Goal: Communication & Community: Connect with others

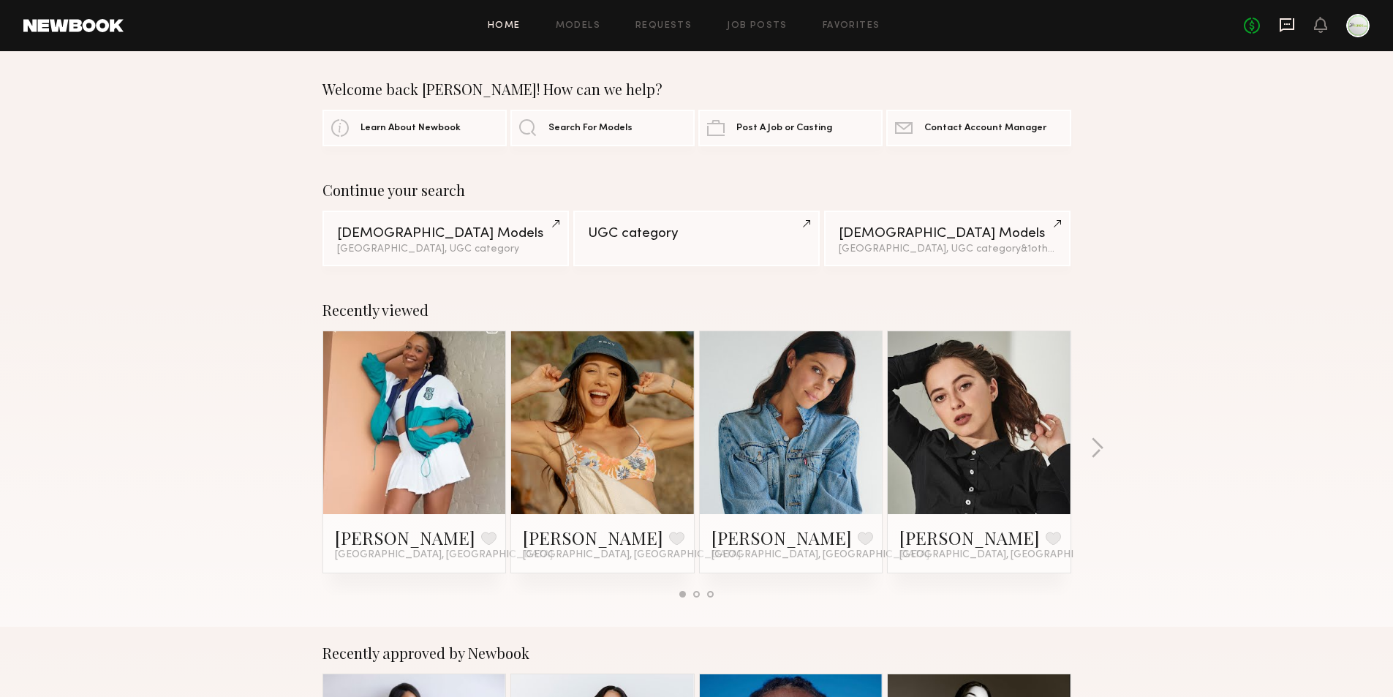
click at [1284, 23] on icon at bounding box center [1287, 25] width 16 height 16
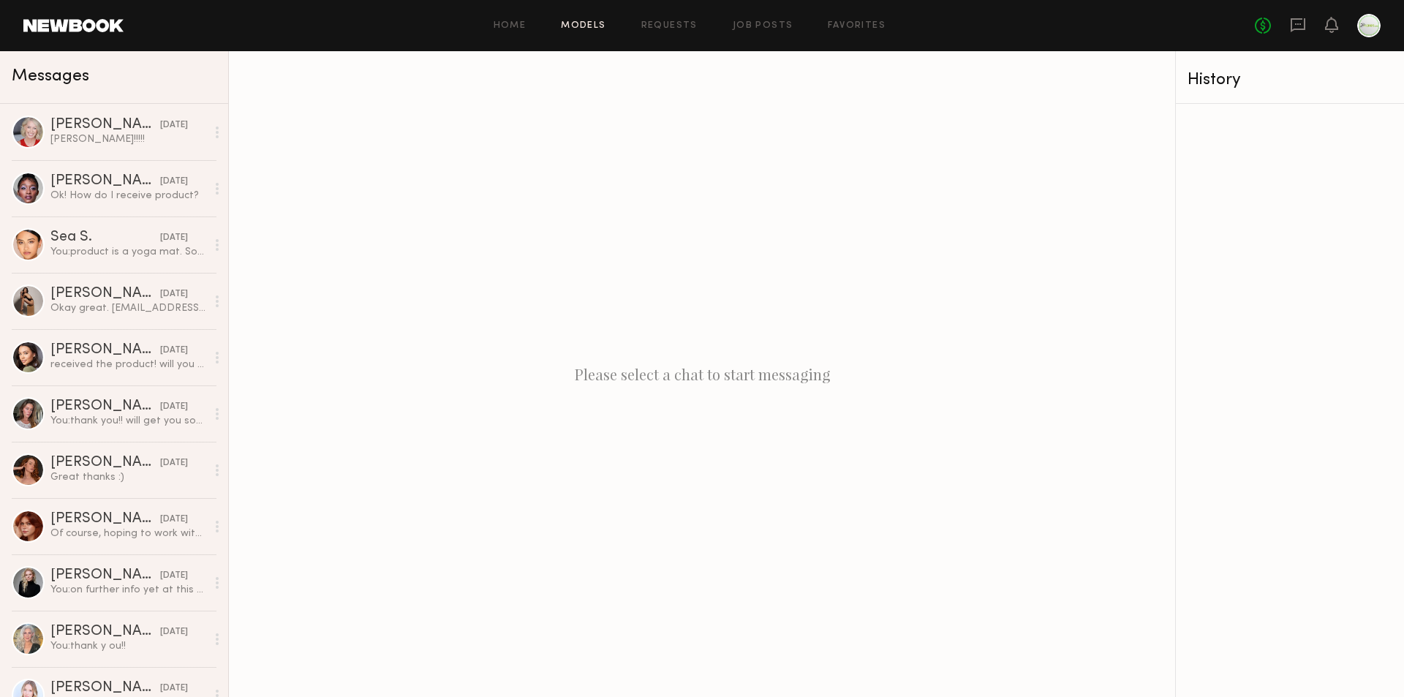
click at [581, 26] on link "Models" at bounding box center [583, 26] width 45 height 10
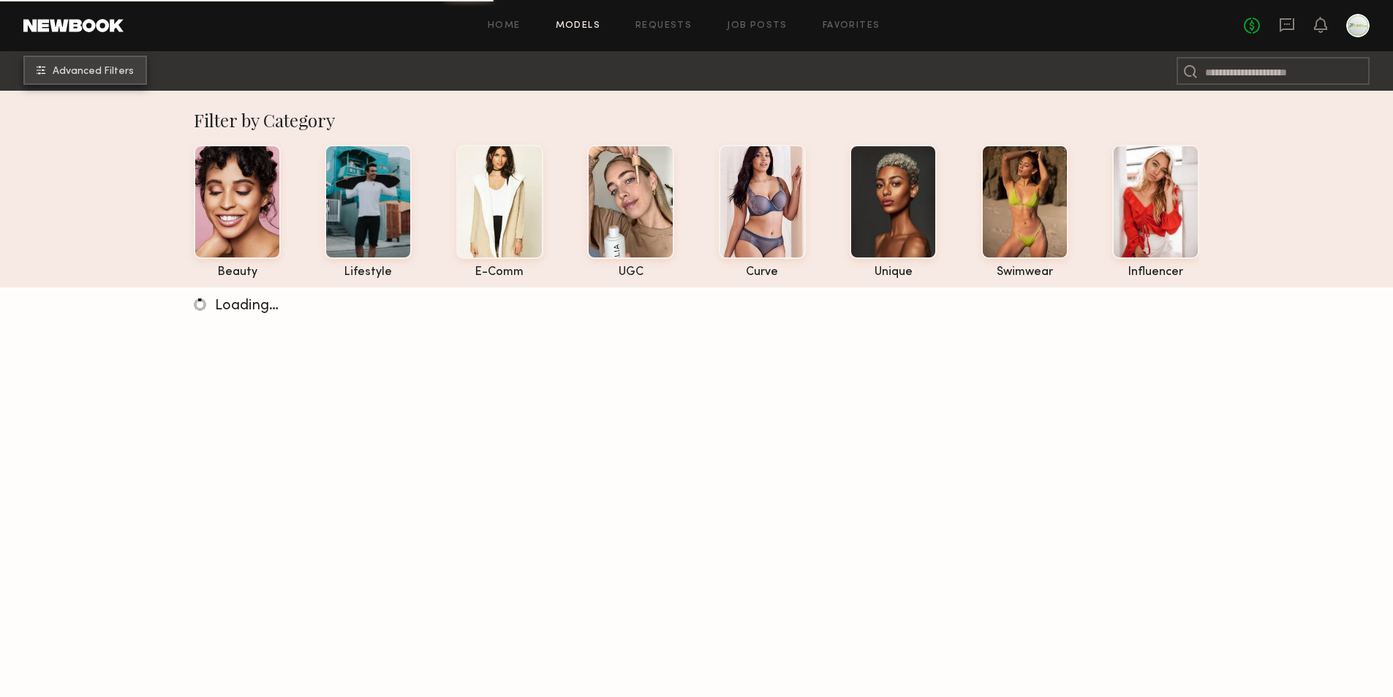
click at [83, 72] on span "Advanced Filters" at bounding box center [93, 72] width 81 height 10
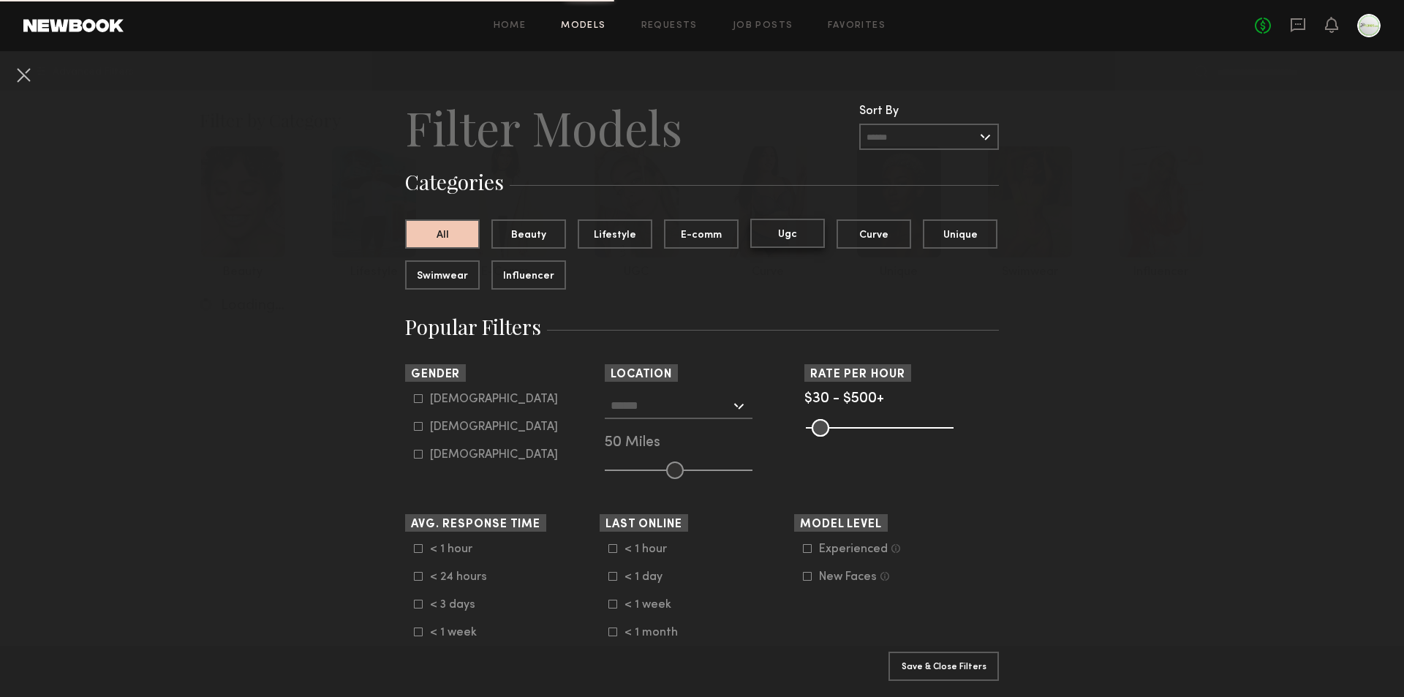
click at [799, 238] on button "Ugc" at bounding box center [787, 233] width 75 height 29
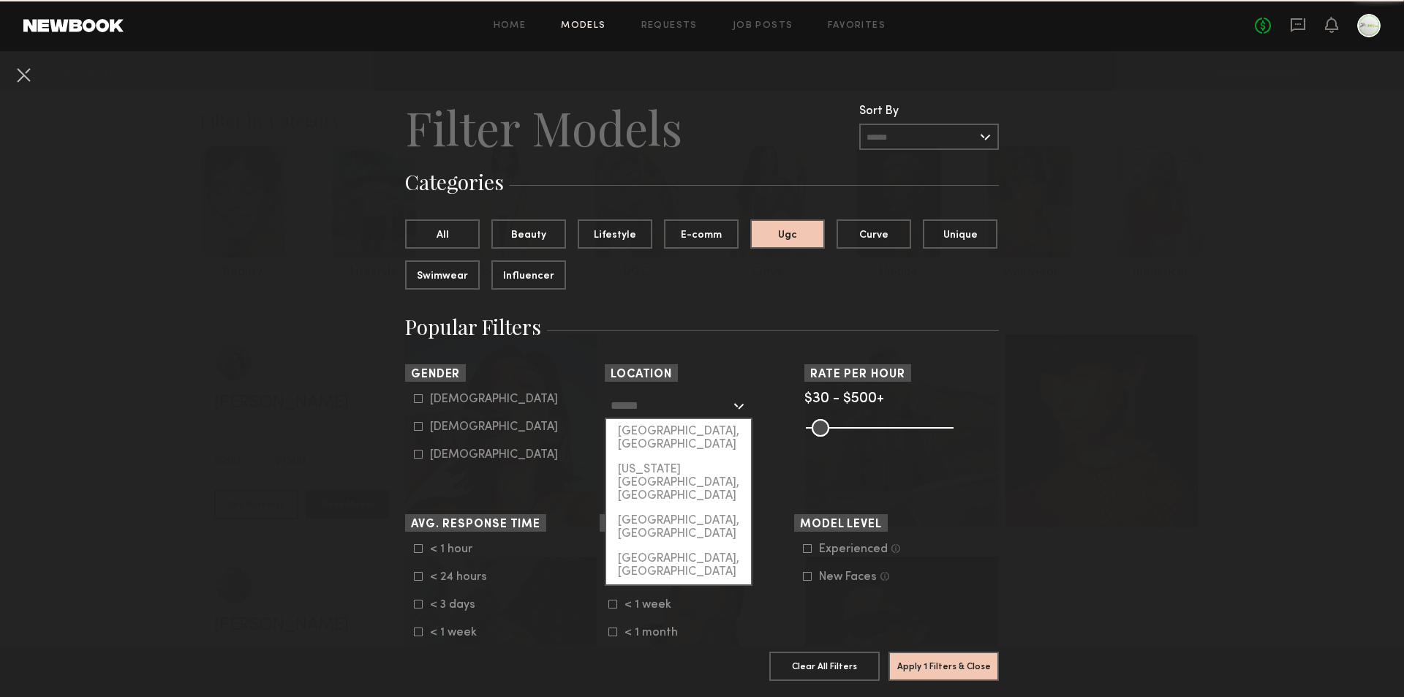
click at [671, 413] on input "text" at bounding box center [671, 405] width 120 height 25
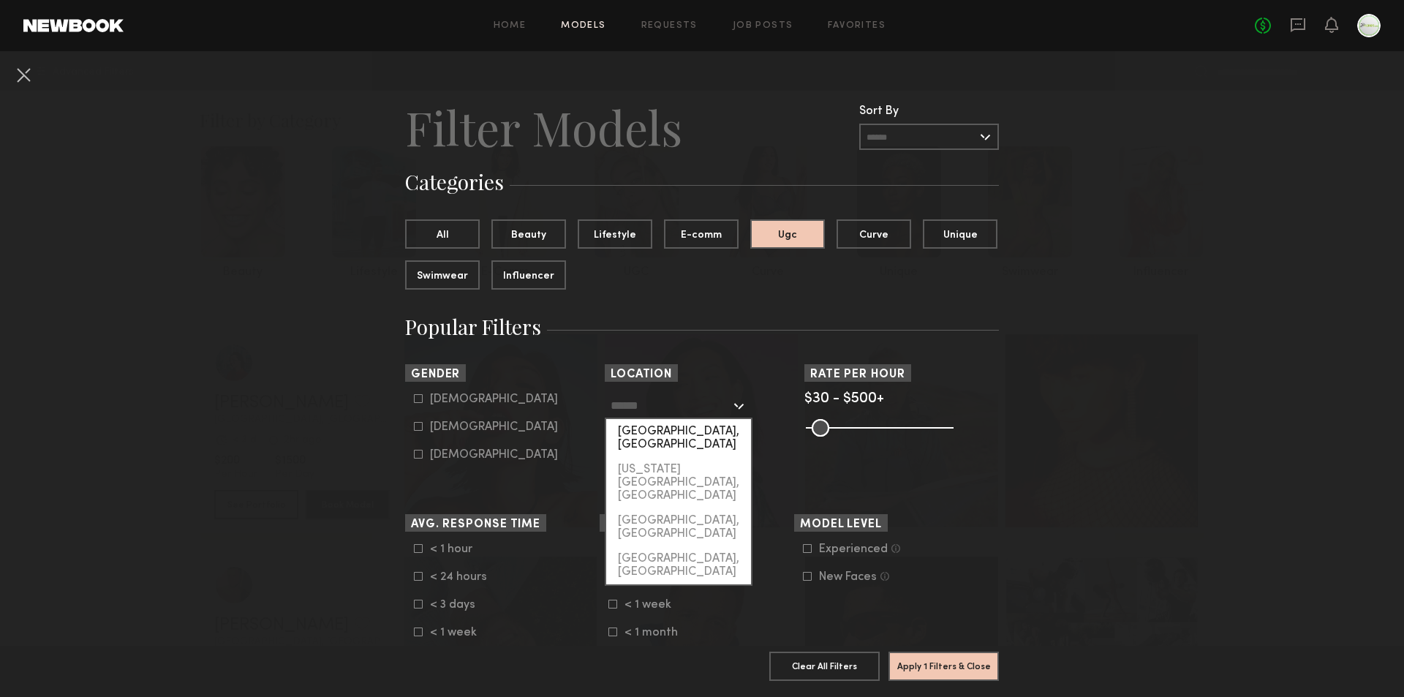
click at [655, 439] on div "[GEOGRAPHIC_DATA], [GEOGRAPHIC_DATA]" at bounding box center [678, 438] width 145 height 38
type input "**********"
click at [655, 439] on div "50 Miles" at bounding box center [702, 443] width 195 height 13
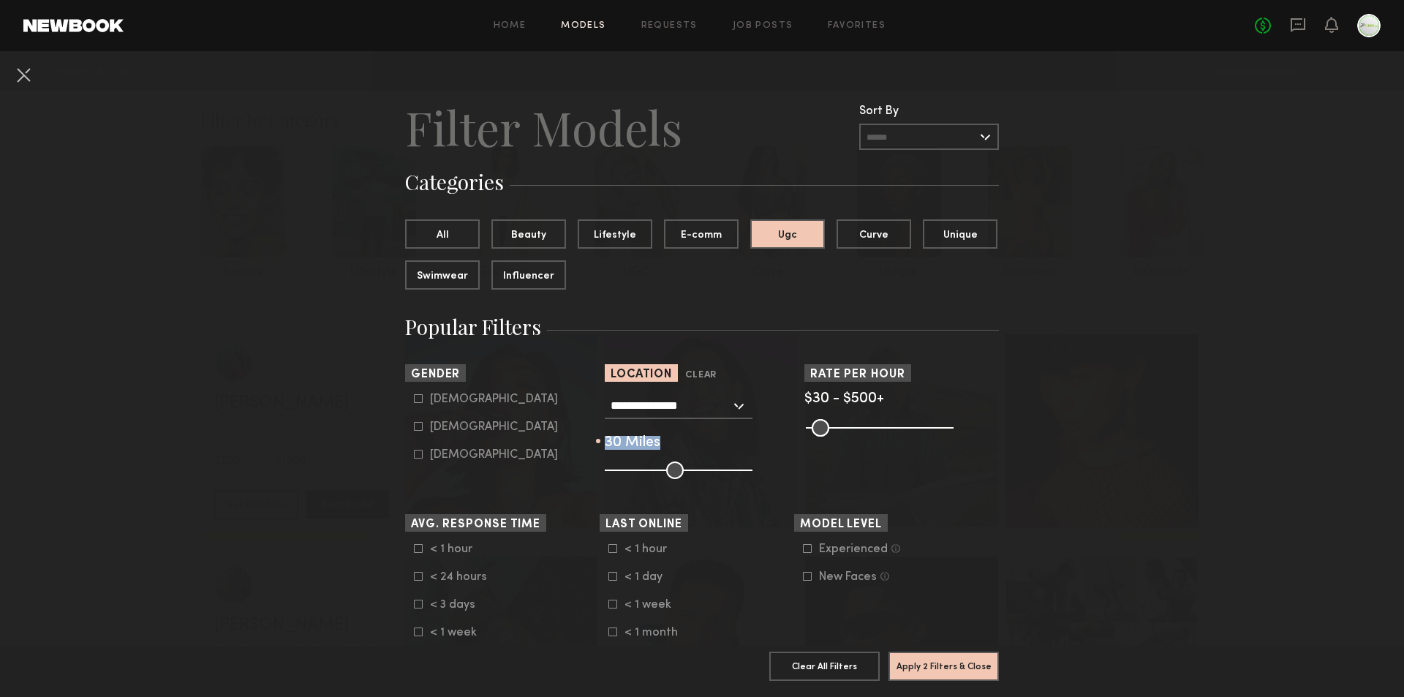
drag, startPoint x: 666, startPoint y: 474, endPoint x: 643, endPoint y: 471, distance: 23.6
type input "**"
click at [643, 471] on input "range" at bounding box center [679, 471] width 148 height 18
click at [451, 430] on div "Female" at bounding box center [494, 427] width 128 height 9
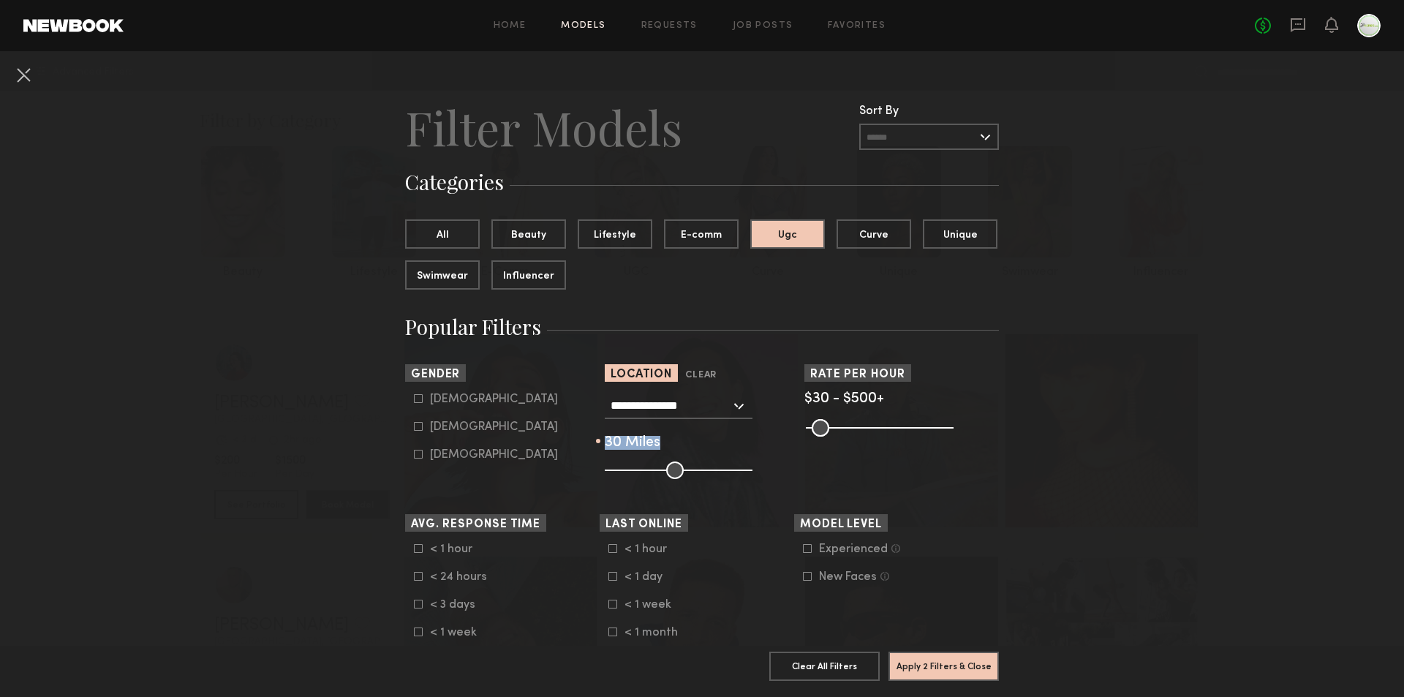
type input "**"
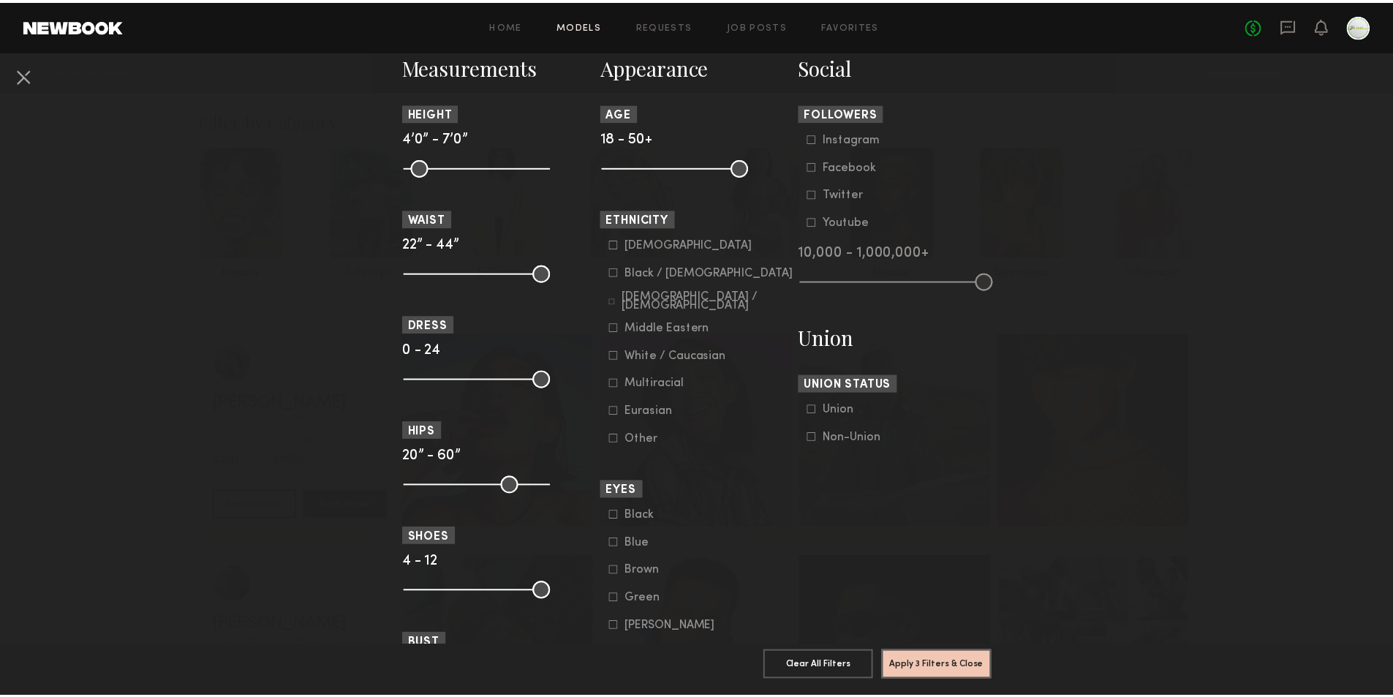
scroll to position [658, 0]
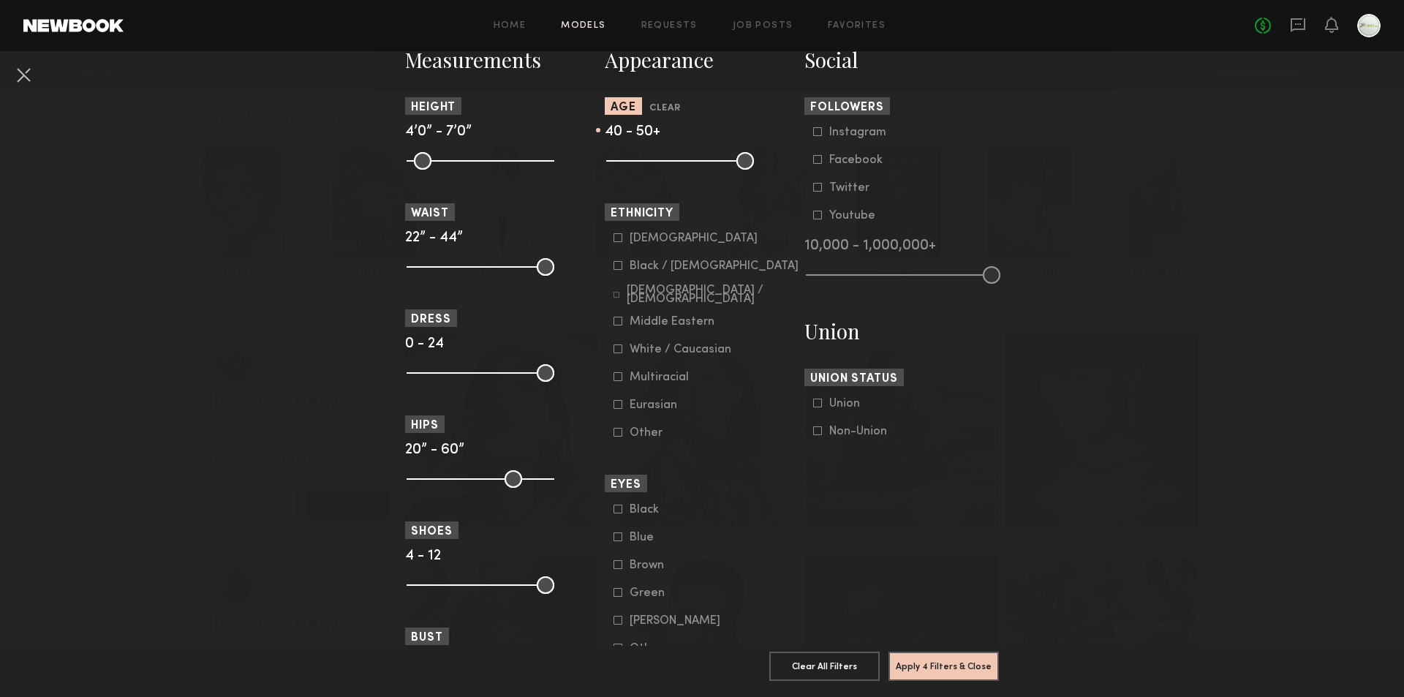
drag, startPoint x: 658, startPoint y: 162, endPoint x: 699, endPoint y: 170, distance: 41.6
type input "**"
click at [699, 170] on input "range" at bounding box center [680, 161] width 148 height 18
click at [699, 170] on section "Appearance Age Clear 40 - 50+ Ethnicity Asian Black / African American Hispanic…" at bounding box center [702, 472] width 195 height 853
click at [904, 656] on button "Apply 4 Filters & Close" at bounding box center [944, 665] width 110 height 29
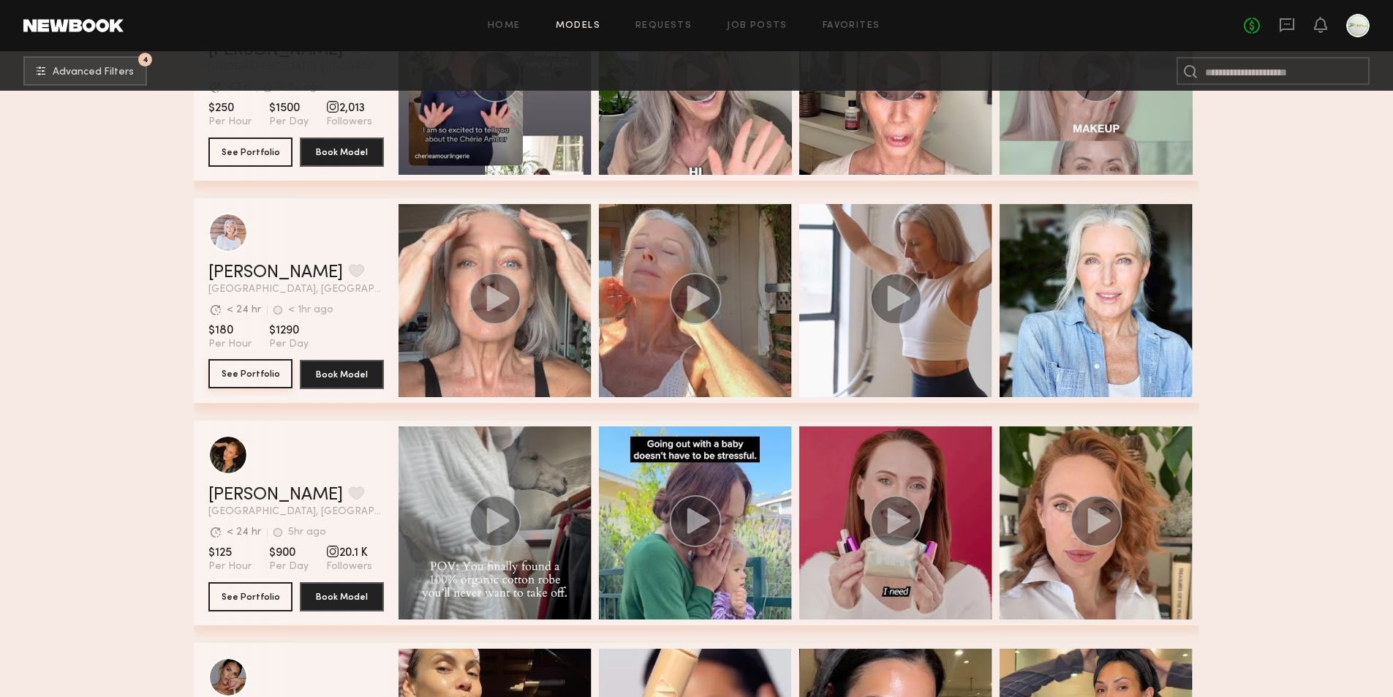
scroll to position [512, 0]
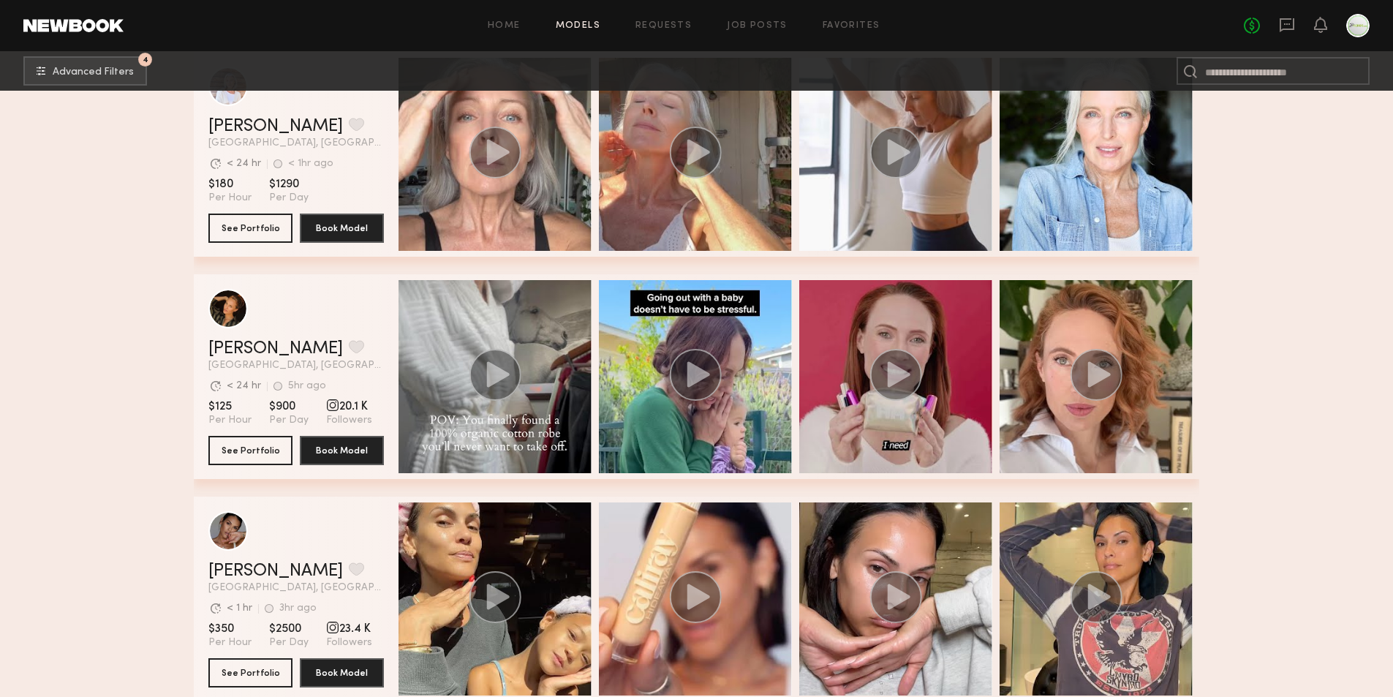
click at [698, 382] on icon "grid" at bounding box center [699, 374] width 23 height 26
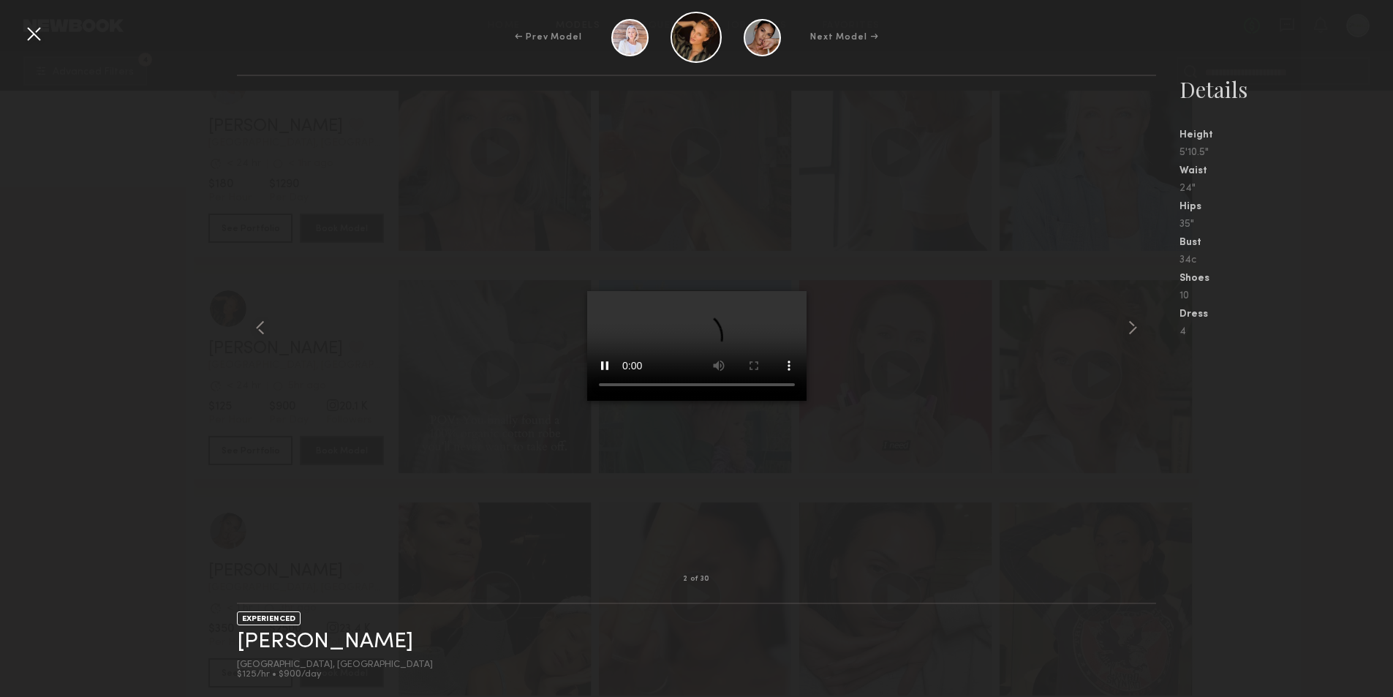
click at [118, 249] on div "2 of 30 EXPERIENCED Sarah K. Los Angeles, CA $125/hr • $900/day Details Height …" at bounding box center [696, 386] width 1393 height 622
click at [27, 35] on div at bounding box center [33, 33] width 23 height 23
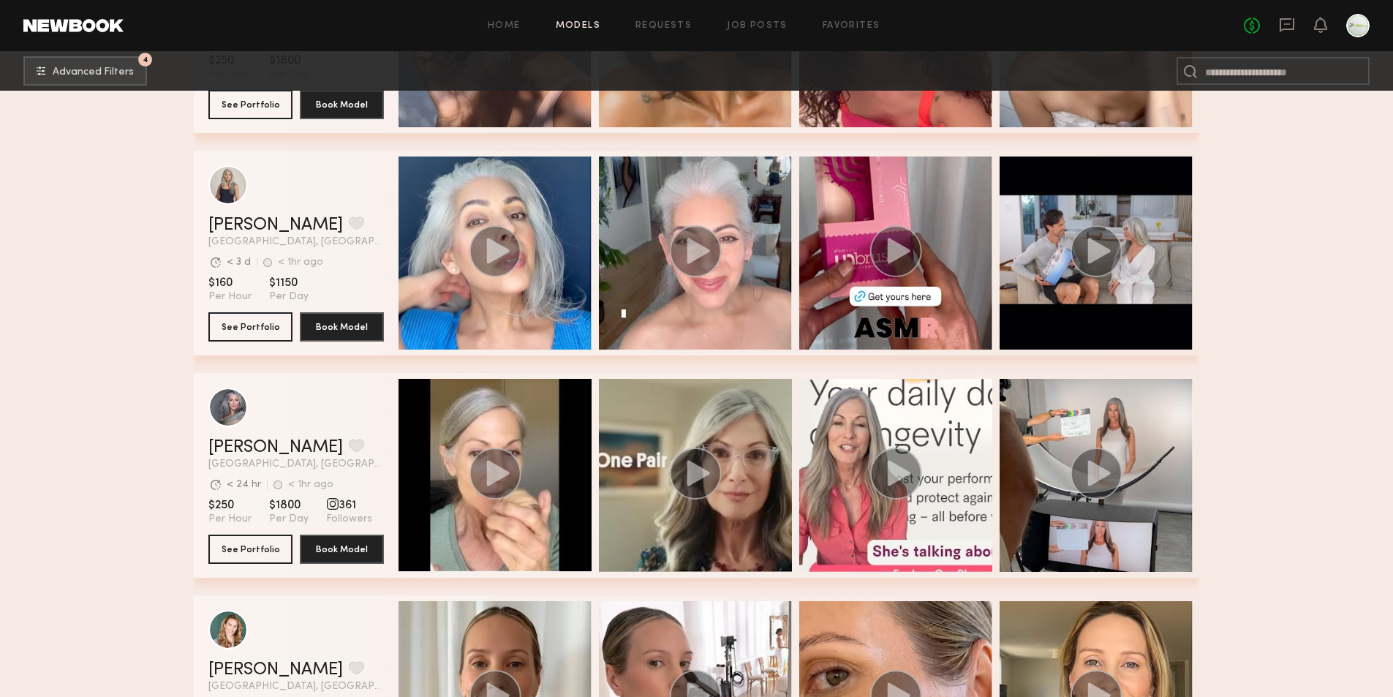
scroll to position [1243, 0]
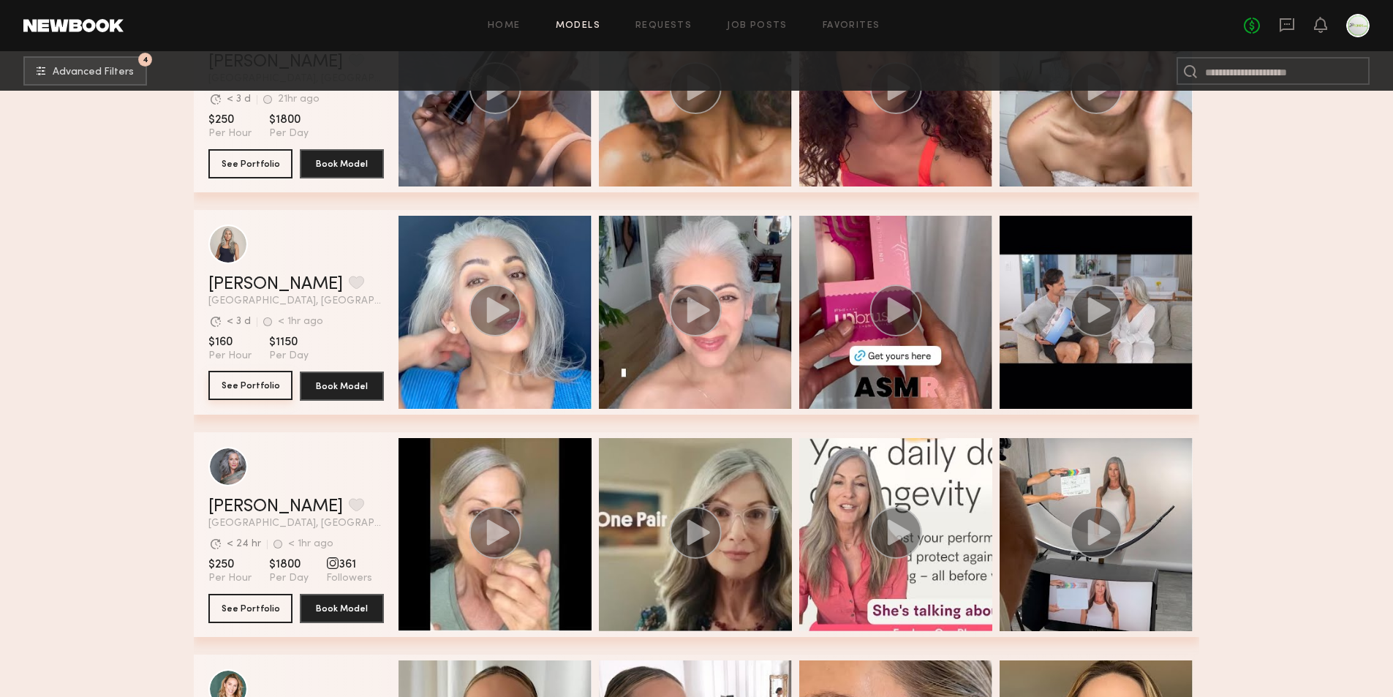
drag, startPoint x: 242, startPoint y: 380, endPoint x: 233, endPoint y: 385, distance: 10.8
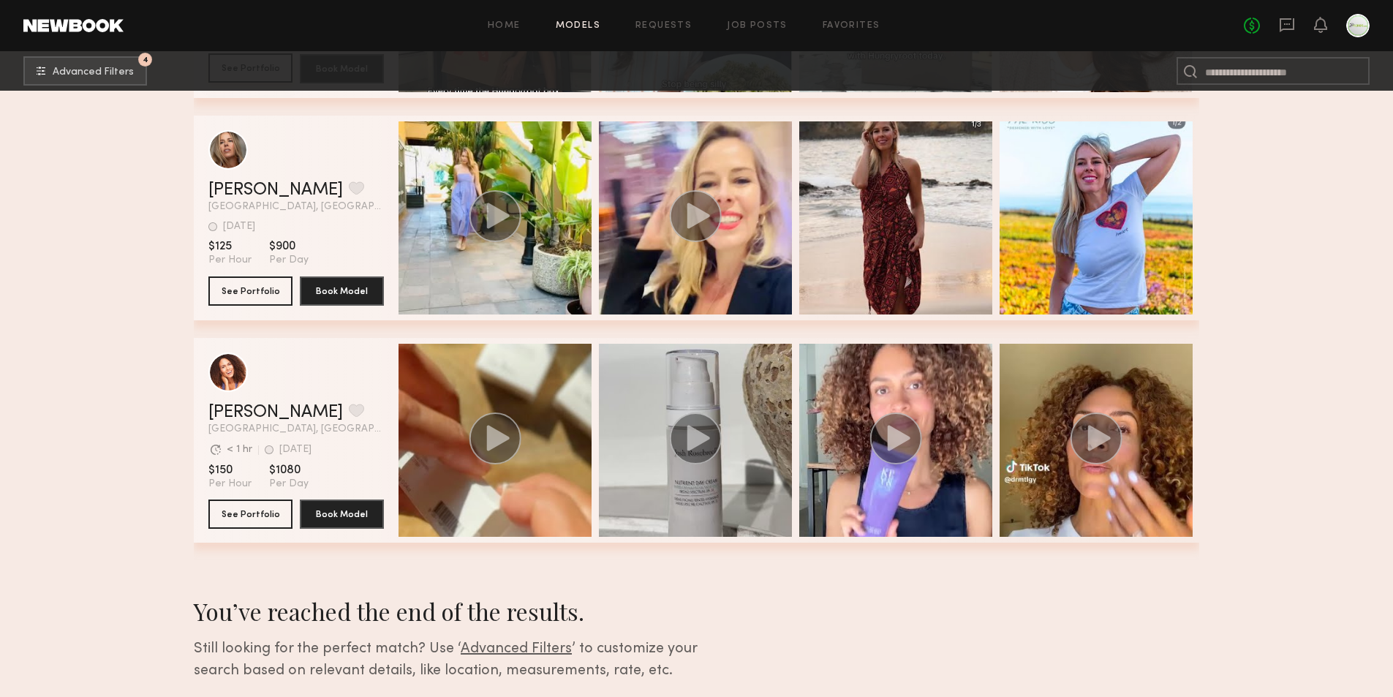
scroll to position [9219, 0]
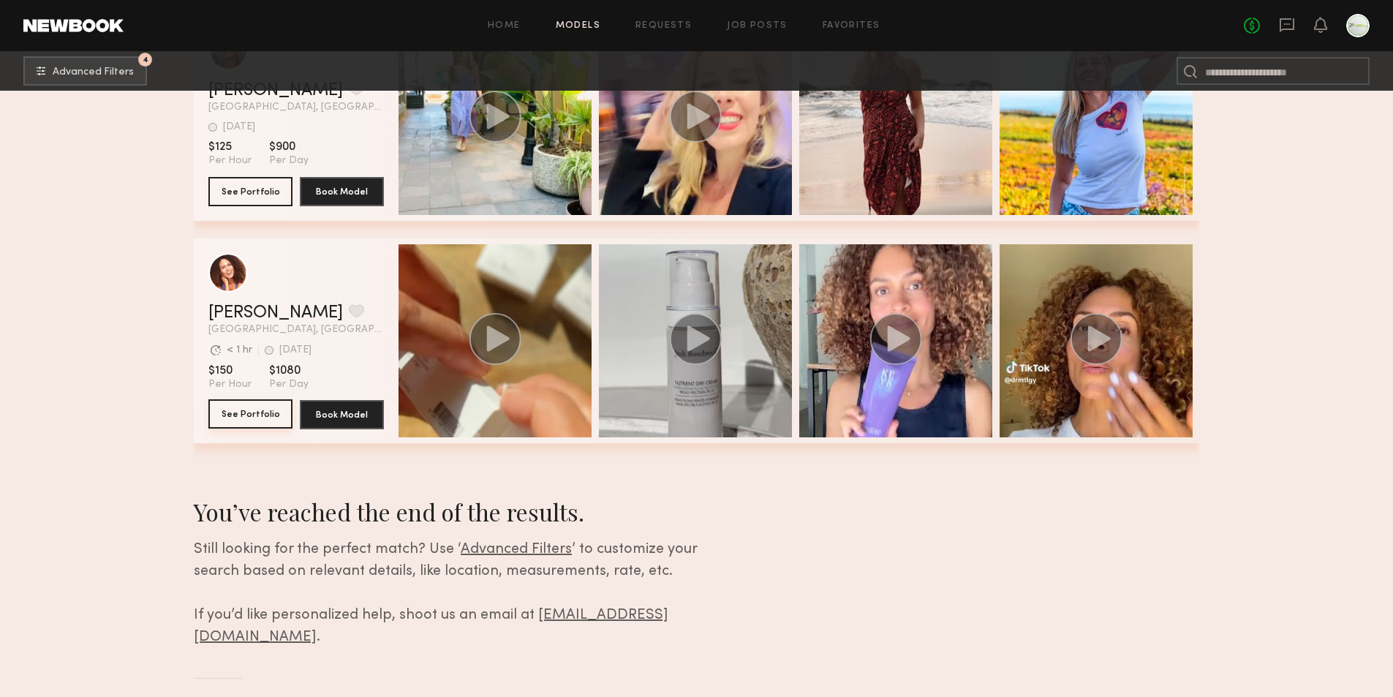
click at [266, 419] on button "See Portfolio" at bounding box center [250, 413] width 84 height 29
click at [1292, 27] on icon at bounding box center [1287, 25] width 16 height 16
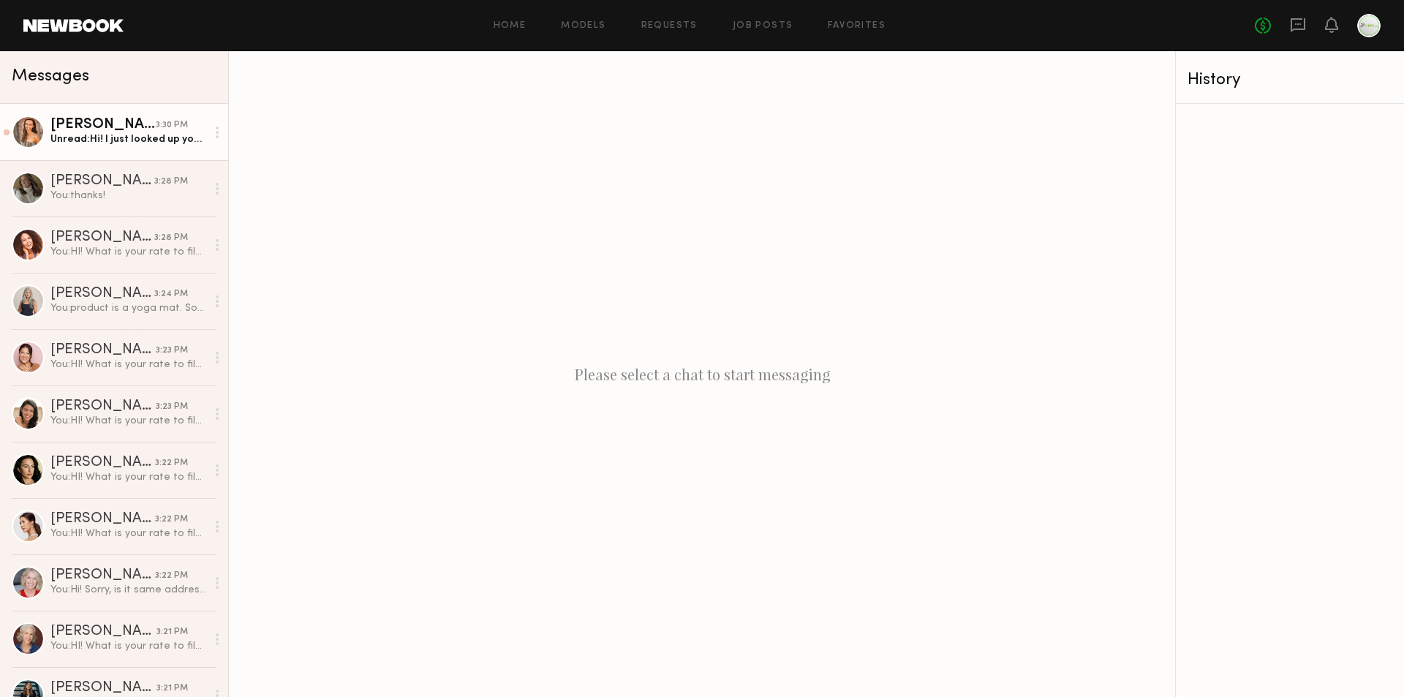
click at [139, 146] on div "Unread: Hi! I just looked up your IG page. Beautiful content and wonderful info…" at bounding box center [128, 139] width 156 height 14
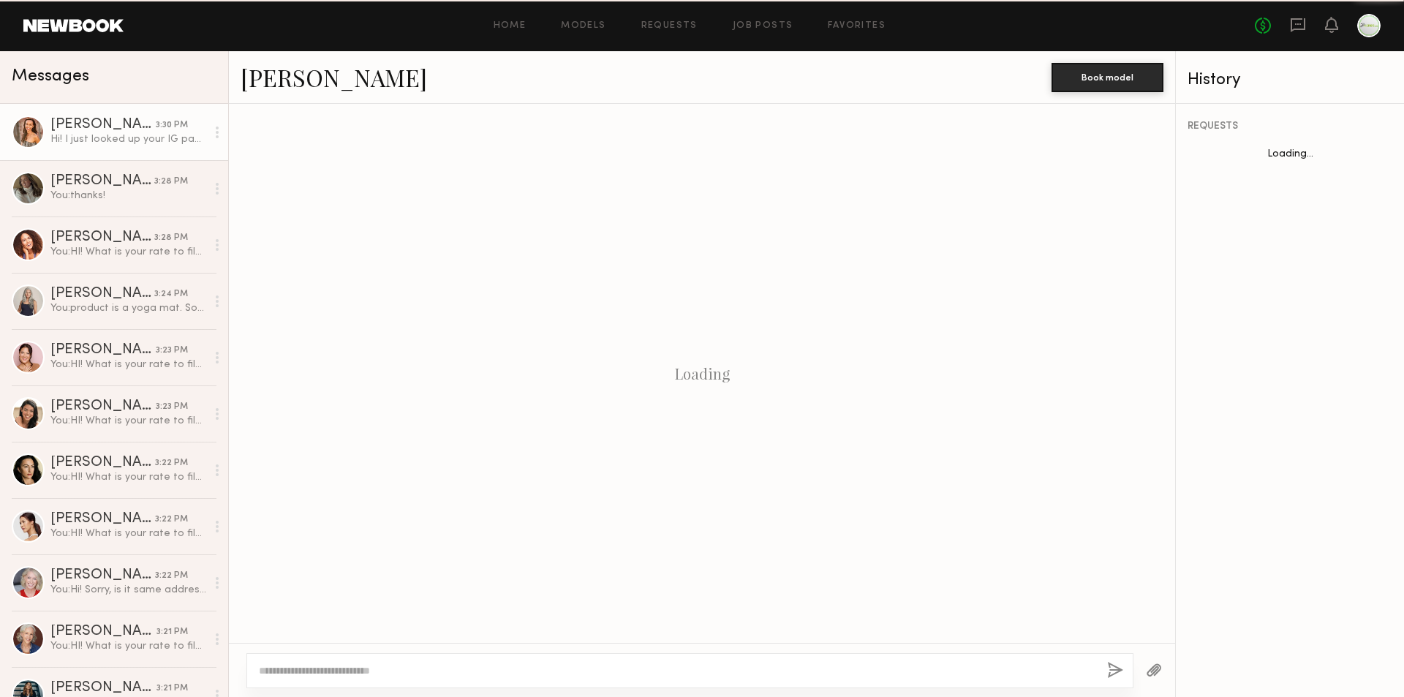
scroll to position [232, 0]
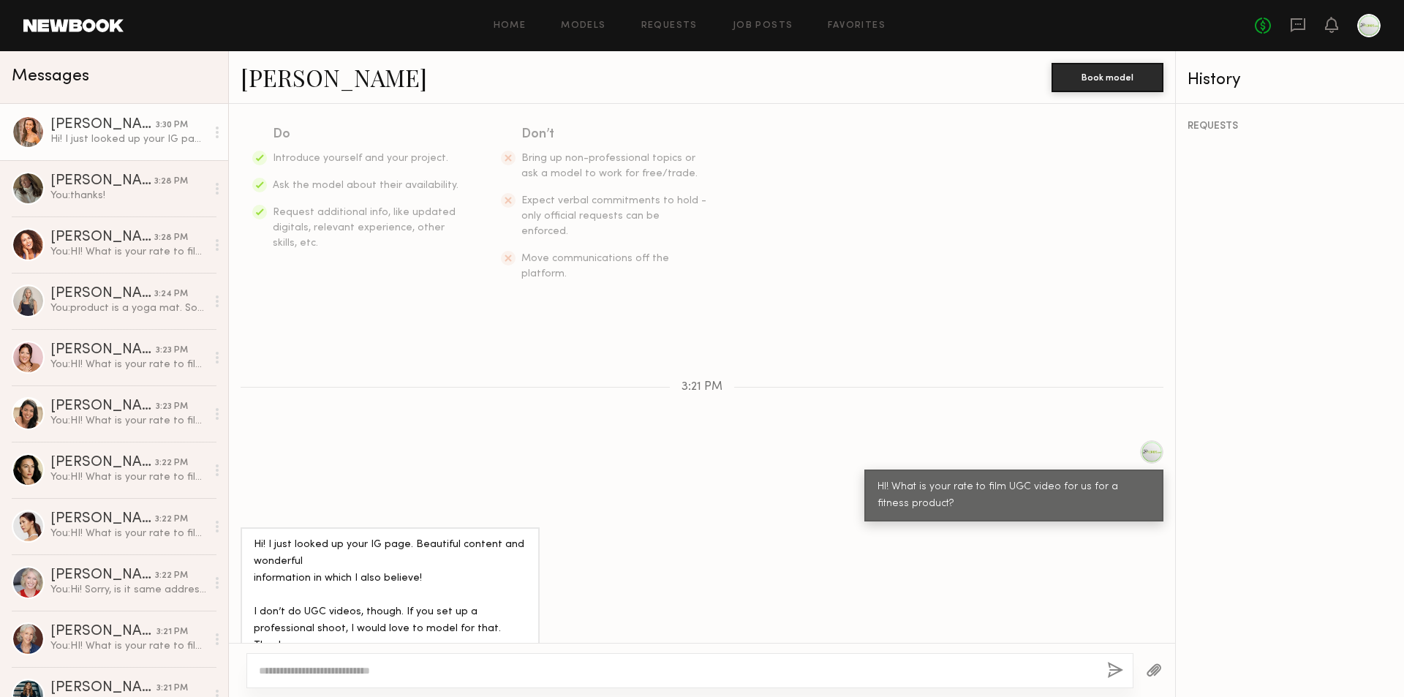
click at [319, 85] on link "Alessandra S." at bounding box center [334, 76] width 187 height 31
click at [668, 694] on div at bounding box center [702, 670] width 946 height 54
click at [670, 683] on div at bounding box center [689, 670] width 887 height 35
click at [671, 673] on textarea at bounding box center [677, 670] width 837 height 15
type textarea "*****"
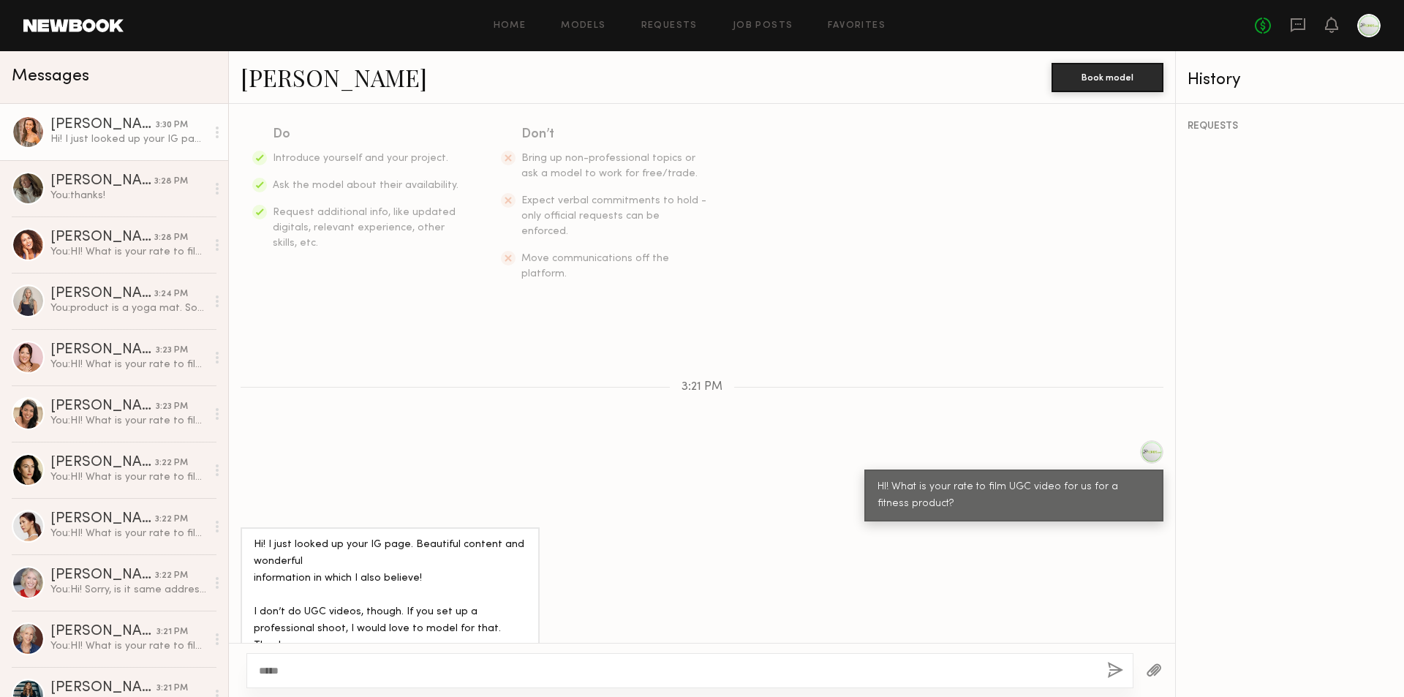
click at [1114, 669] on button "button" at bounding box center [1115, 671] width 16 height 18
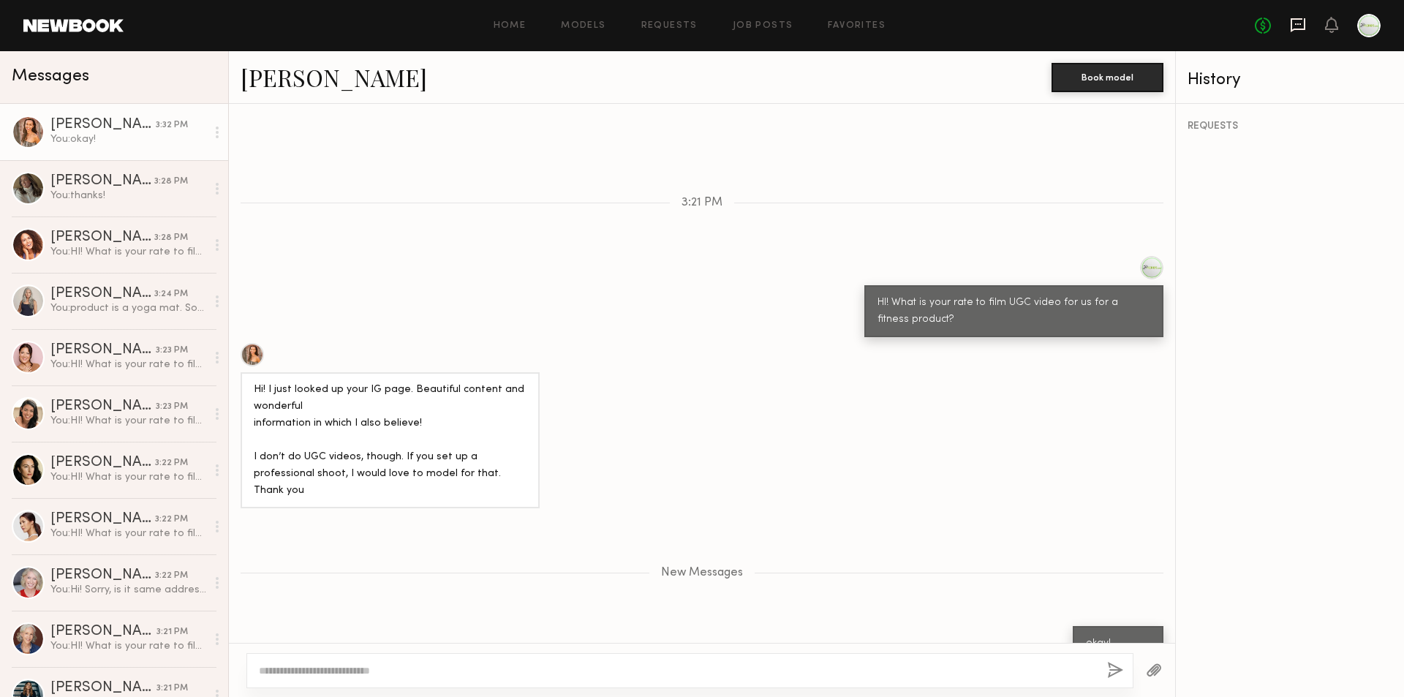
click at [1294, 22] on icon at bounding box center [1298, 25] width 16 height 16
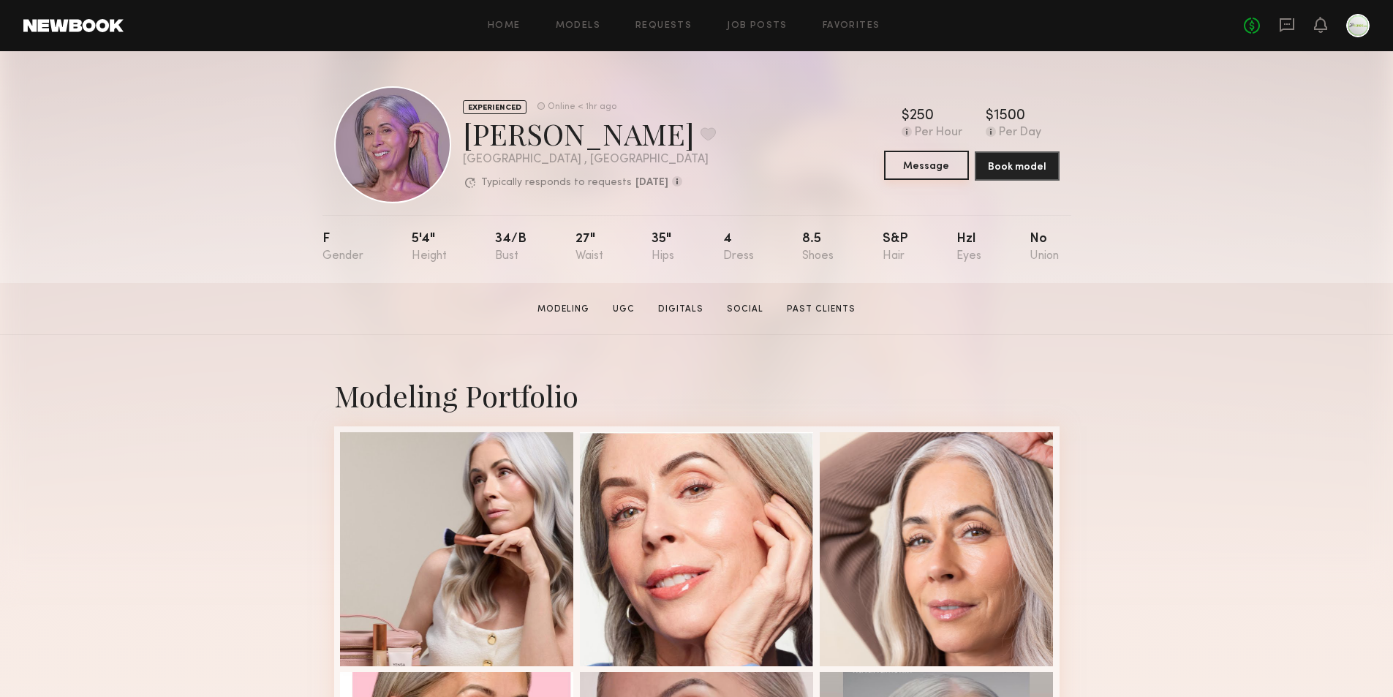
click at [938, 166] on button "Message" at bounding box center [926, 165] width 85 height 29
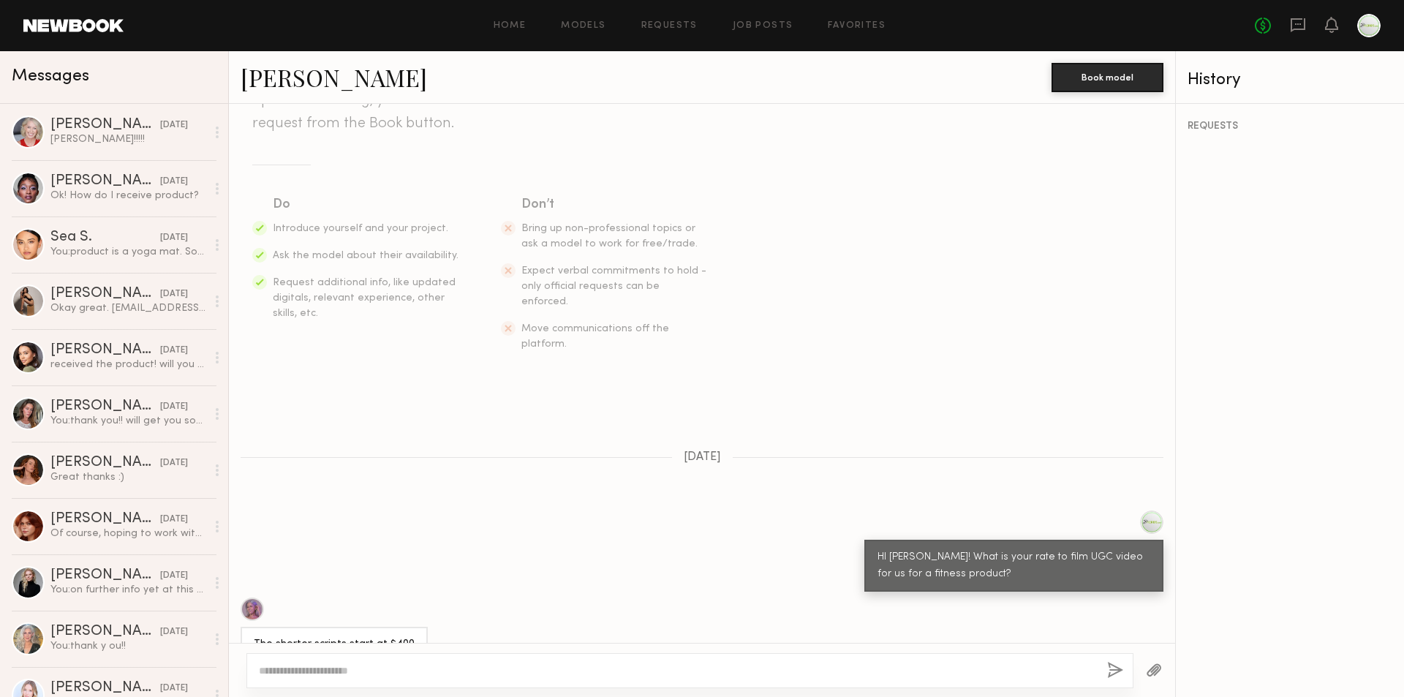
scroll to position [366, 0]
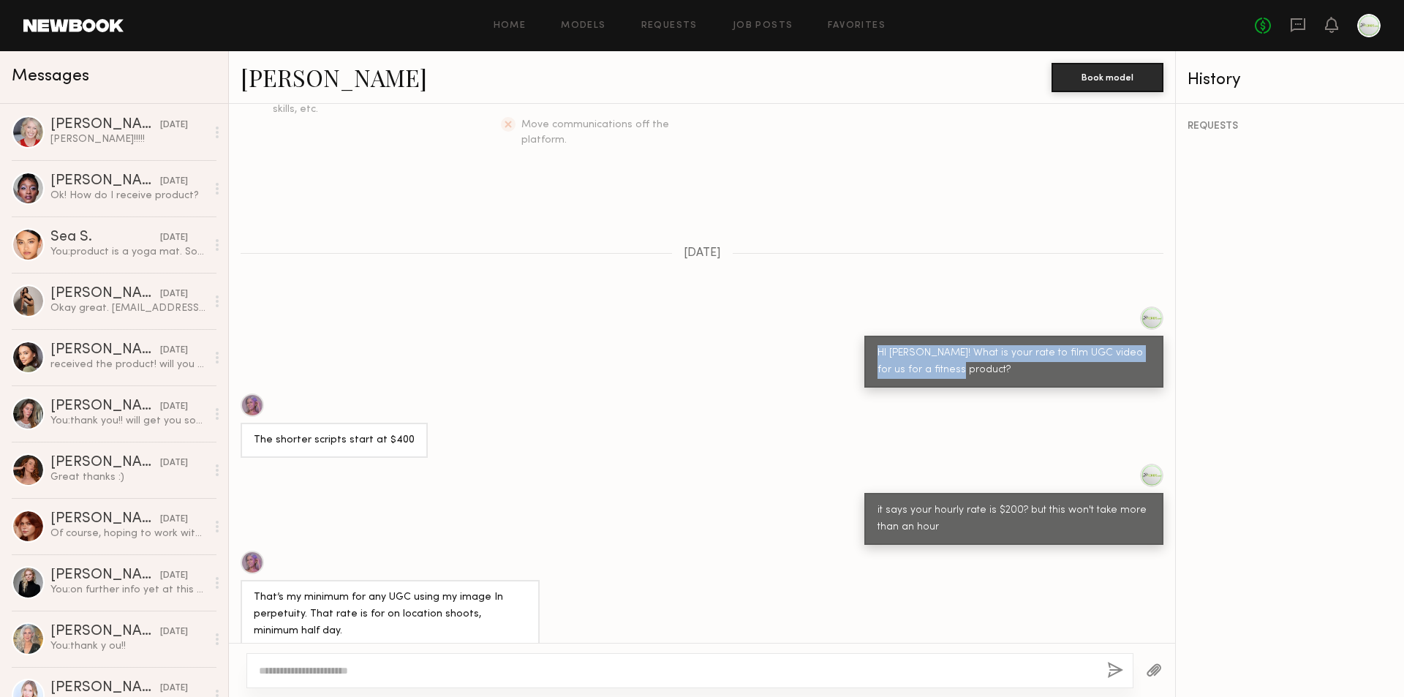
drag, startPoint x: 924, startPoint y: 331, endPoint x: 868, endPoint y: 323, distance: 56.8
click at [878, 345] on div "HI Jill! What is your rate to film UGC video for us for a fitness product?" at bounding box center [1014, 362] width 273 height 34
drag, startPoint x: 992, startPoint y: 340, endPoint x: 955, endPoint y: 334, distance: 37.0
click at [992, 345] on div "HI Jill! What is your rate to film UGC video for us for a fitness product?" at bounding box center [1014, 362] width 273 height 34
click at [947, 345] on div "HI Jill! What is your rate to film UGC video for us for a fitness product?" at bounding box center [1014, 362] width 273 height 34
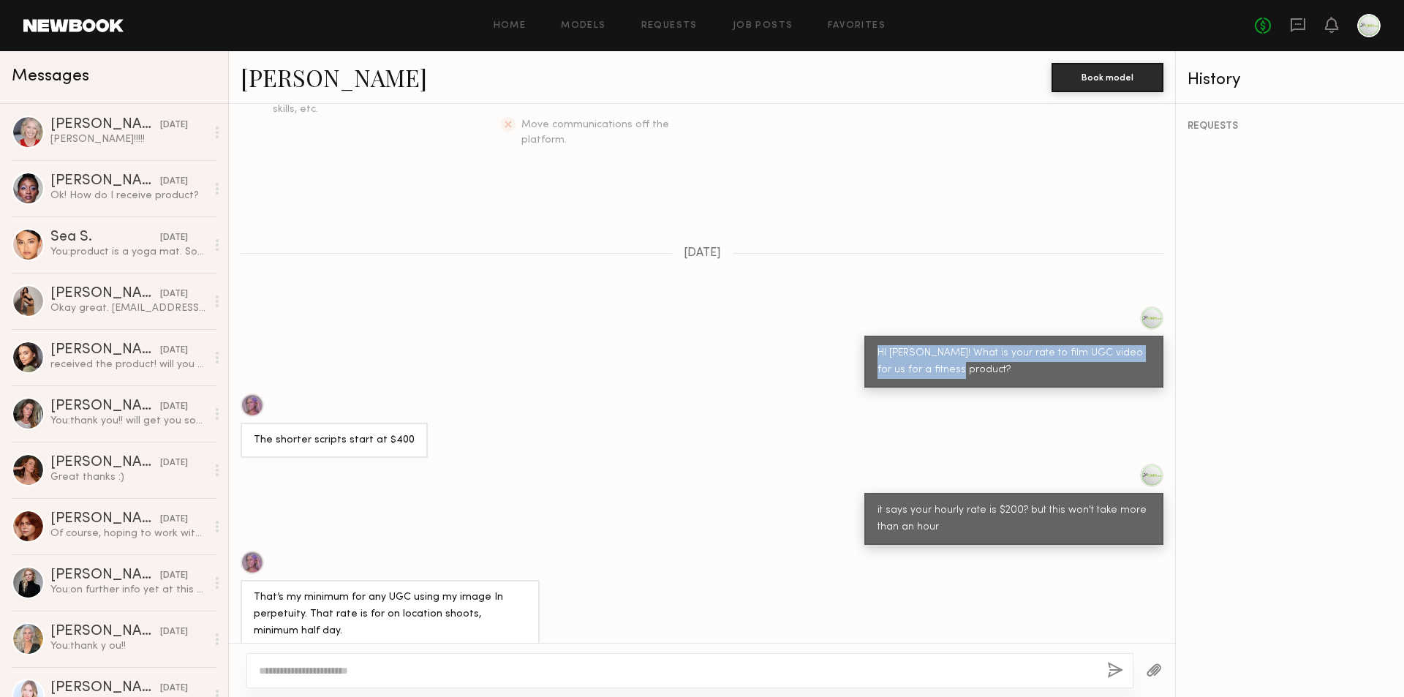
drag, startPoint x: 906, startPoint y: 335, endPoint x: 866, endPoint y: 328, distance: 40.9
click at [866, 336] on div "HI Jill! What is your rate to film UGC video for us for a fitness product?" at bounding box center [1014, 362] width 299 height 52
copy div "HI Jill! What is your rate to film UGC video for us for a fitness product?"
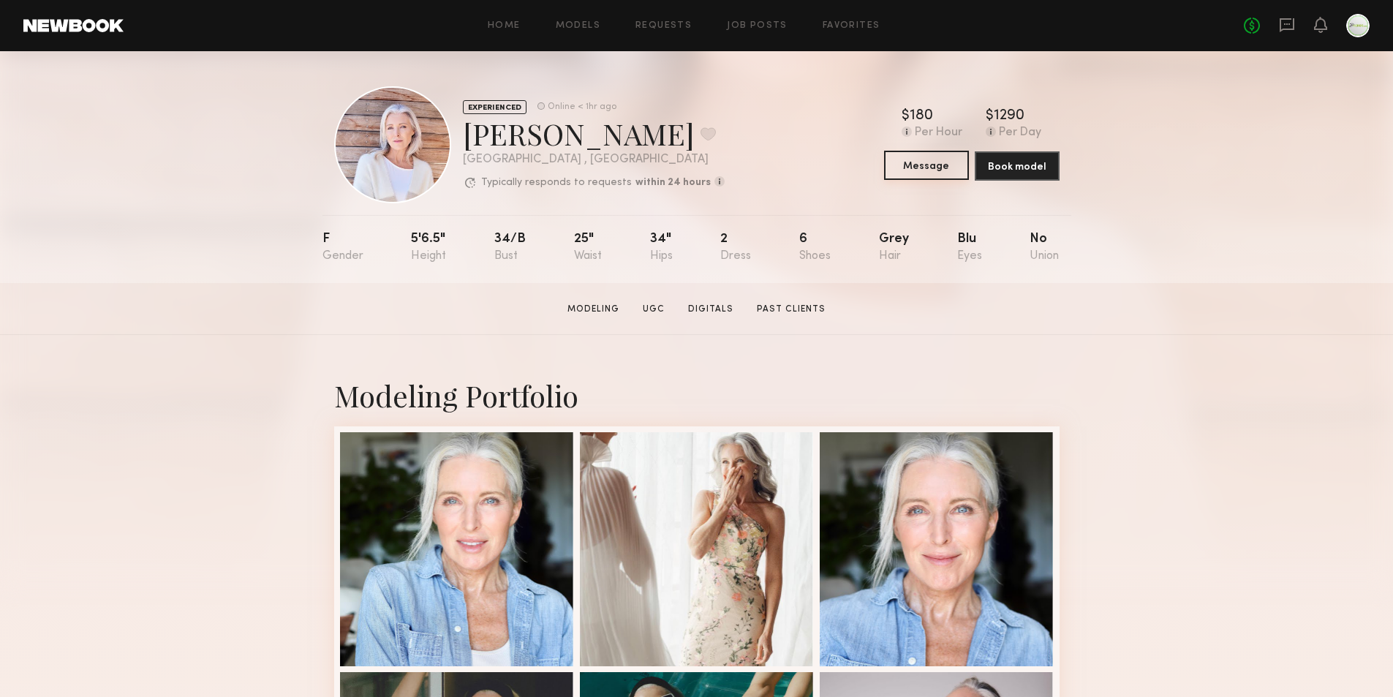
click at [944, 169] on button "Message" at bounding box center [926, 165] width 85 height 29
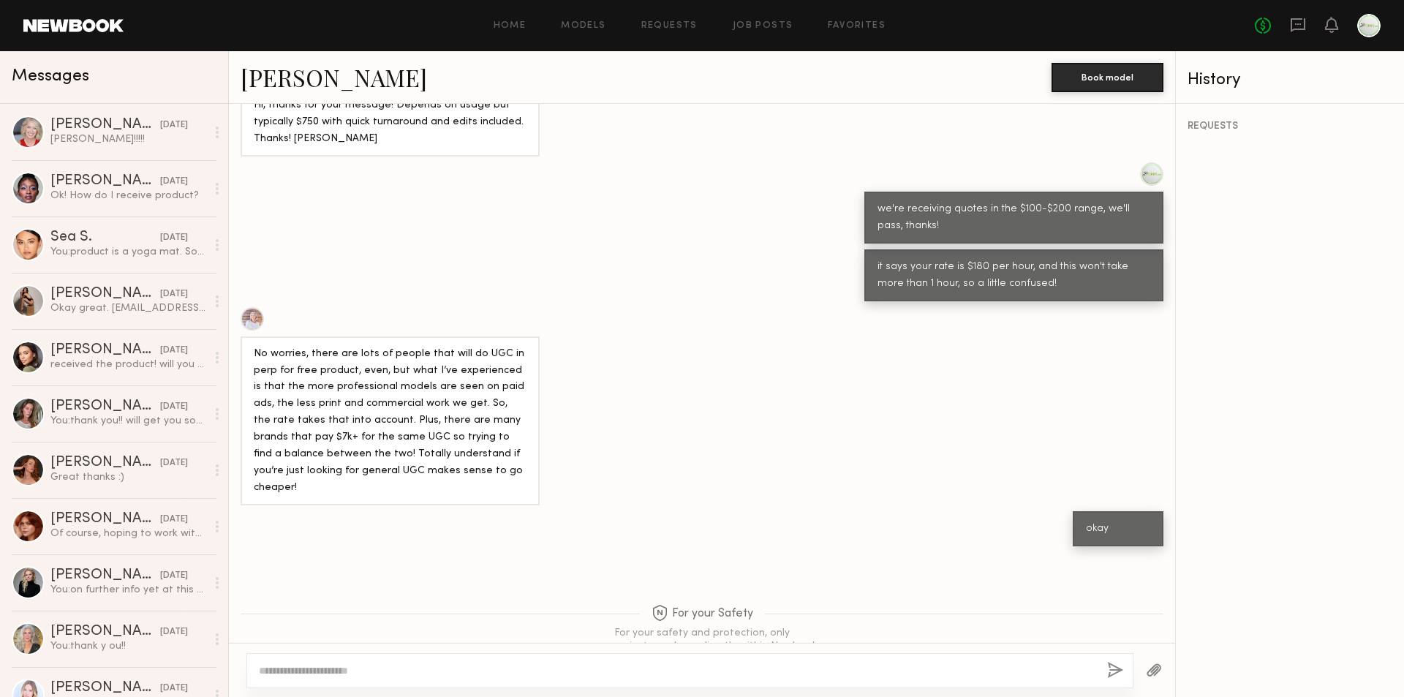
scroll to position [408, 0]
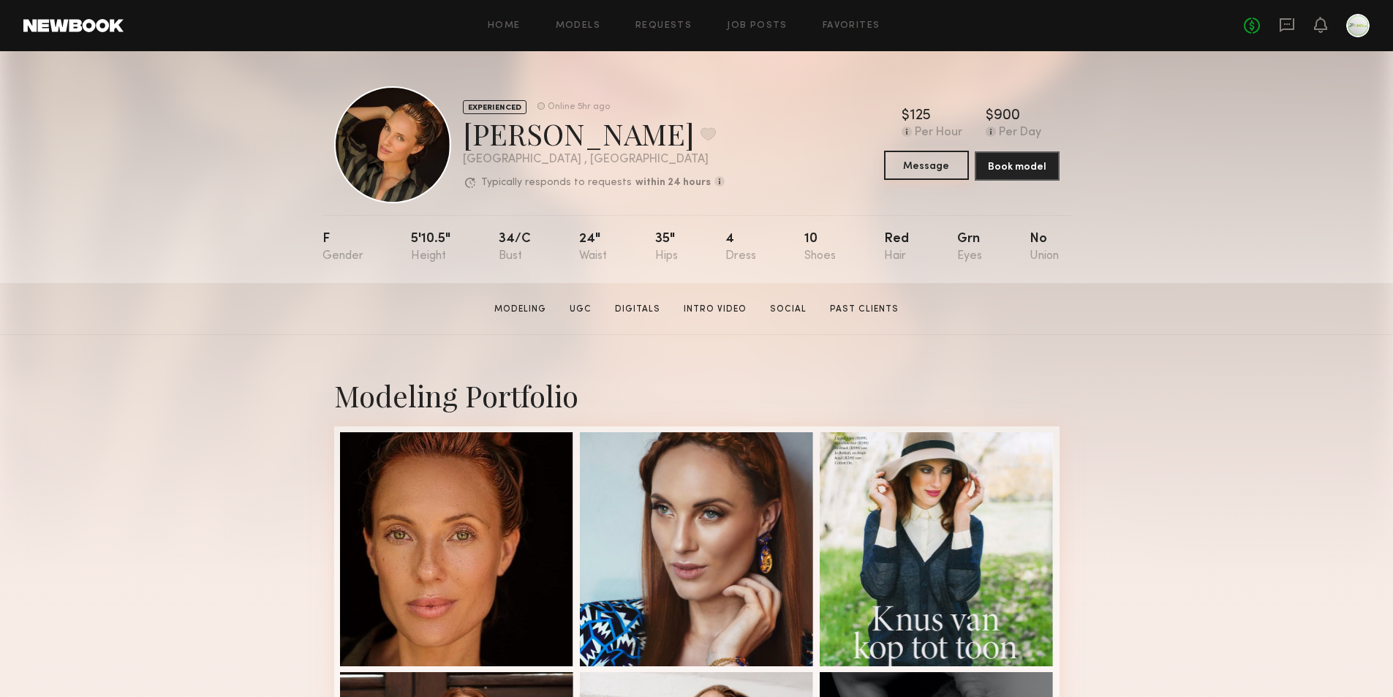
click at [918, 165] on button "Message" at bounding box center [926, 165] width 85 height 29
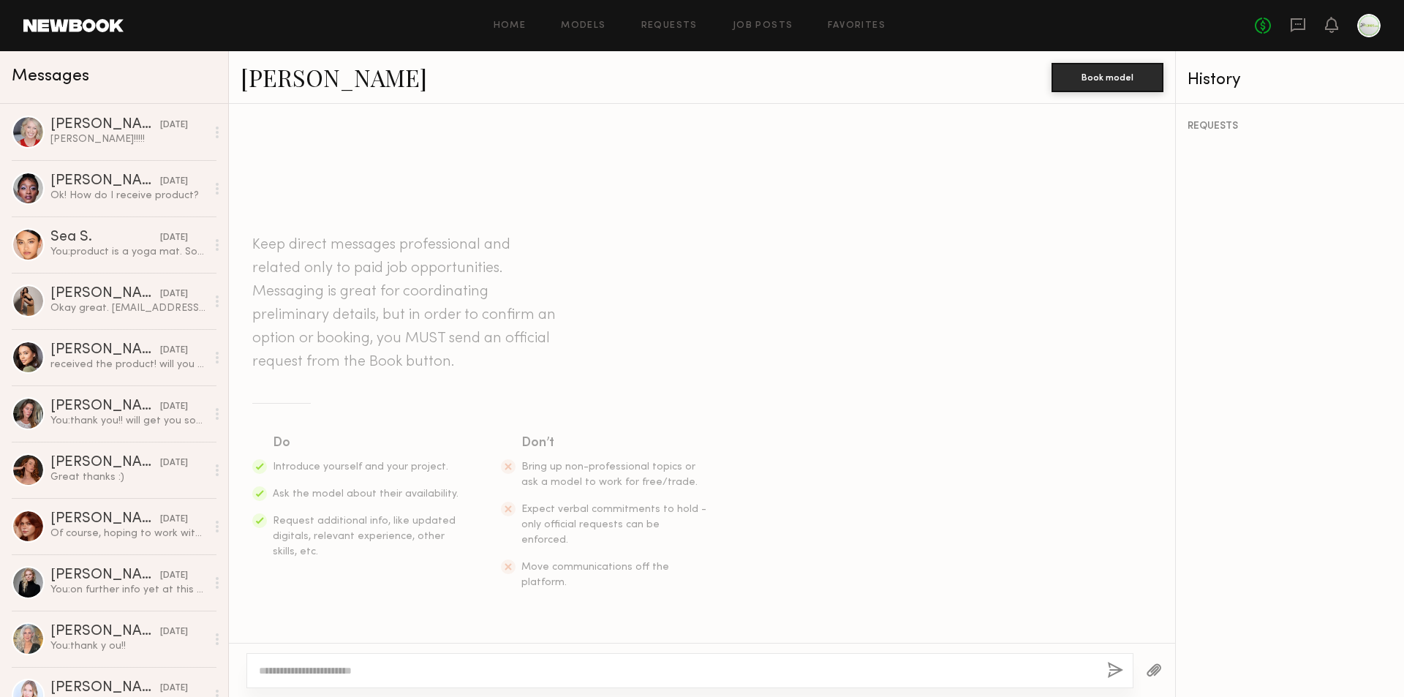
click at [551, 666] on textarea at bounding box center [677, 670] width 837 height 15
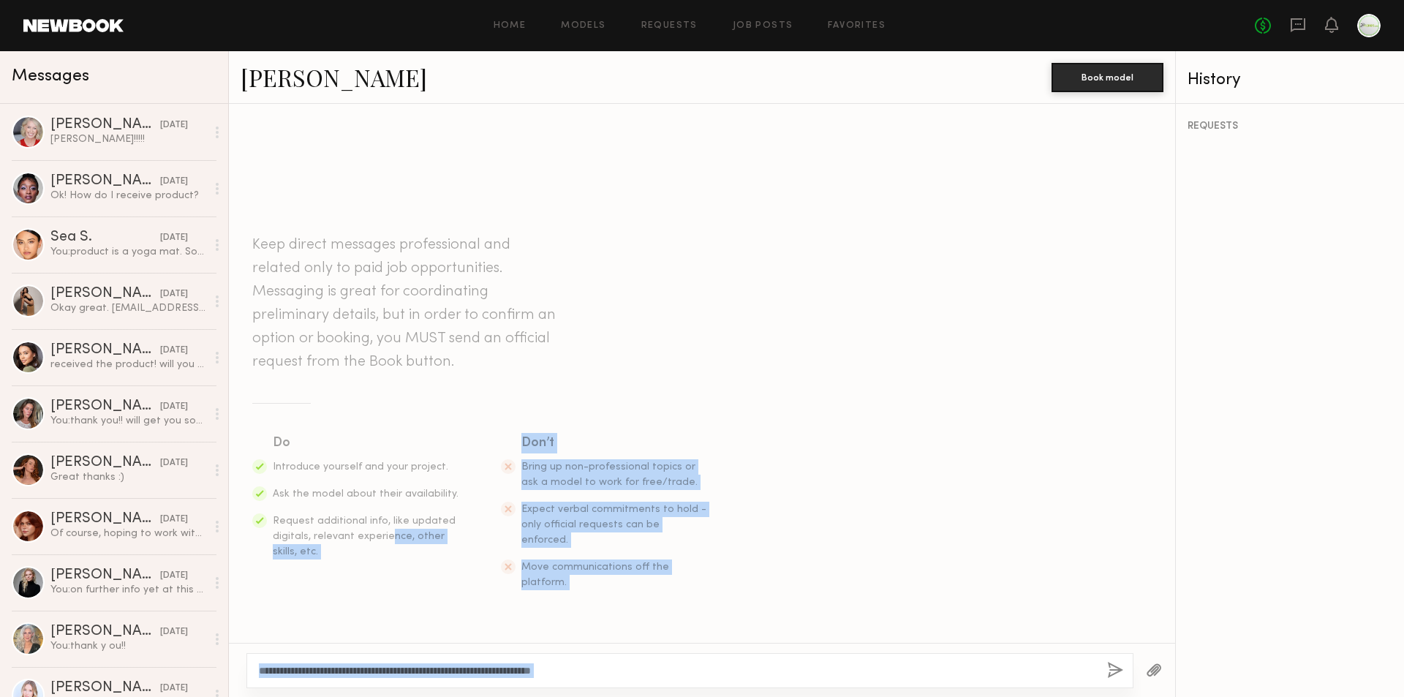
drag, startPoint x: 1111, startPoint y: 660, endPoint x: 332, endPoint y: 634, distance: 779.4
click at [366, 590] on div "**********" at bounding box center [702, 400] width 946 height 593
click at [289, 675] on textarea "**********" at bounding box center [677, 670] width 837 height 15
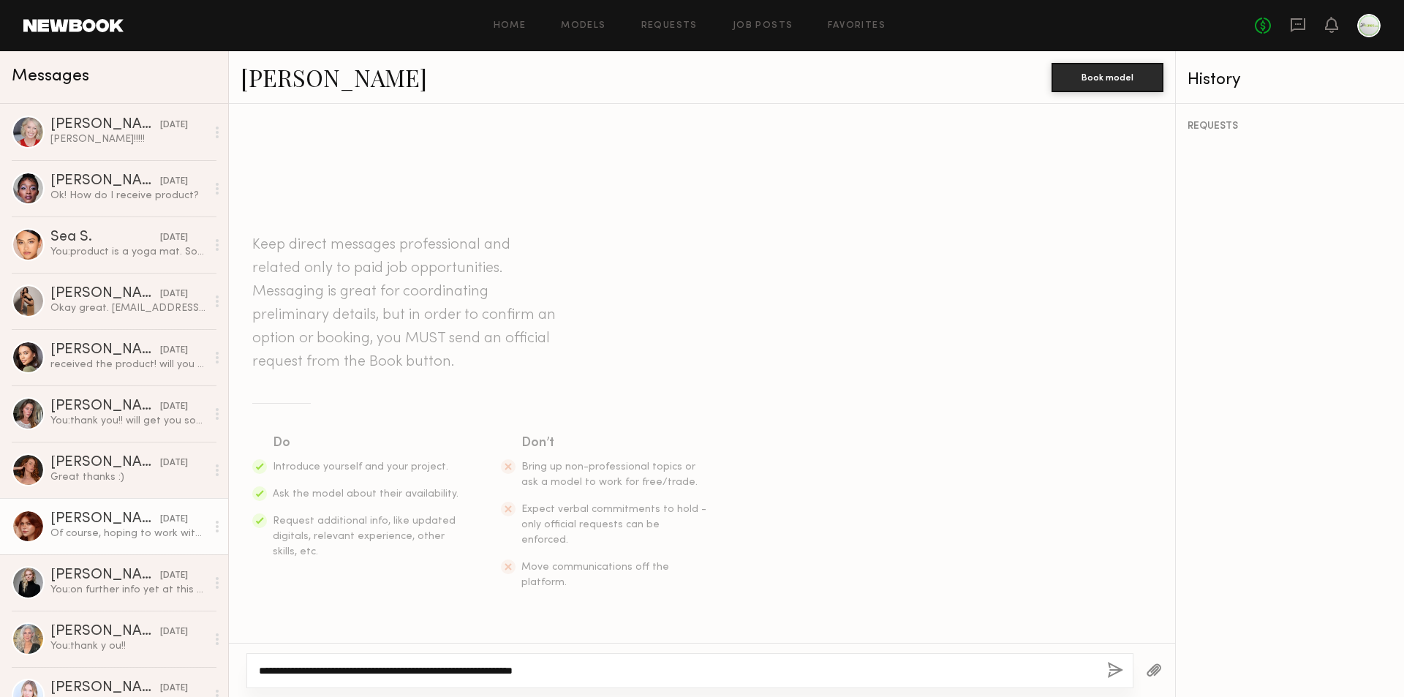
drag, startPoint x: 586, startPoint y: 673, endPoint x: 147, endPoint y: 553, distance: 454.9
click at [147, 553] on div "Messages Amanda D. 07/28/2025 Mat!!!!! Jasmine S. 04/15/2025 Ok! How do I recei…" at bounding box center [702, 374] width 1404 height 646
type textarea "**********"
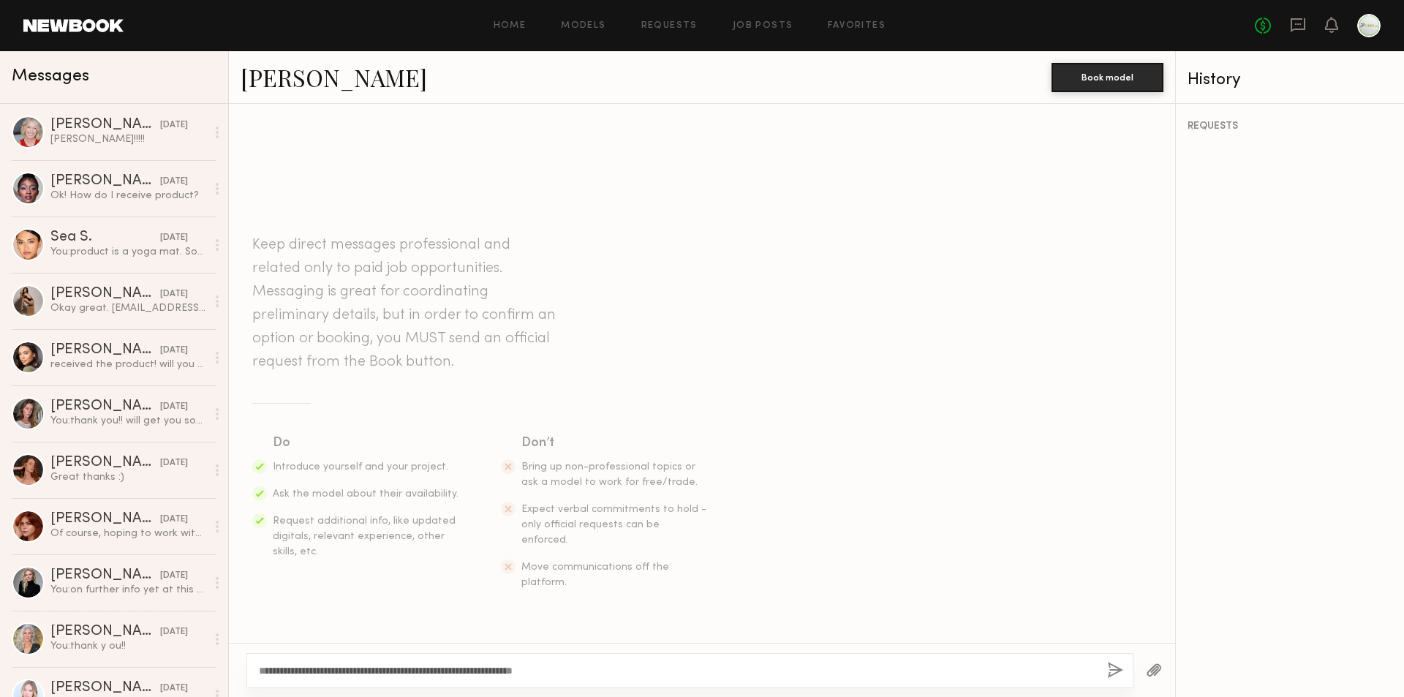
click at [1113, 669] on button "button" at bounding box center [1115, 671] width 16 height 18
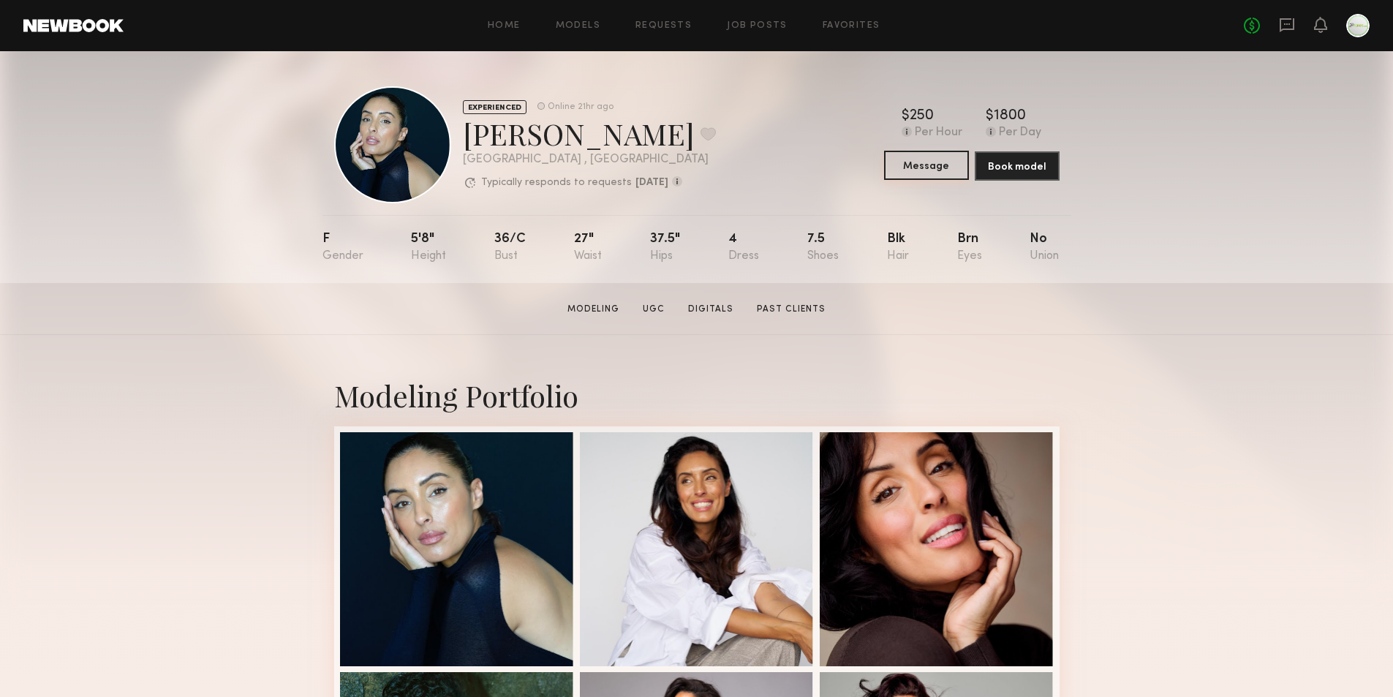
click at [914, 170] on button "Message" at bounding box center [926, 165] width 85 height 29
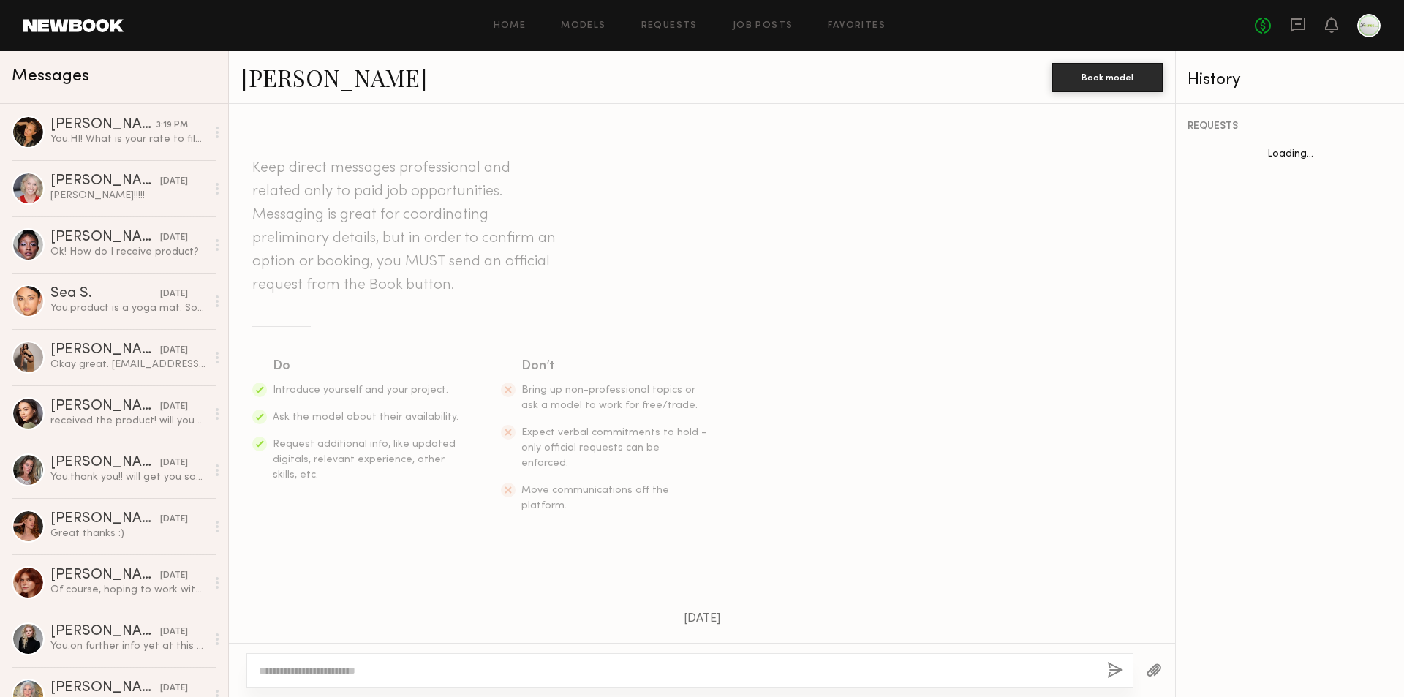
scroll to position [895, 0]
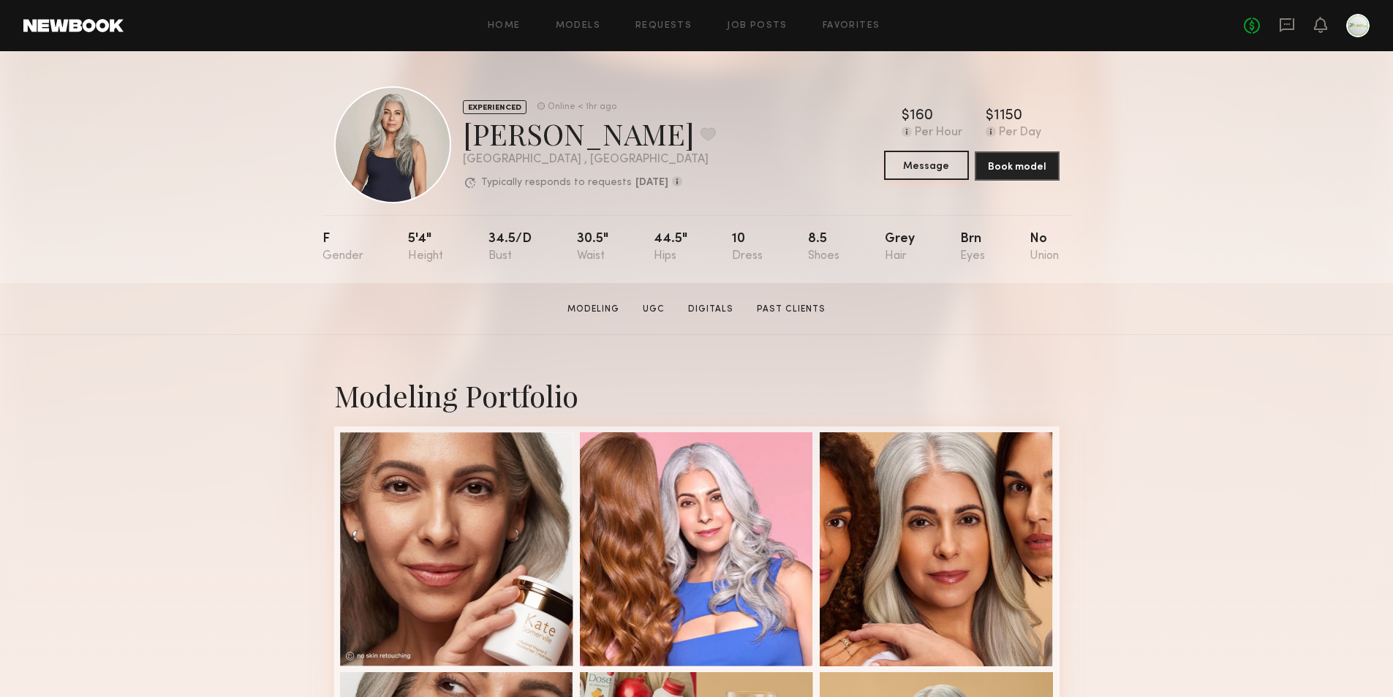
click at [904, 171] on button "Message" at bounding box center [926, 165] width 85 height 29
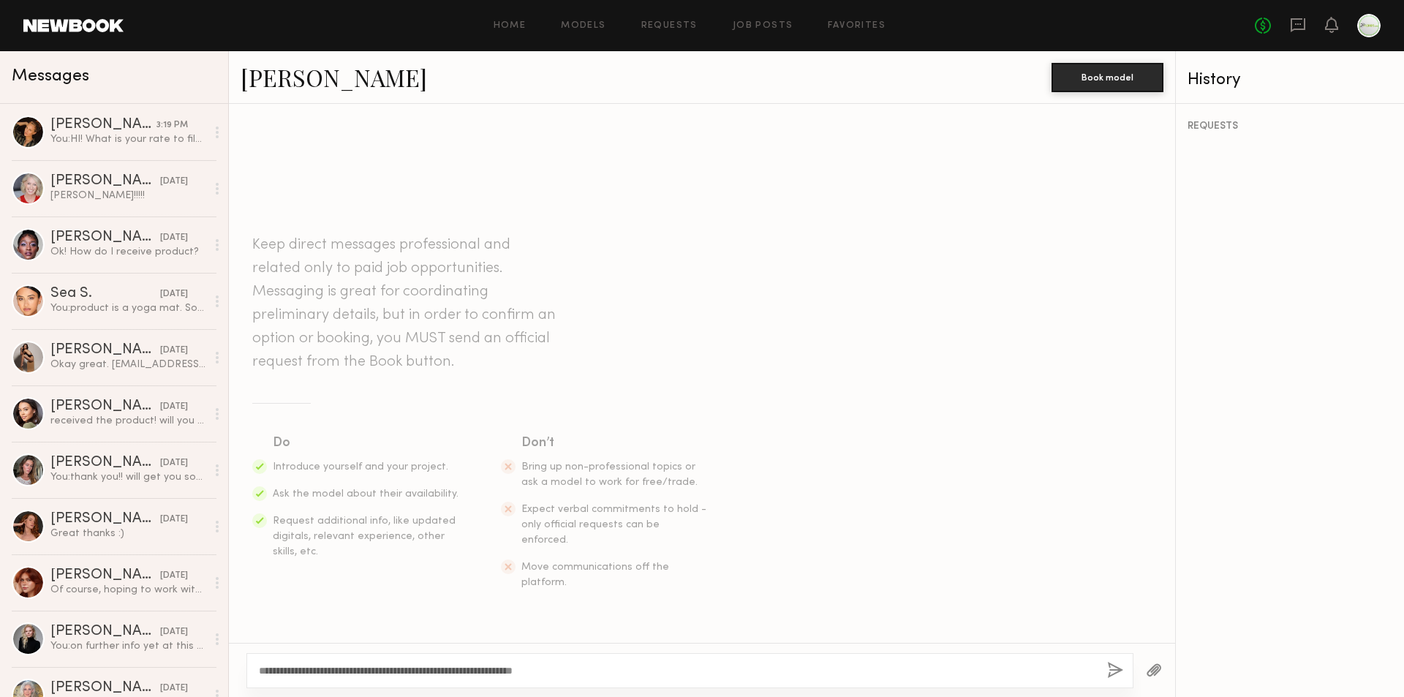
type textarea "**********"
click at [1117, 679] on button "button" at bounding box center [1115, 671] width 16 height 18
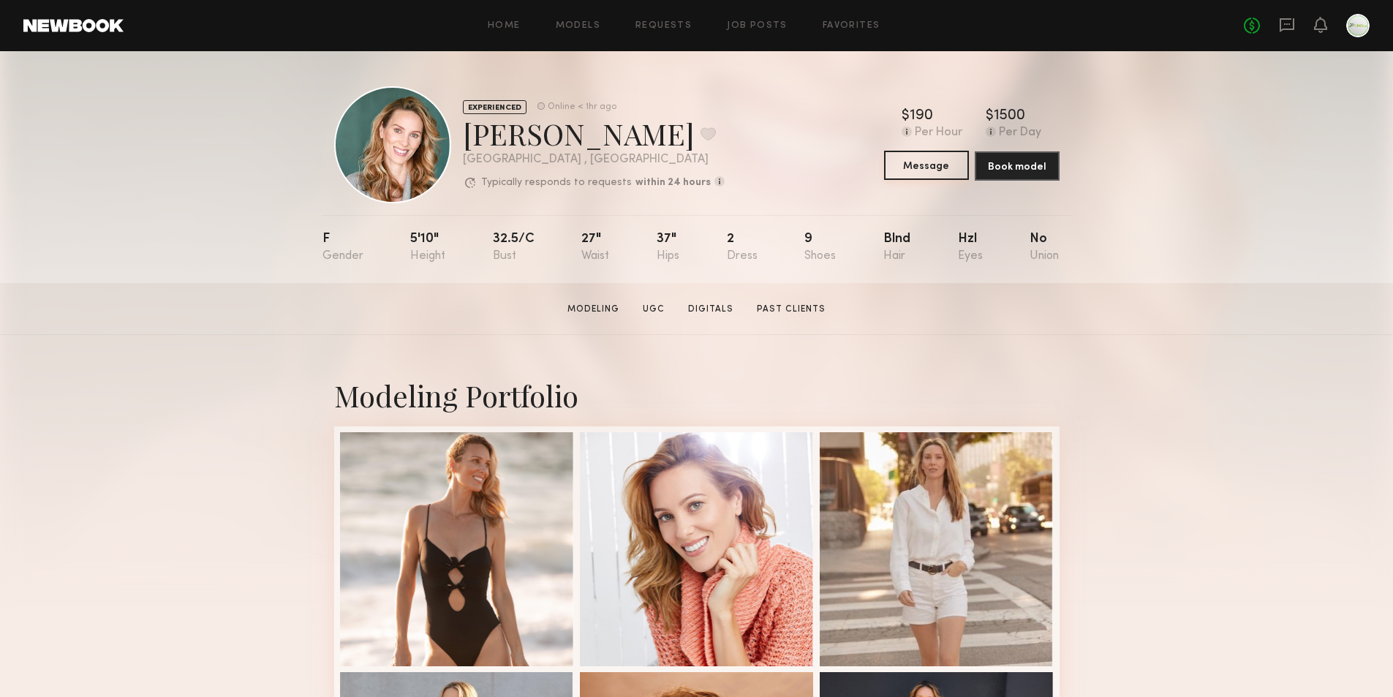
click at [928, 173] on button "Message" at bounding box center [926, 165] width 85 height 29
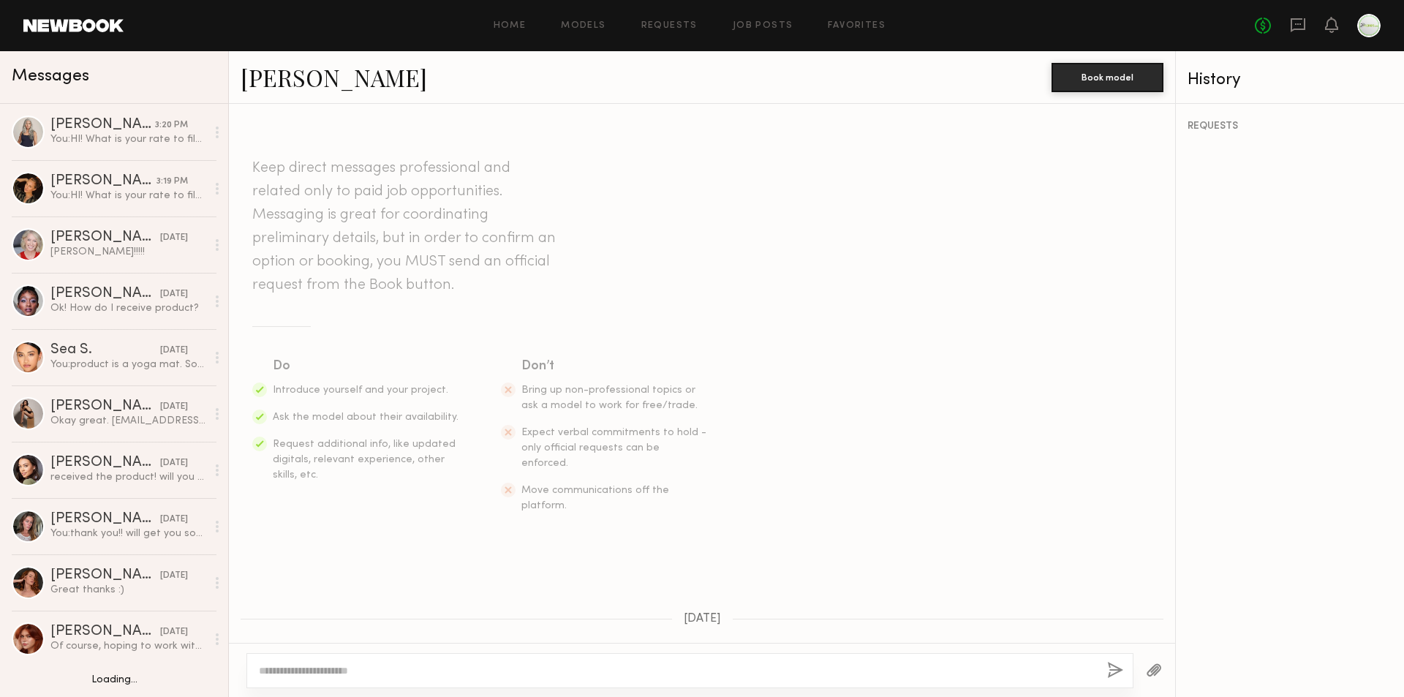
scroll to position [241, 0]
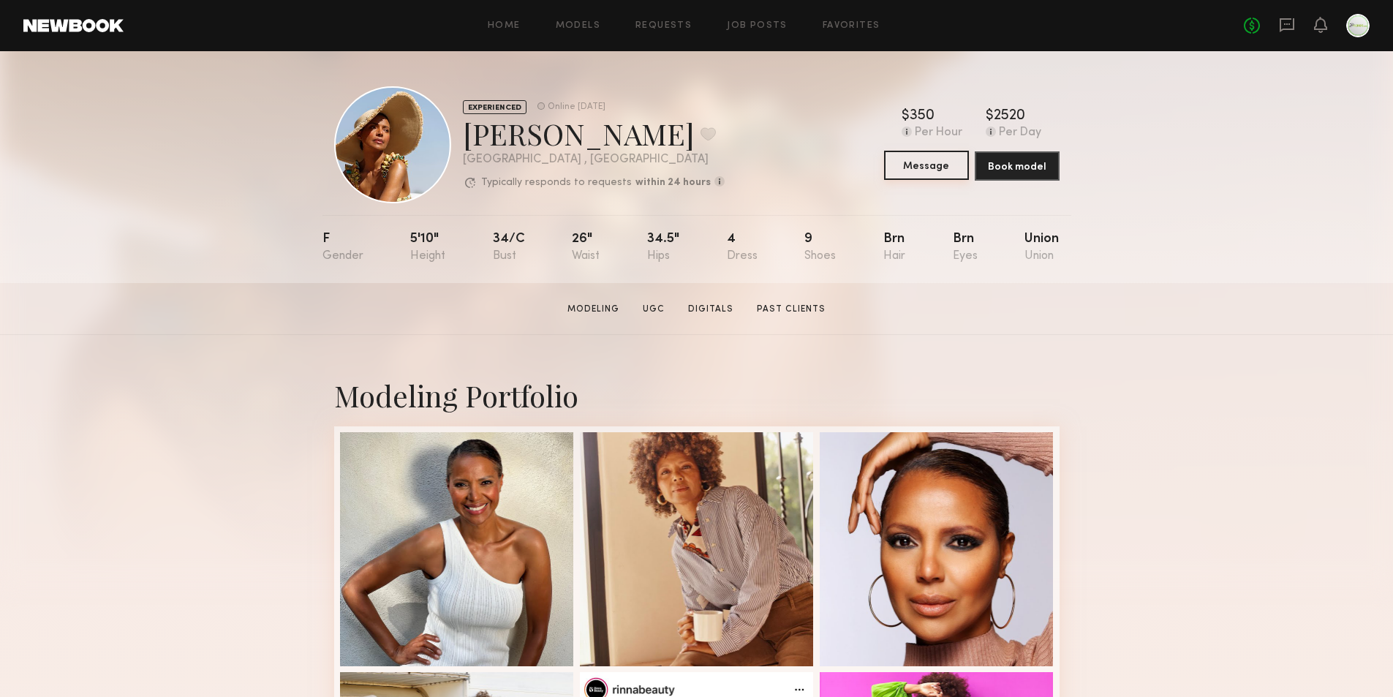
click at [920, 160] on button "Message" at bounding box center [926, 165] width 85 height 29
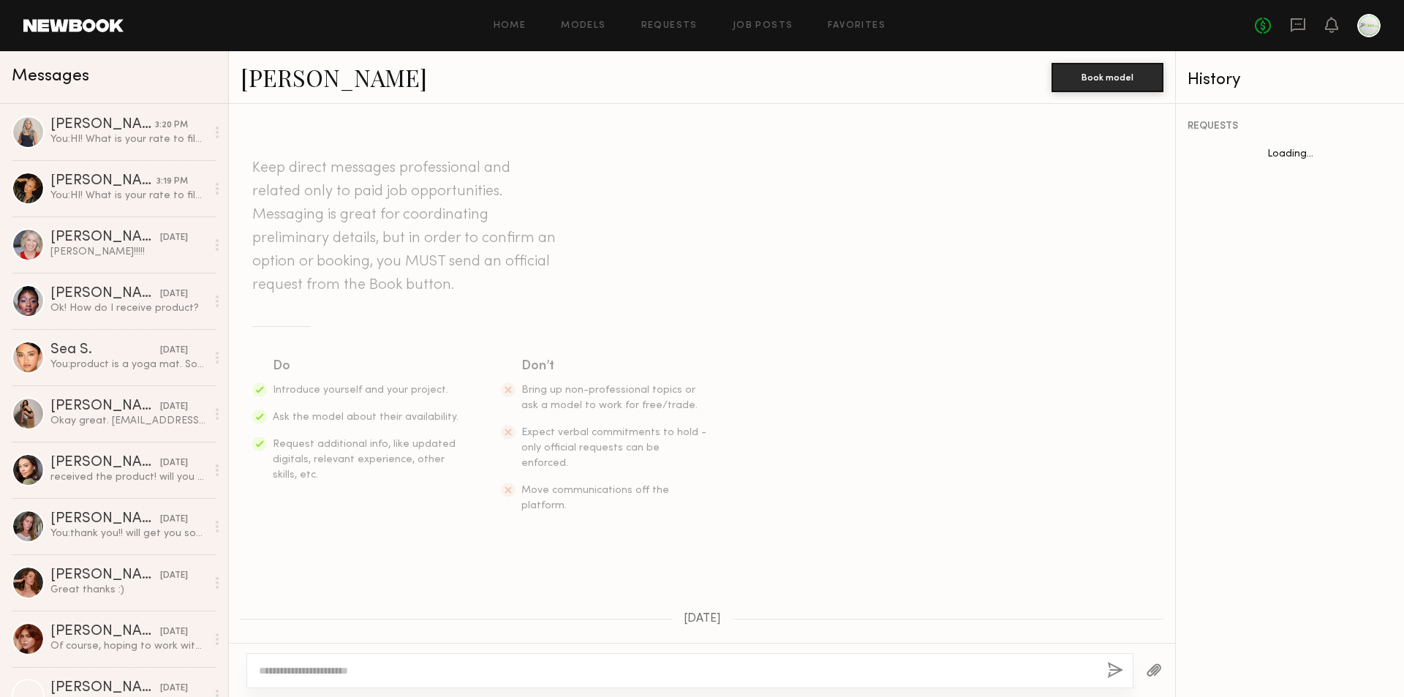
scroll to position [838, 0]
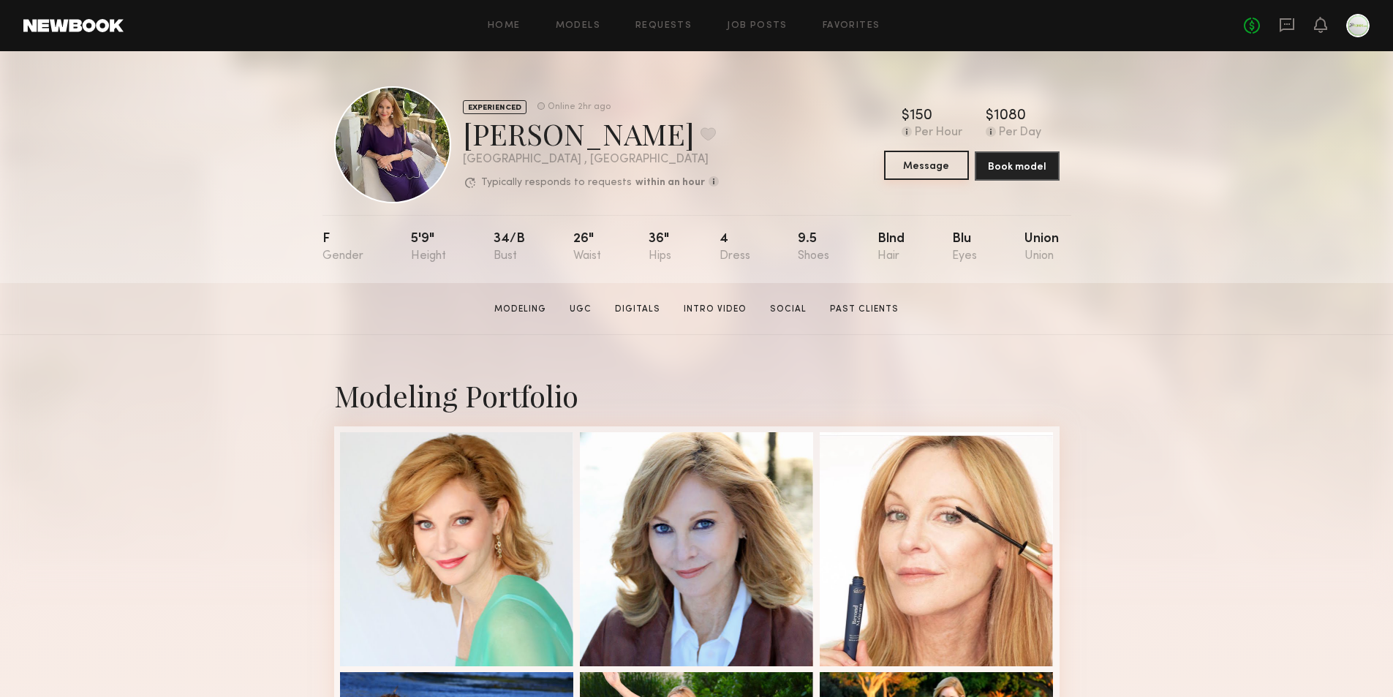
click at [950, 163] on button "Message" at bounding box center [926, 165] width 85 height 29
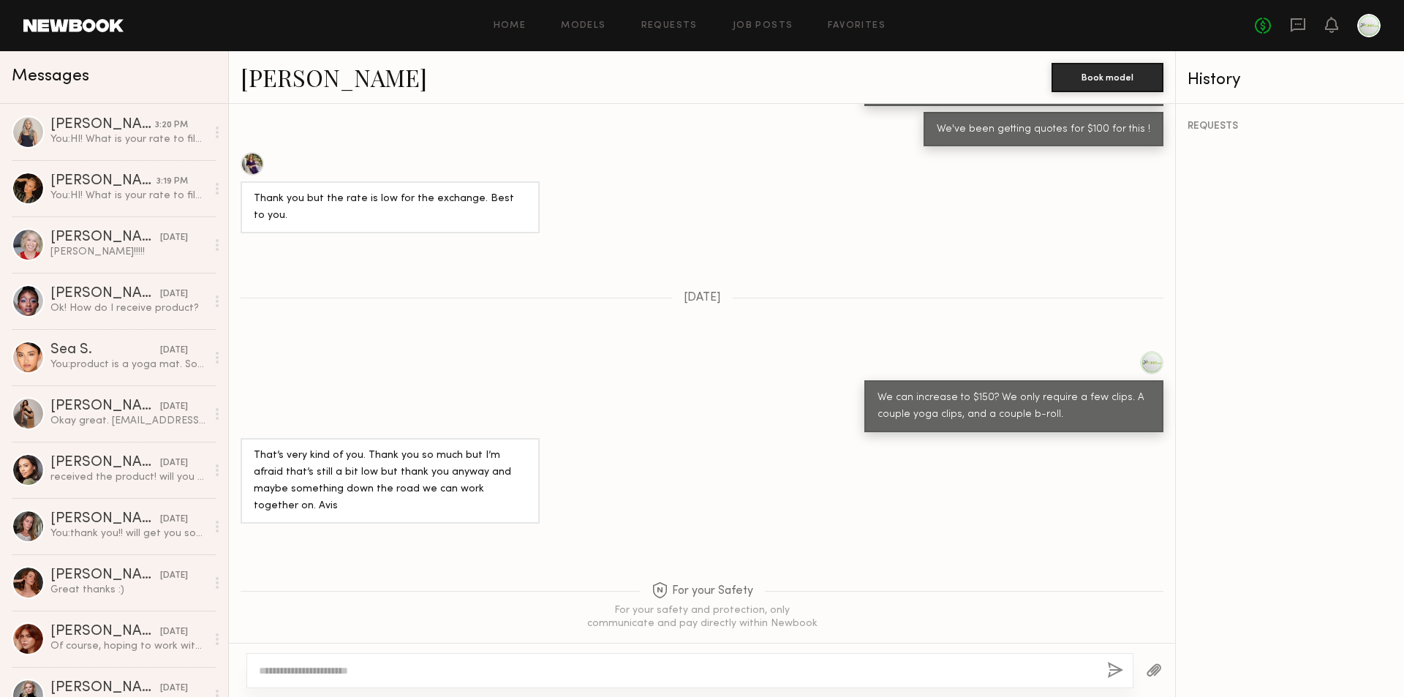
scroll to position [794, 0]
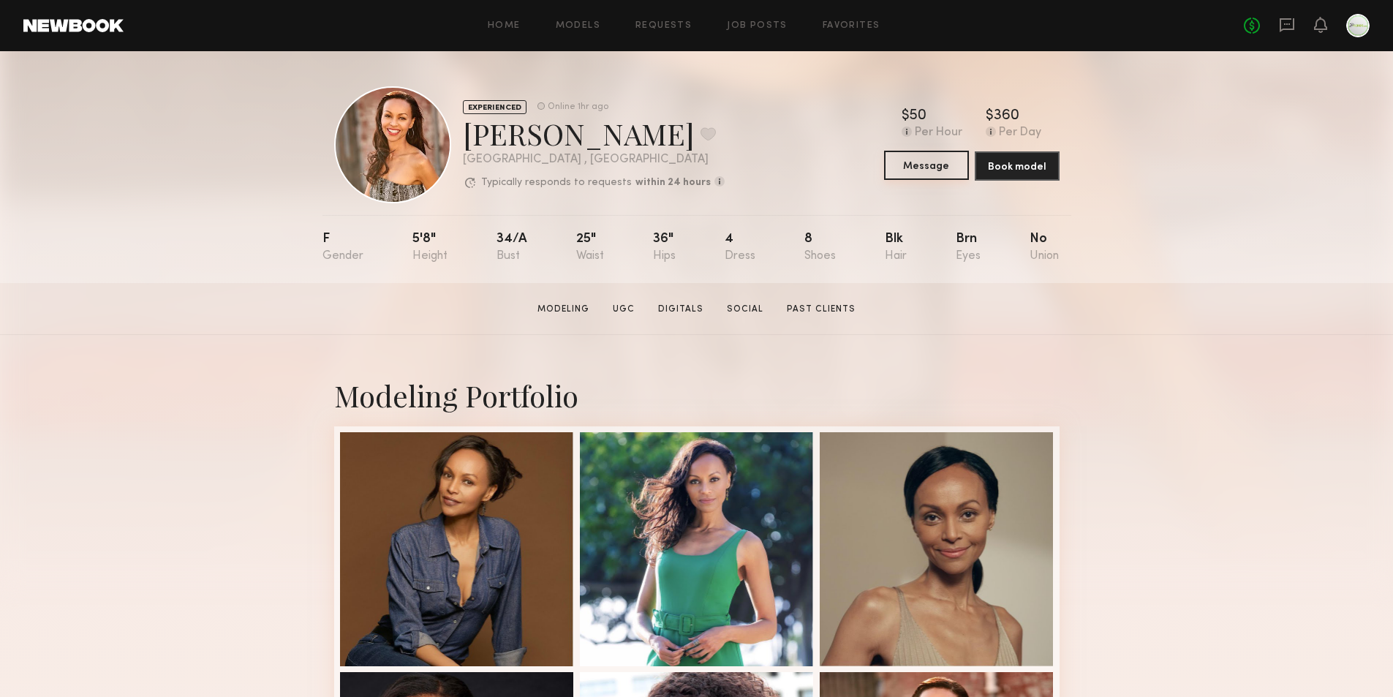
click at [913, 160] on button "Message" at bounding box center [926, 165] width 85 height 29
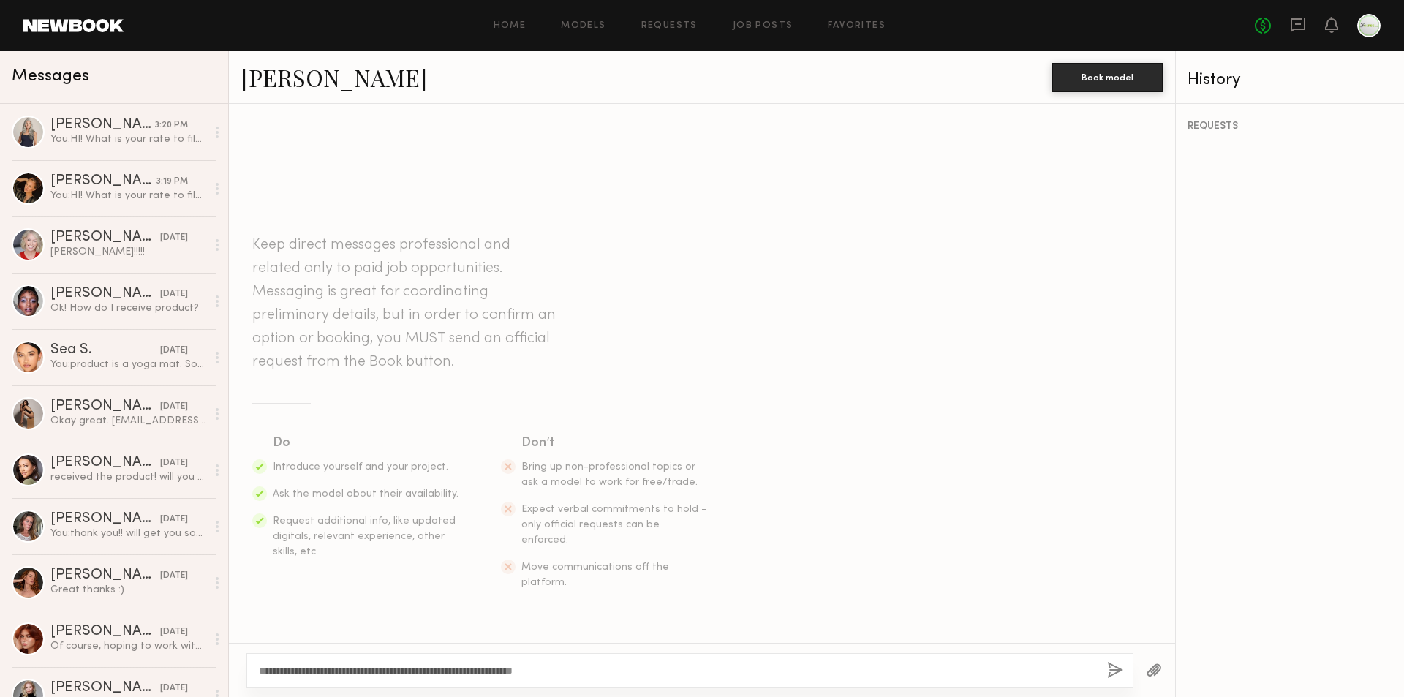
type textarea "**********"
click at [1110, 670] on button "button" at bounding box center [1115, 671] width 16 height 18
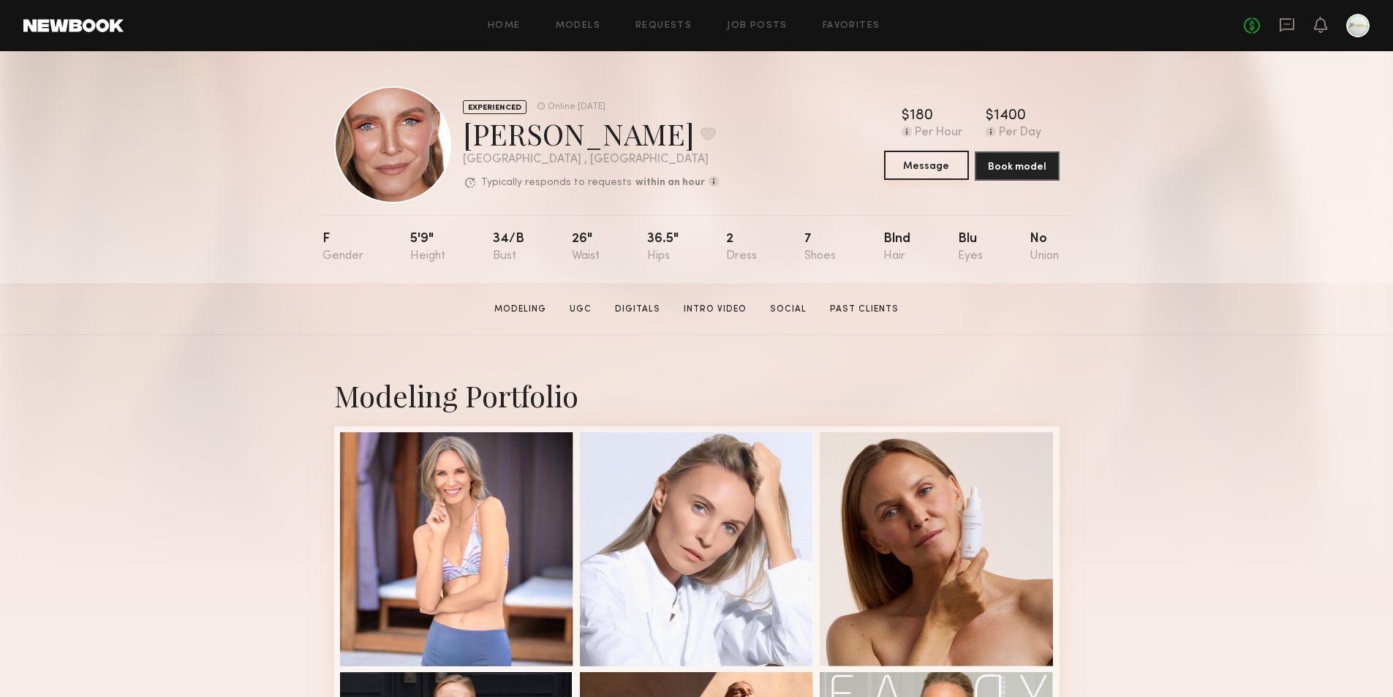
click at [939, 173] on button "Message" at bounding box center [926, 165] width 85 height 29
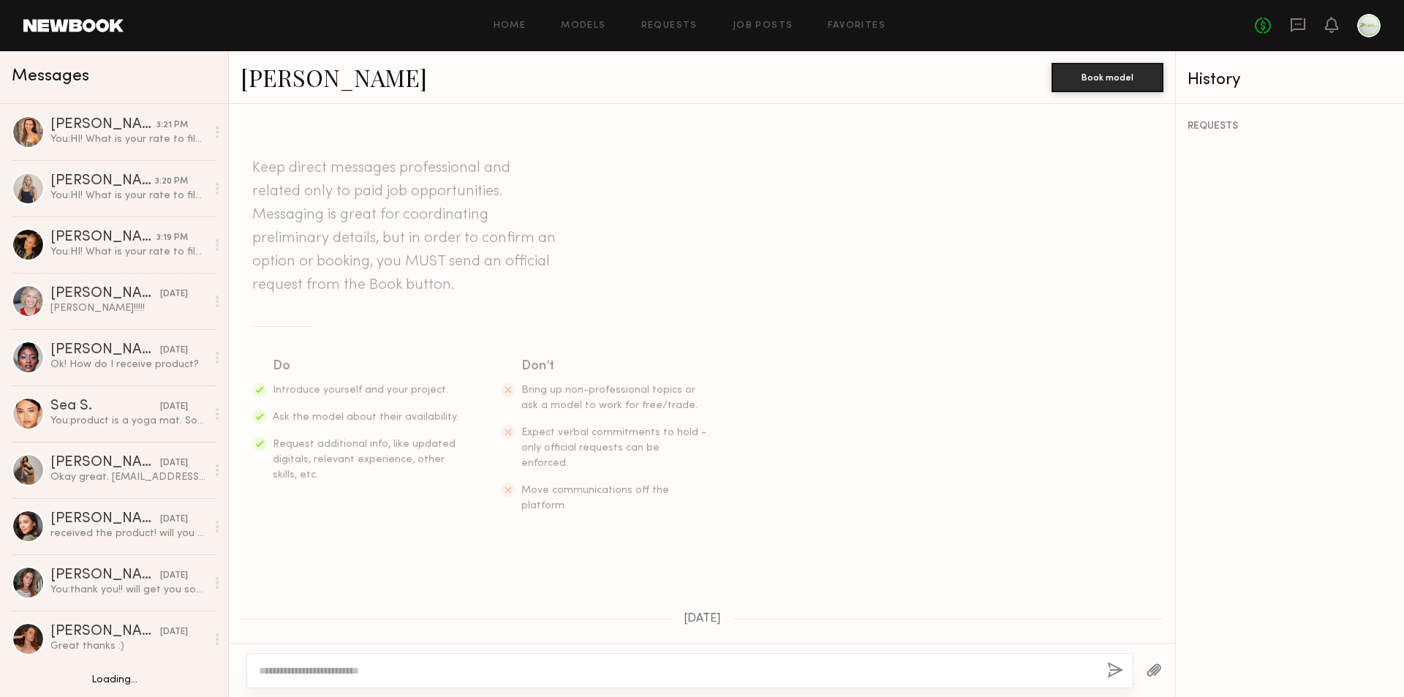
scroll to position [1023, 0]
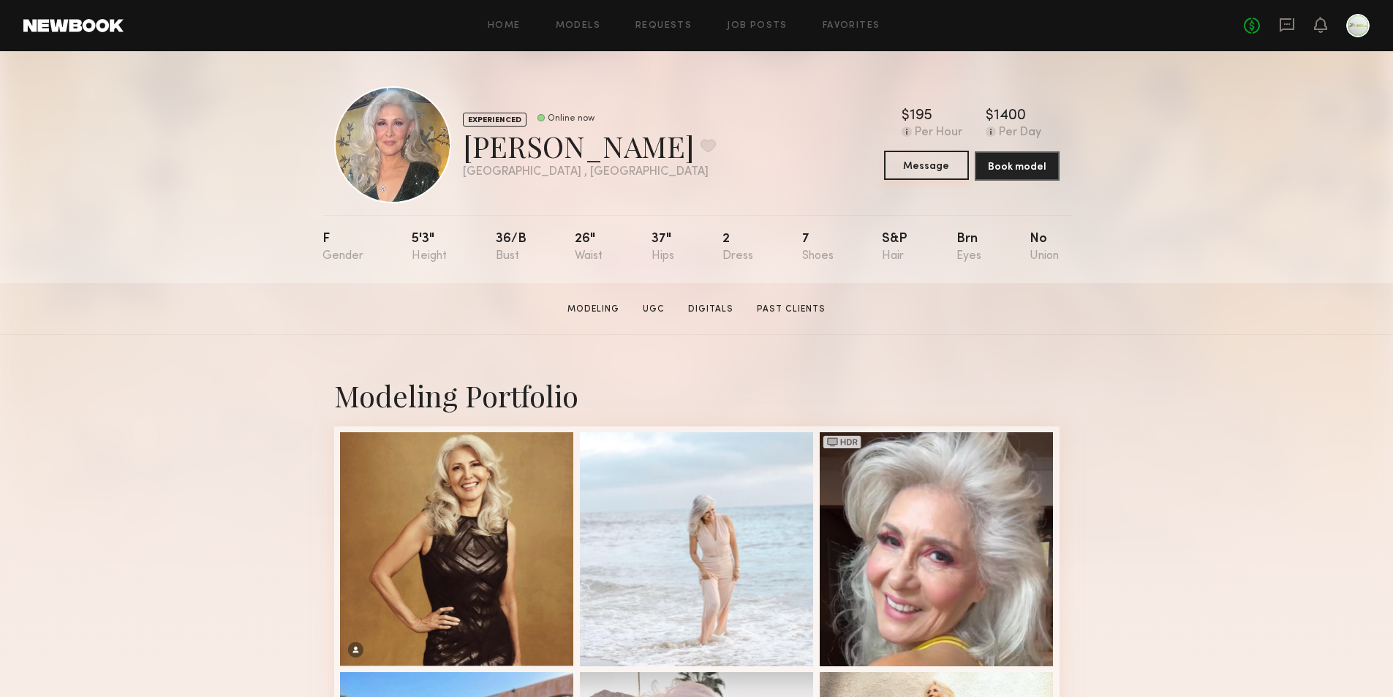
click at [935, 170] on button "Message" at bounding box center [926, 165] width 85 height 29
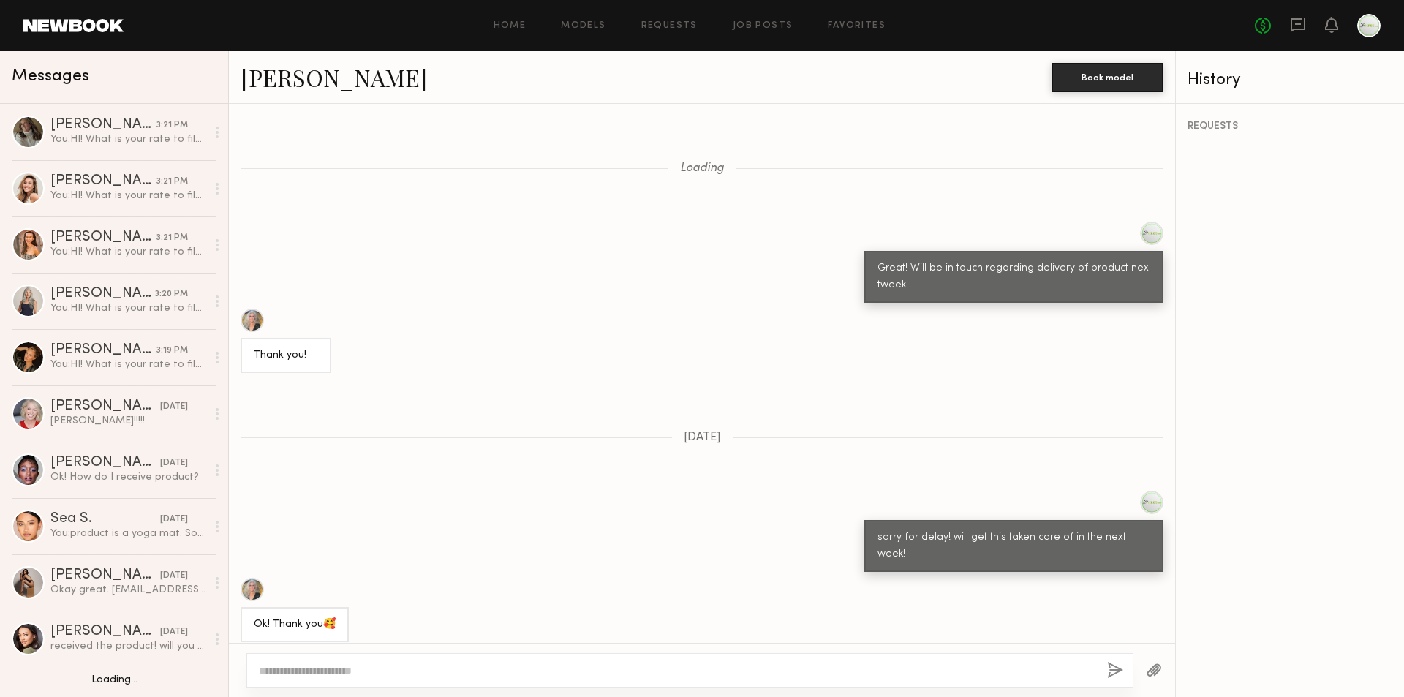
scroll to position [837, 0]
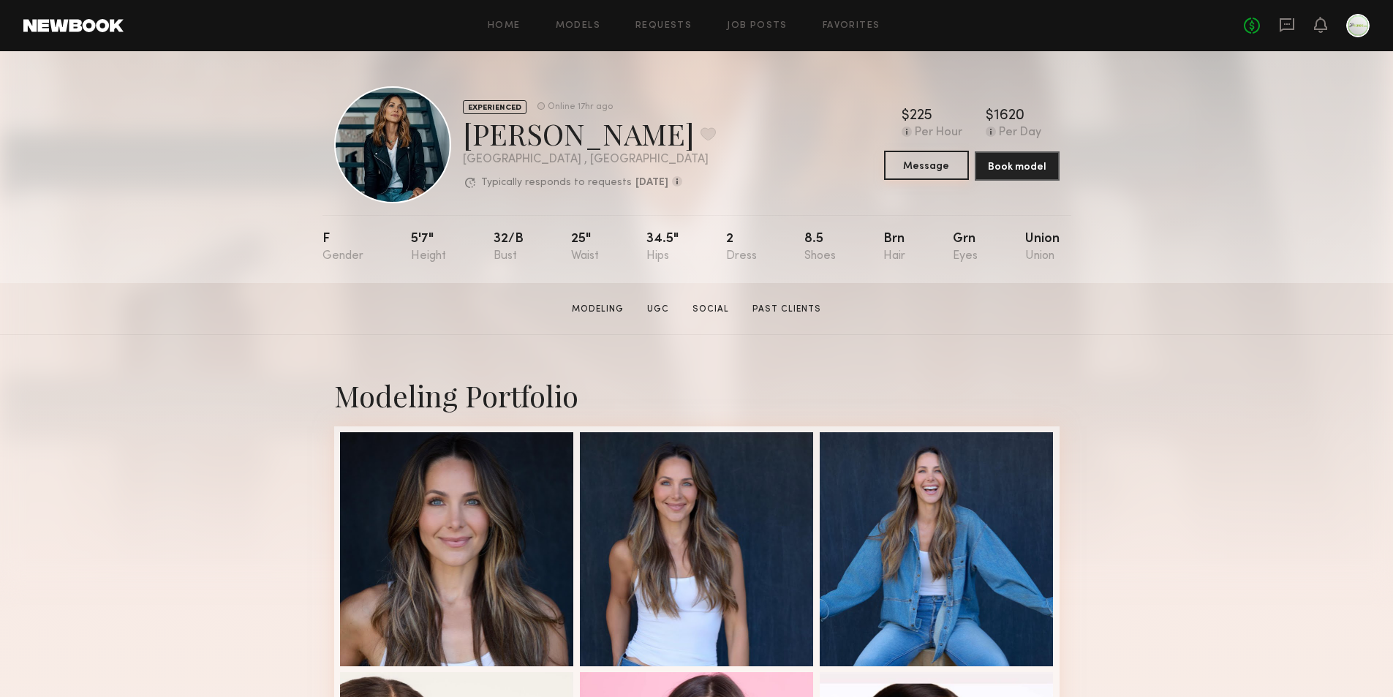
click at [943, 176] on button "Message" at bounding box center [926, 165] width 85 height 29
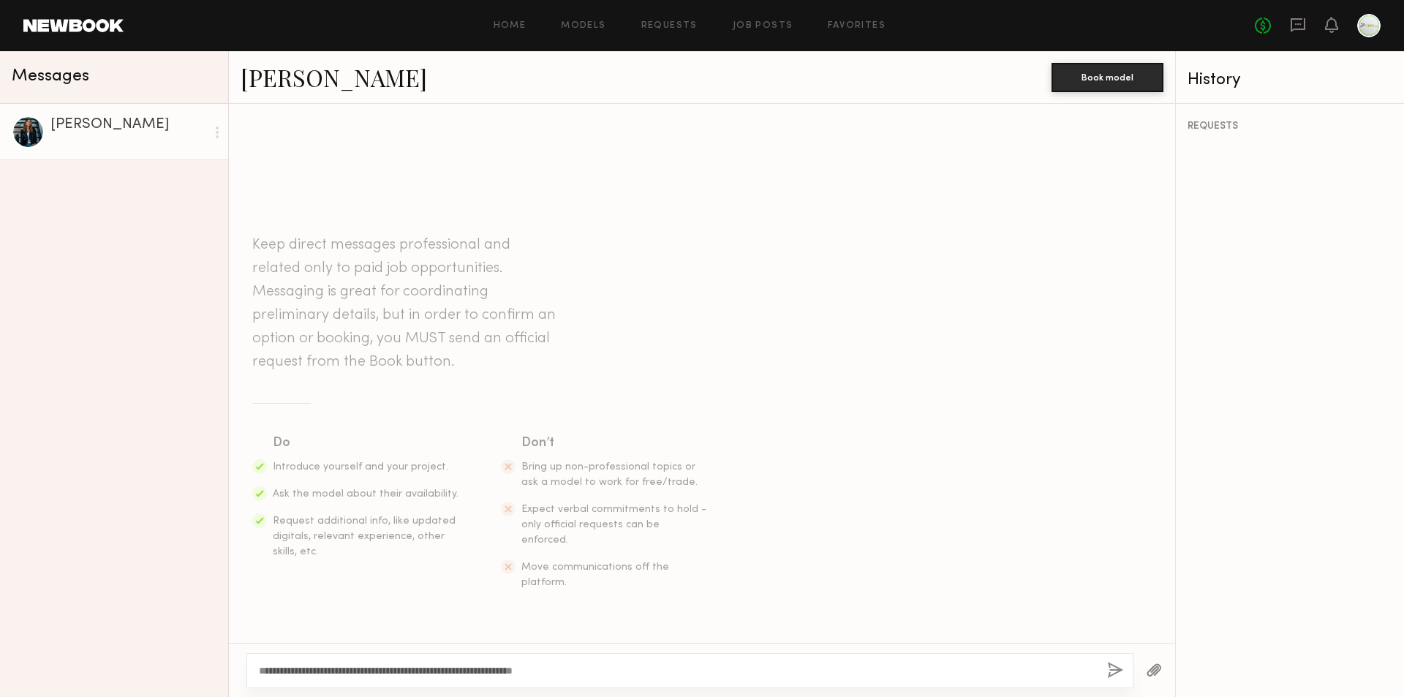
type textarea "**********"
click at [1111, 675] on button "button" at bounding box center [1115, 671] width 16 height 18
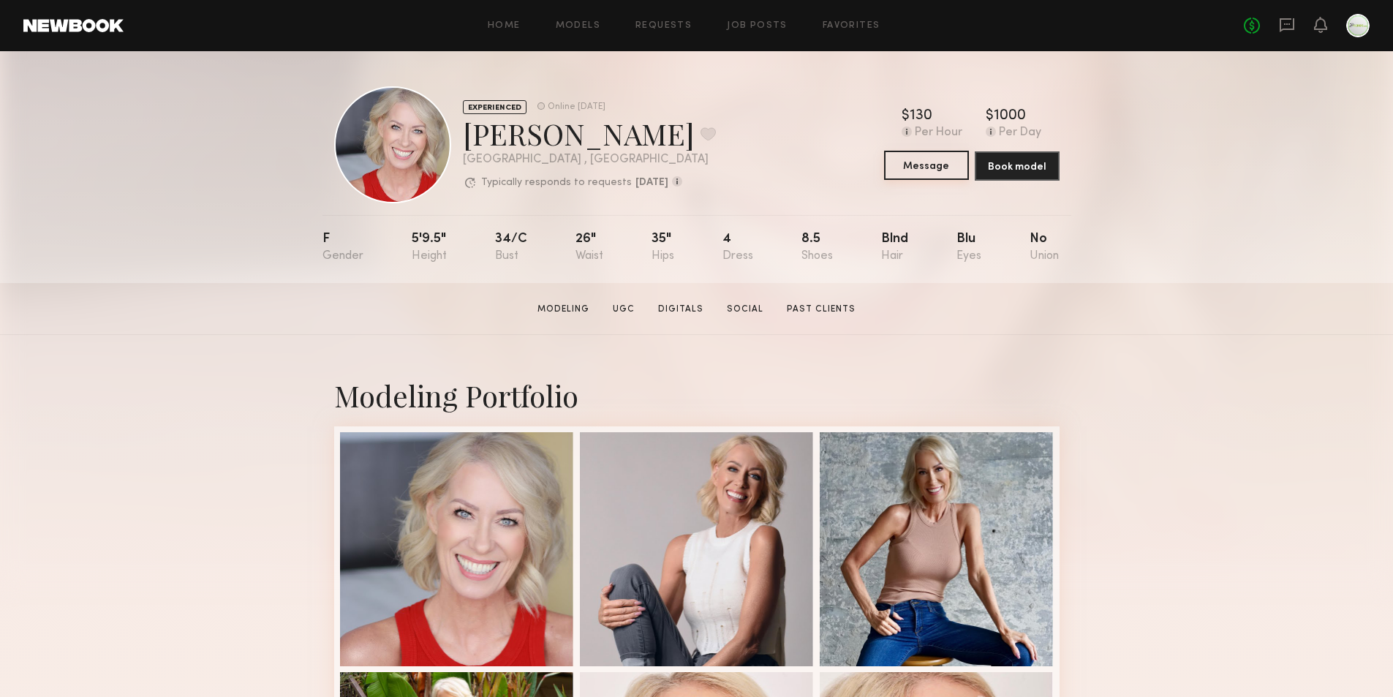
click at [960, 154] on button "Message" at bounding box center [926, 165] width 85 height 29
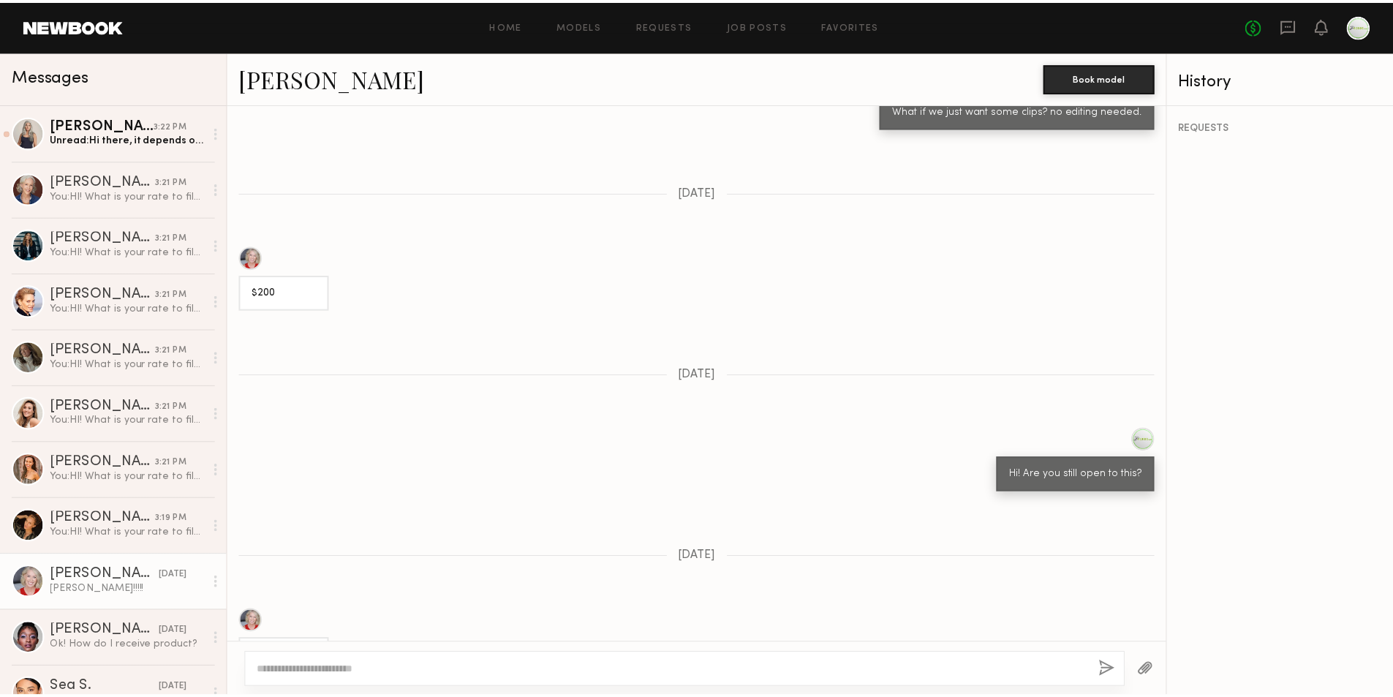
scroll to position [177, 0]
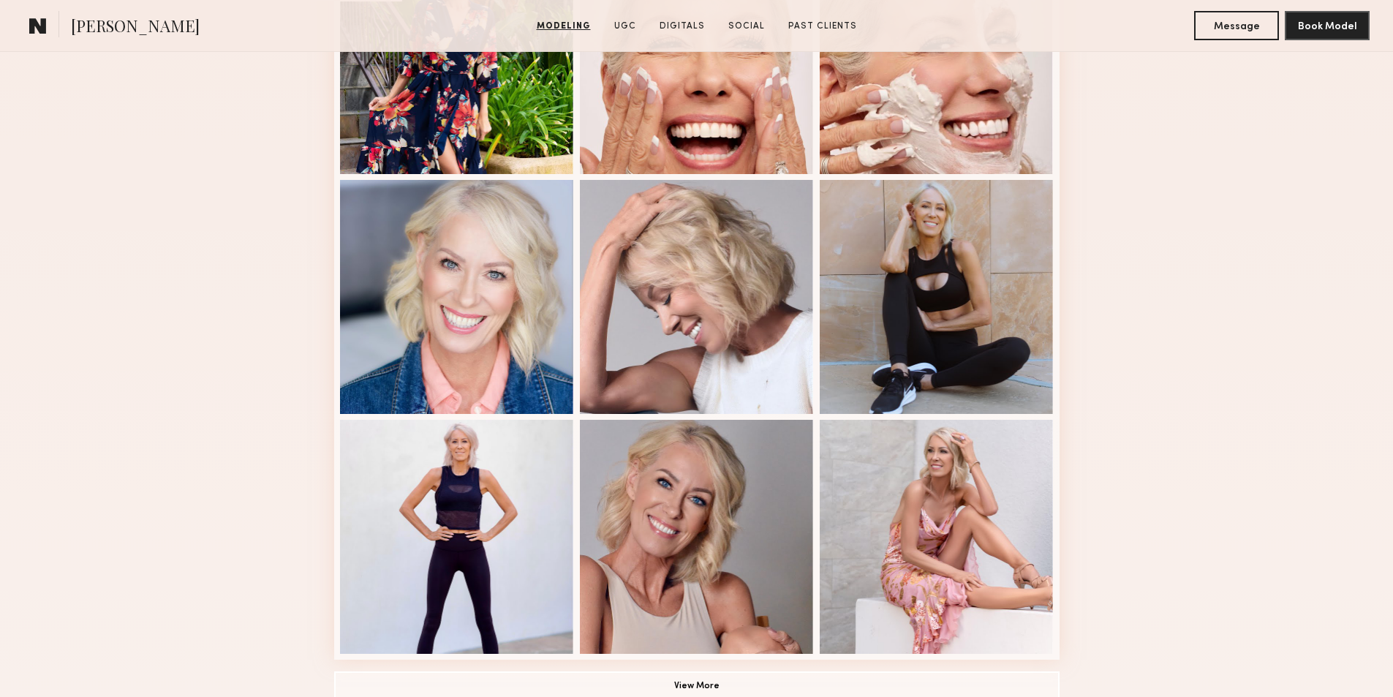
scroll to position [805, 0]
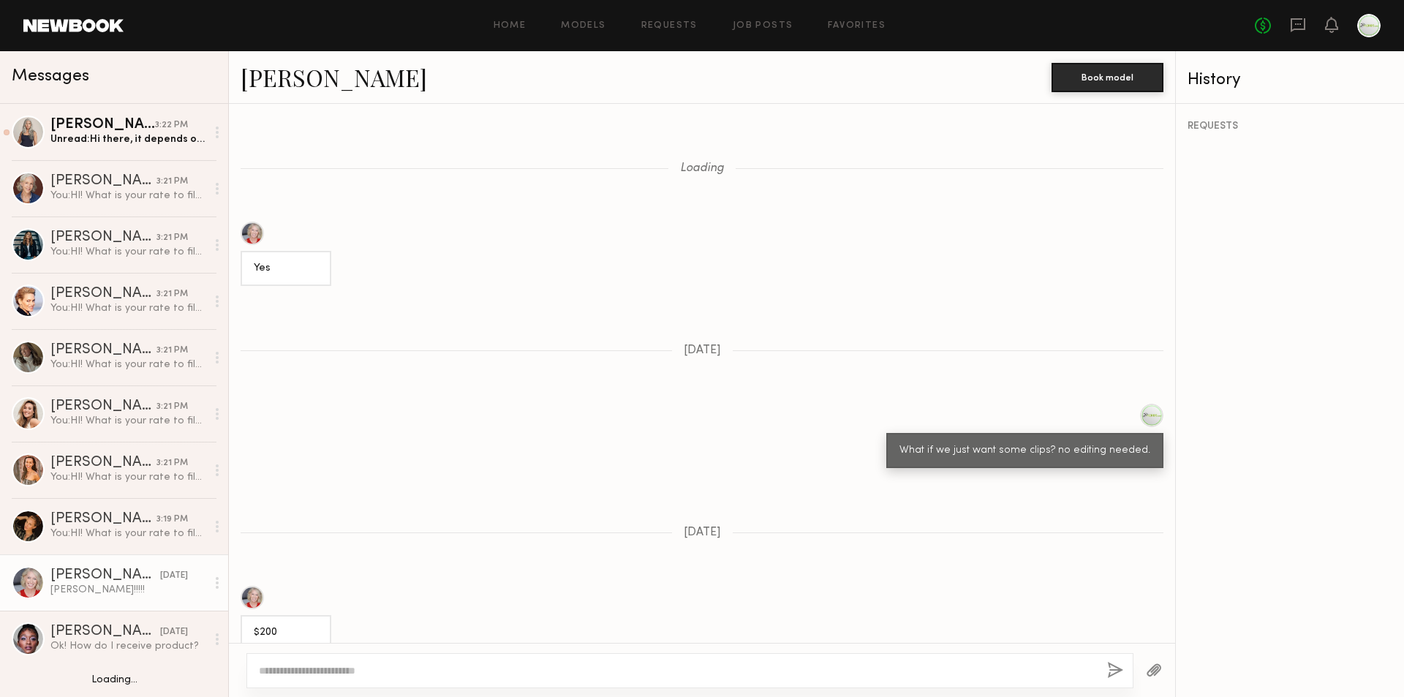
scroll to position [908, 0]
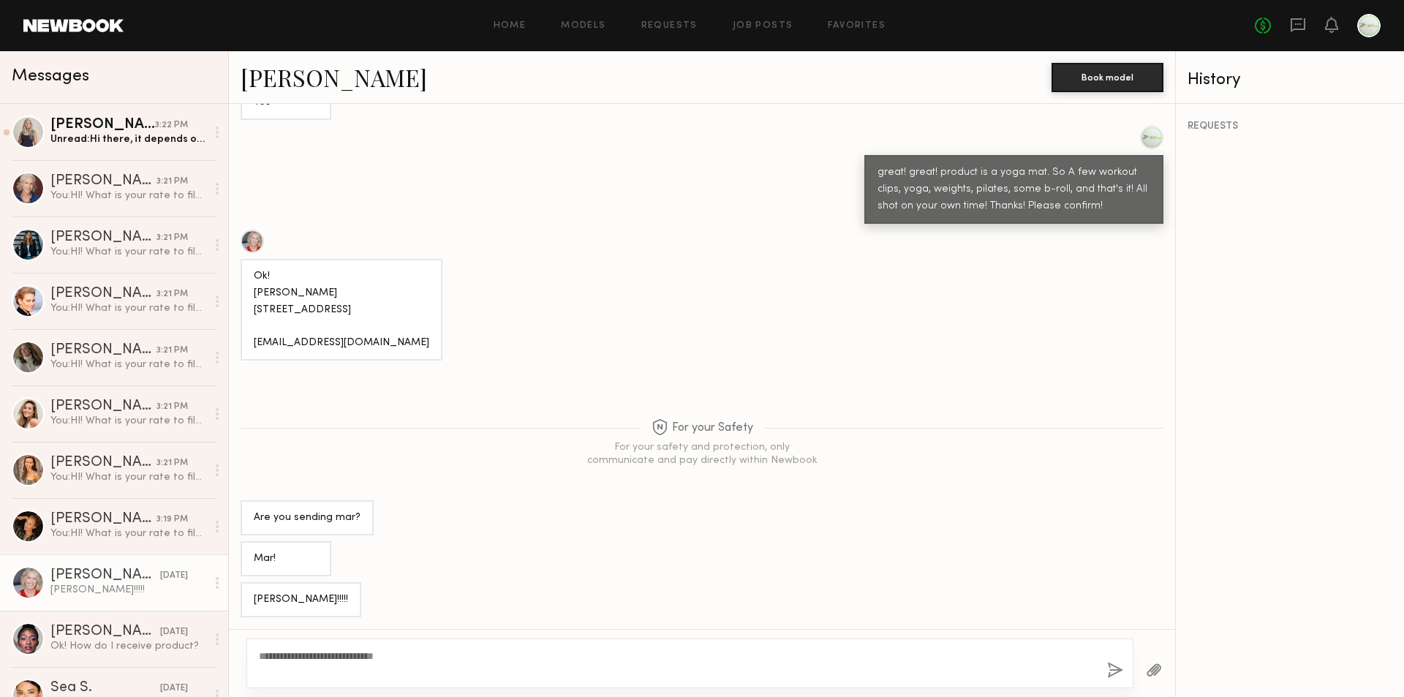
type textarea "**********"
click at [1118, 671] on button "button" at bounding box center [1115, 671] width 16 height 18
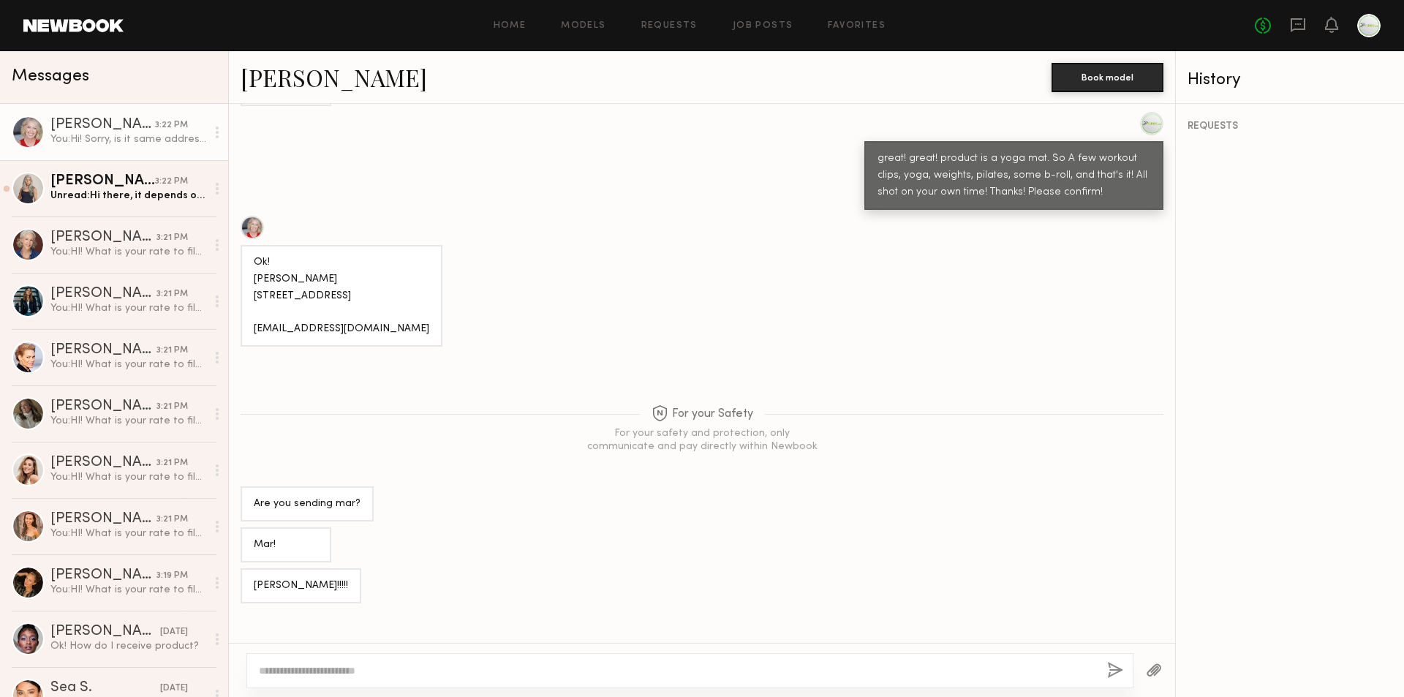
scroll to position [1178, 0]
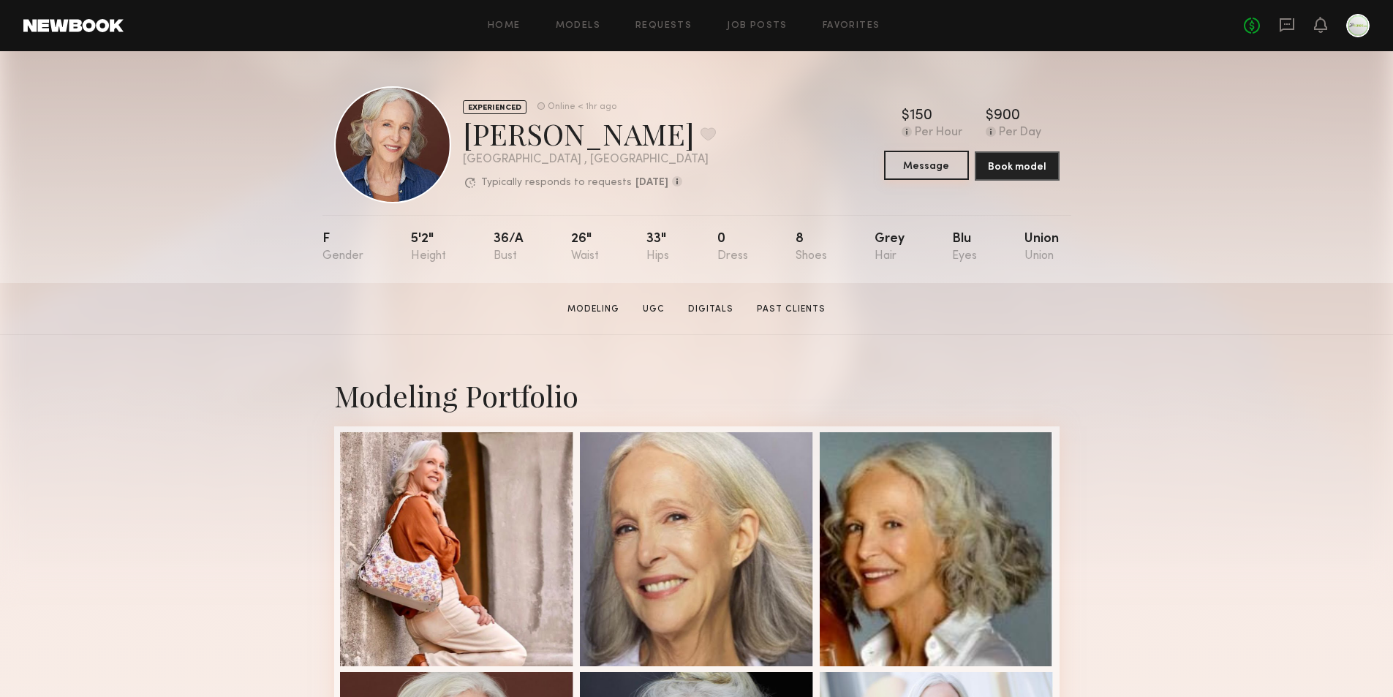
click at [929, 170] on button "Message" at bounding box center [926, 165] width 85 height 29
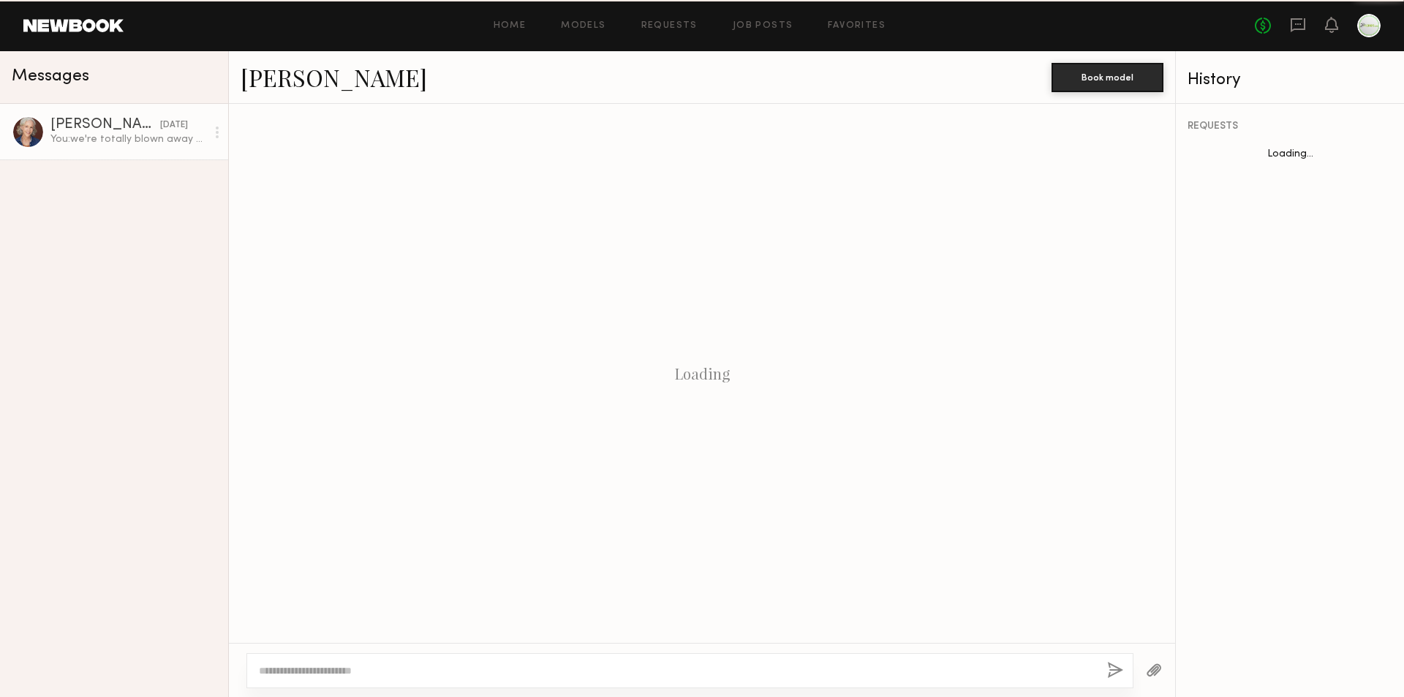
scroll to position [257, 0]
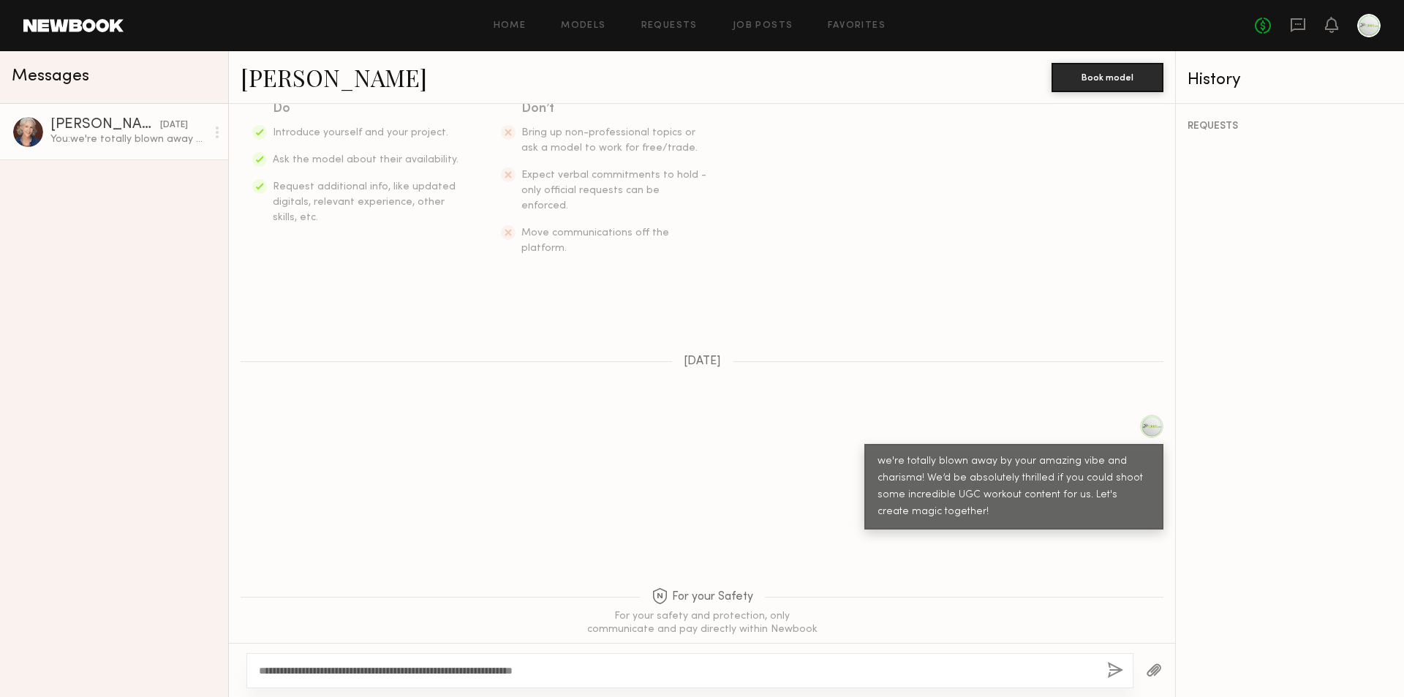
type textarea "**********"
click at [1119, 671] on button "button" at bounding box center [1115, 671] width 16 height 18
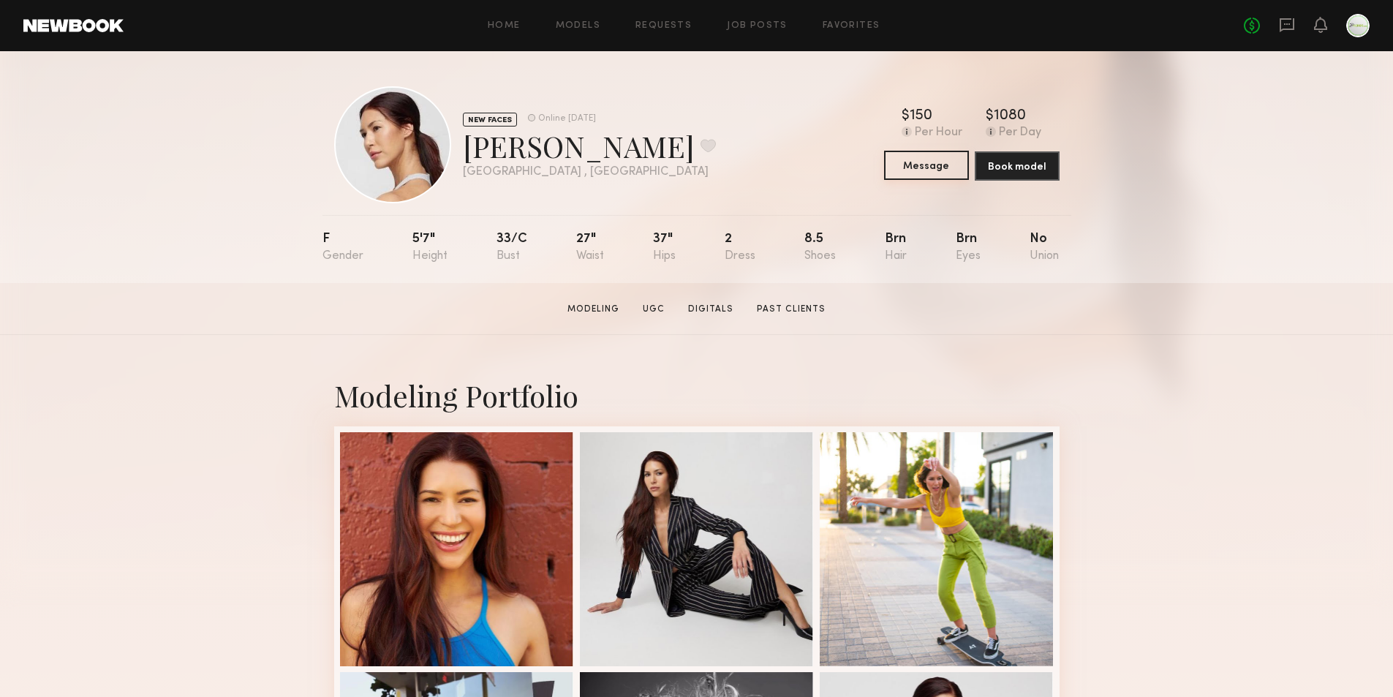
click at [927, 170] on button "Message" at bounding box center [926, 165] width 85 height 29
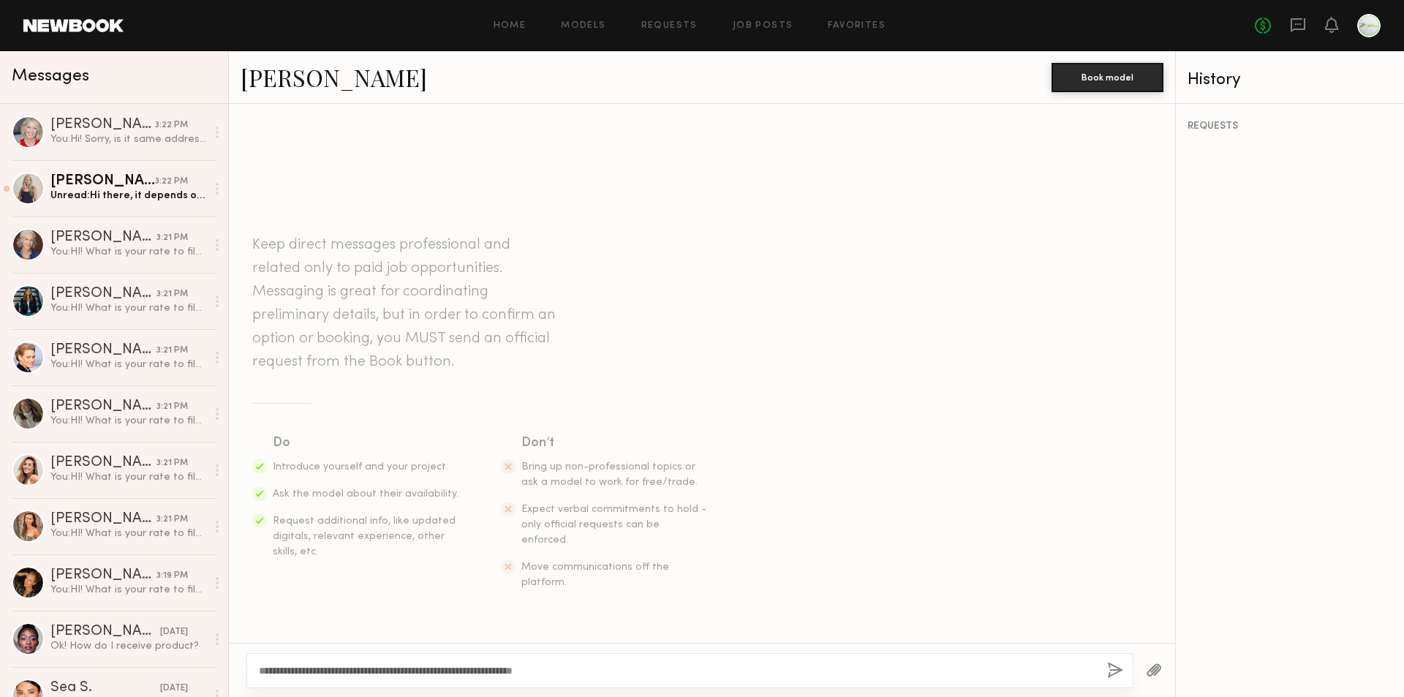
type textarea "**********"
click at [1118, 669] on button "button" at bounding box center [1115, 671] width 16 height 18
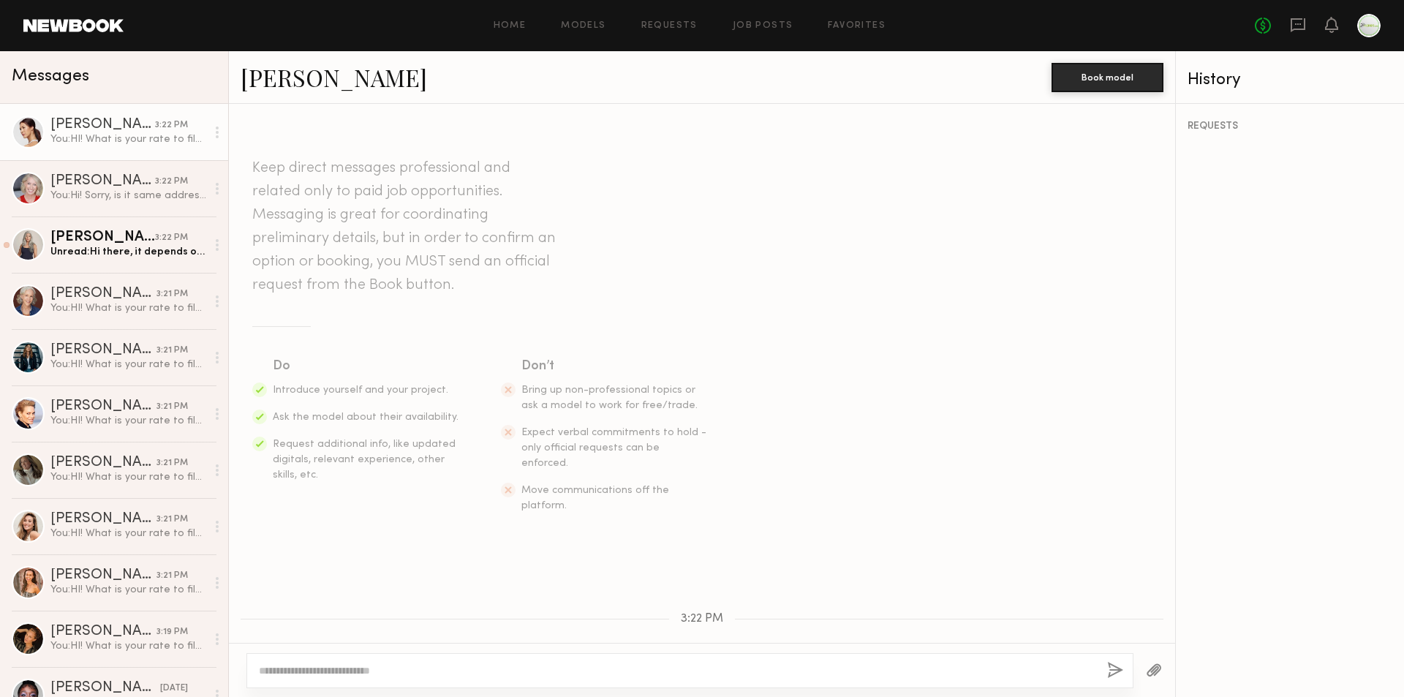
scroll to position [90, 0]
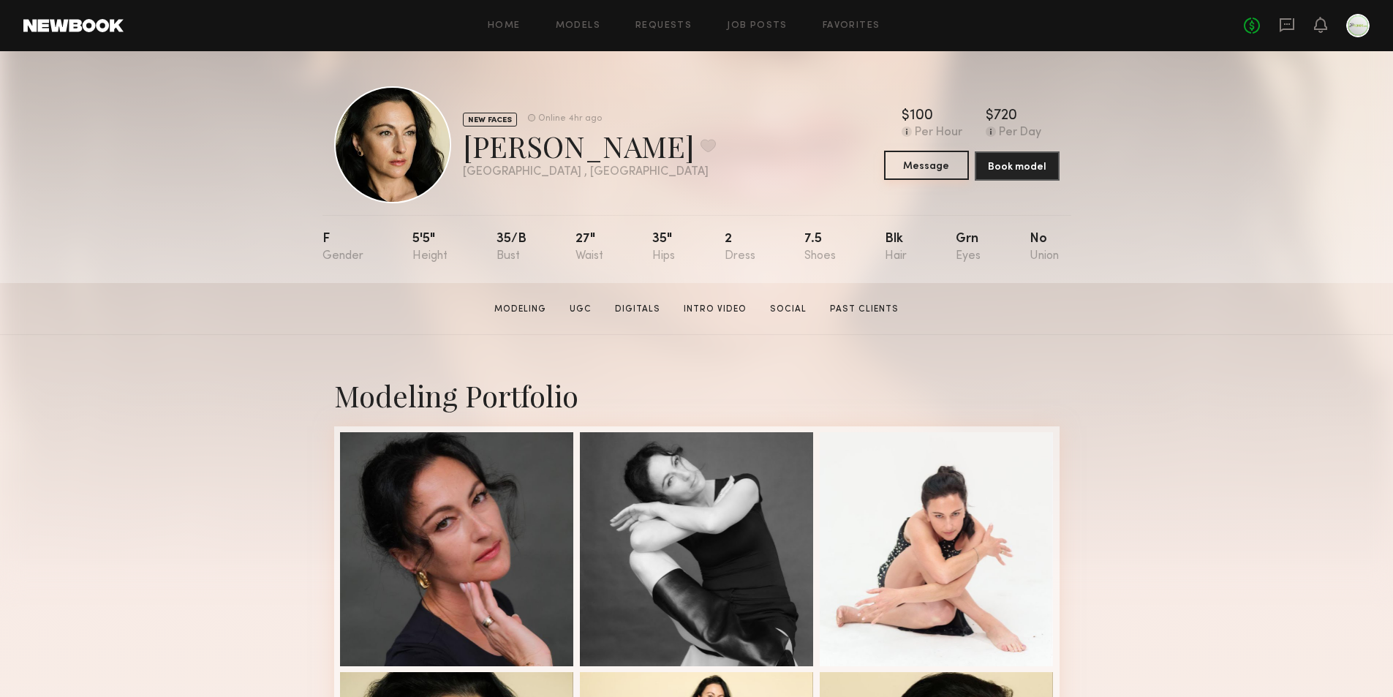
click at [941, 173] on button "Message" at bounding box center [926, 165] width 85 height 29
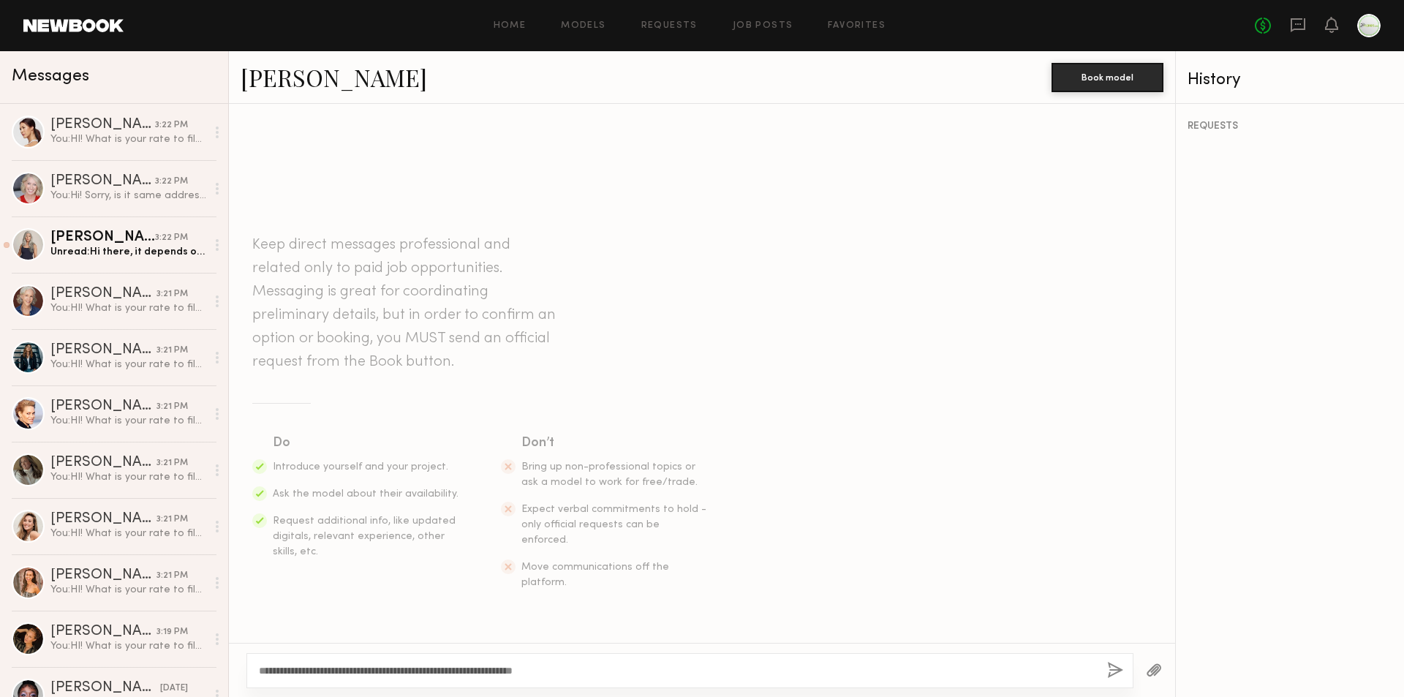
type textarea "**********"
click at [1108, 674] on button "button" at bounding box center [1115, 671] width 16 height 18
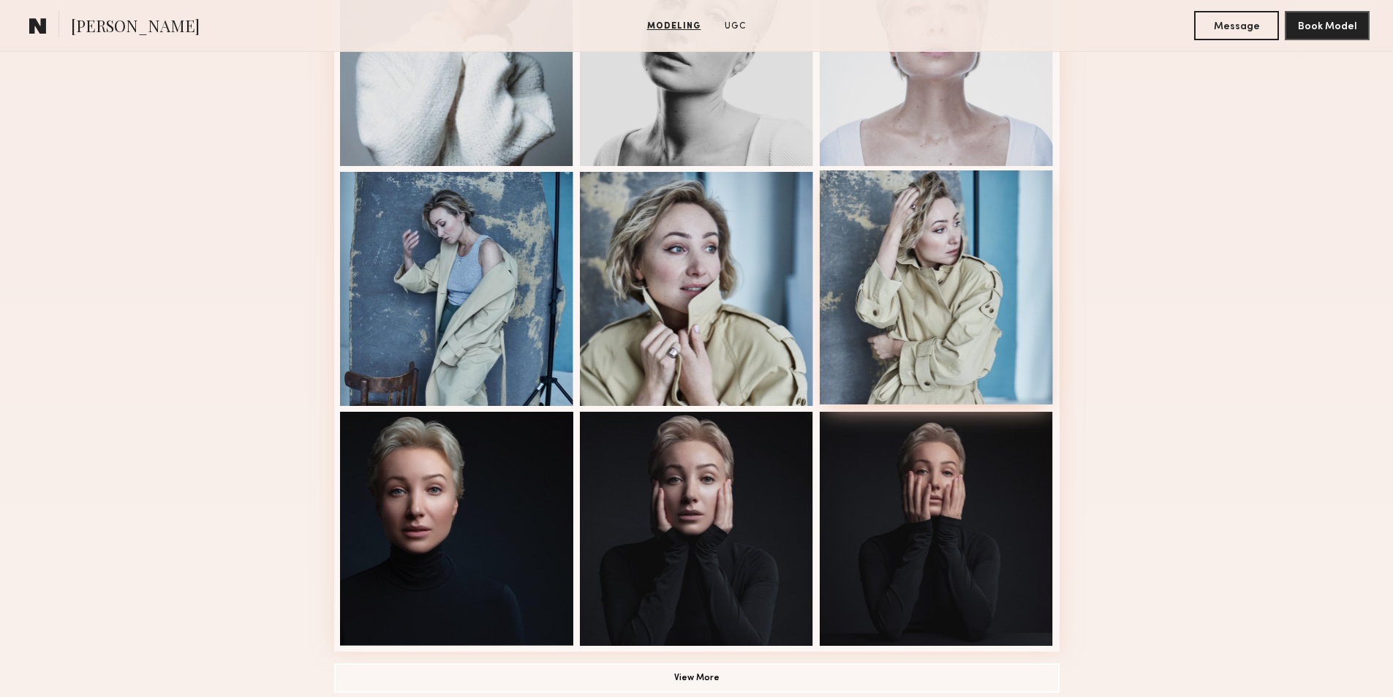
scroll to position [1024, 0]
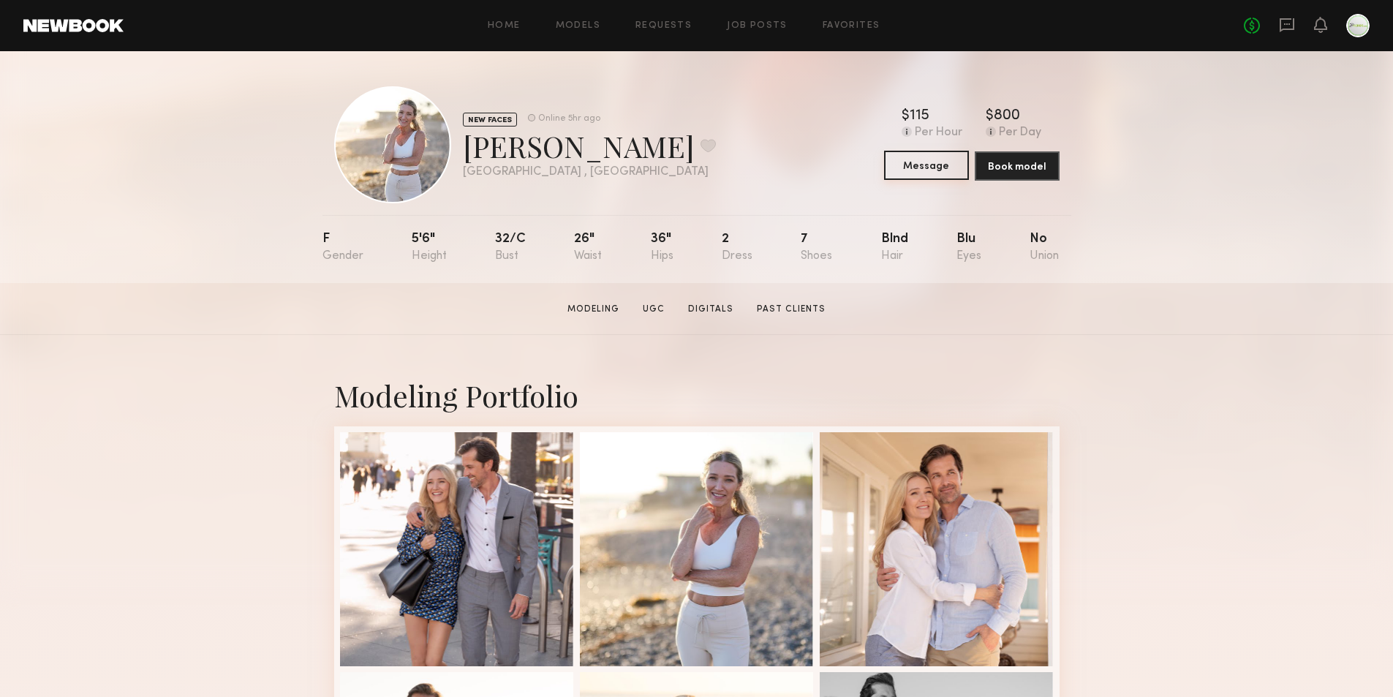
click at [923, 173] on button "Message" at bounding box center [926, 165] width 85 height 29
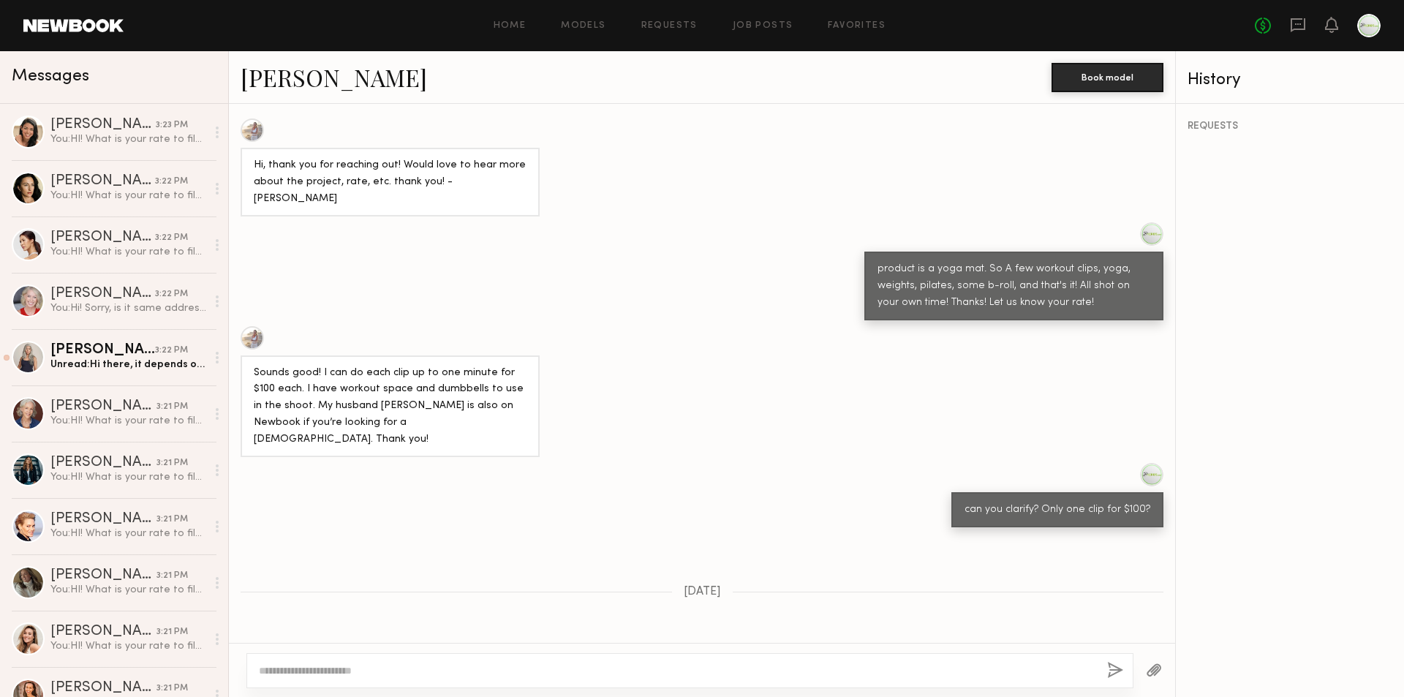
scroll to position [780, 0]
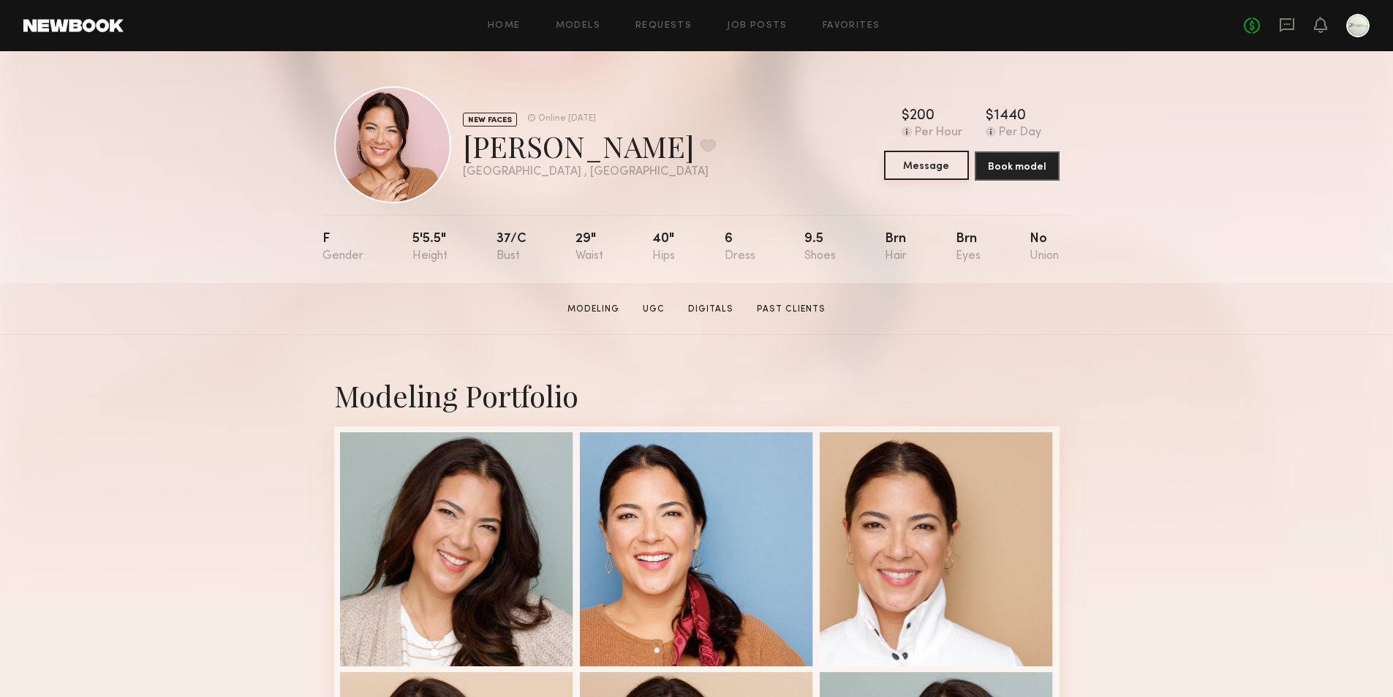
click at [916, 164] on button "Message" at bounding box center [926, 165] width 85 height 29
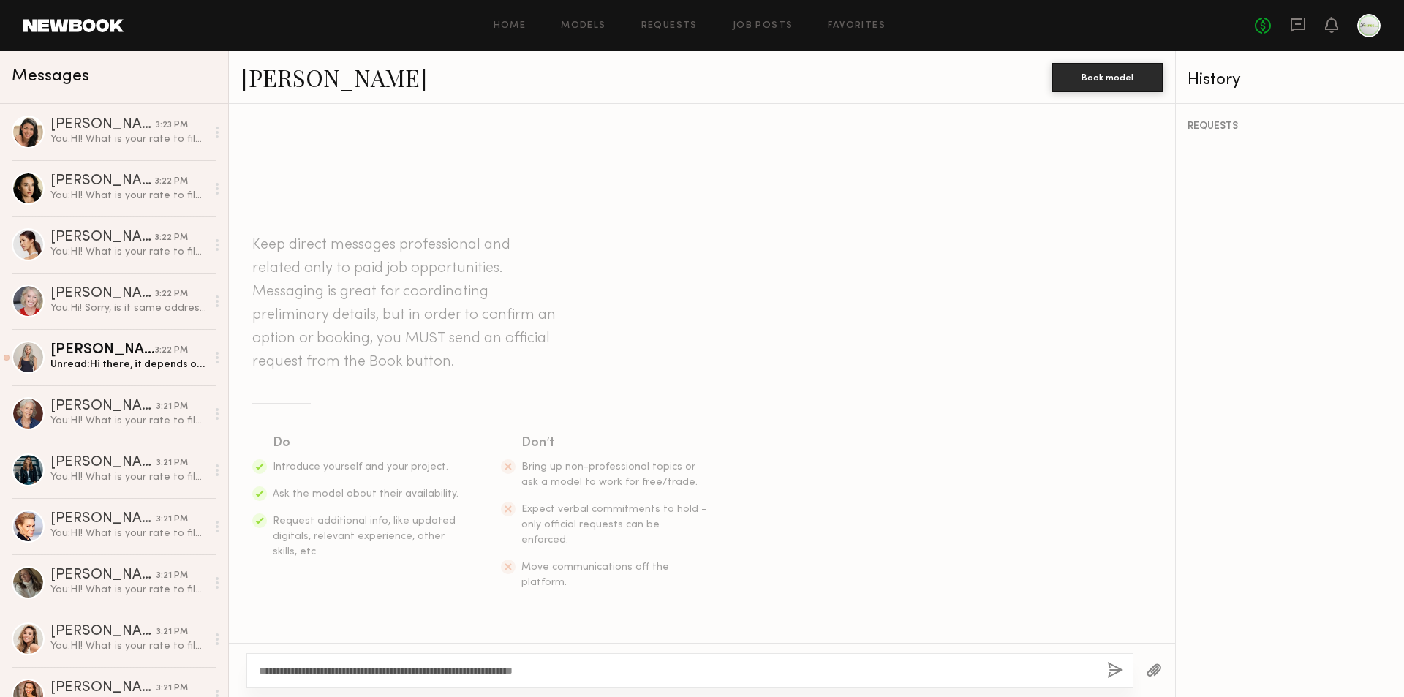
type textarea "**********"
click at [1111, 667] on button "button" at bounding box center [1115, 671] width 16 height 18
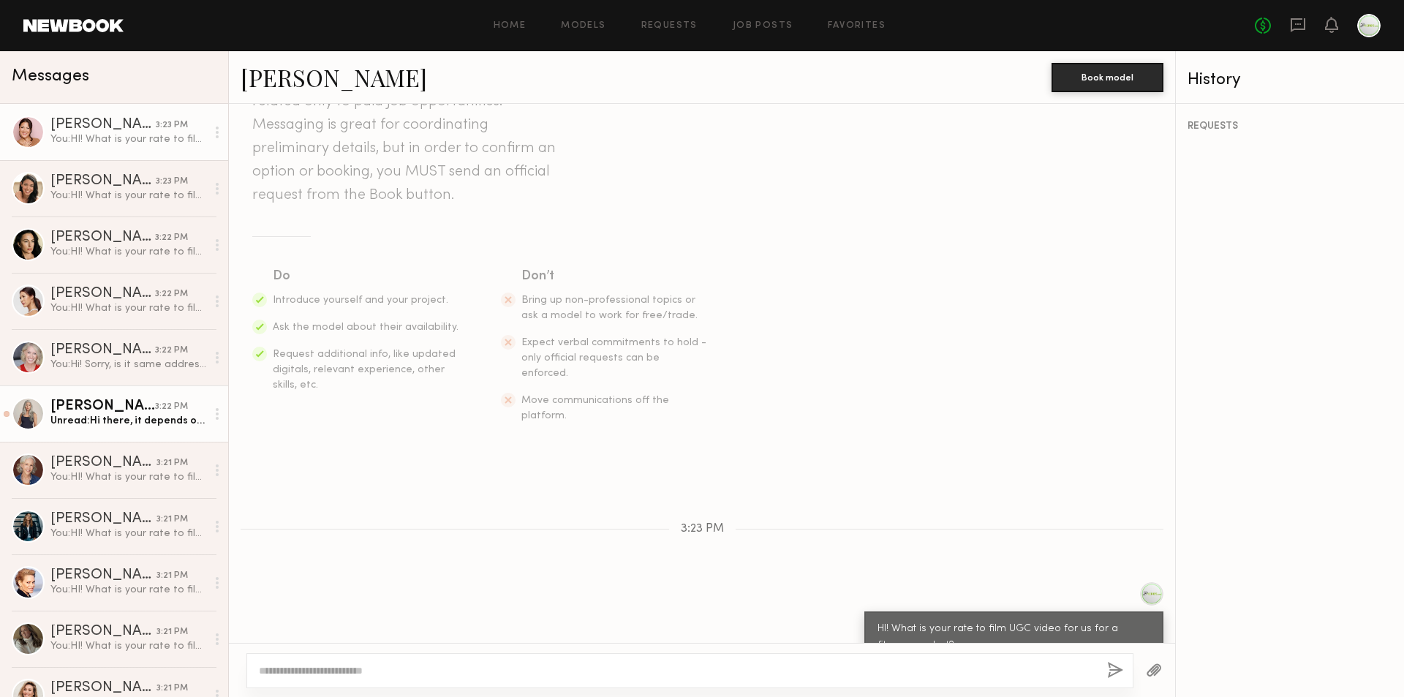
click at [98, 394] on link "Renita G. 3:22 PM Unread: Hi there, it depends on the full ask. I’d love to wor…" at bounding box center [114, 413] width 228 height 56
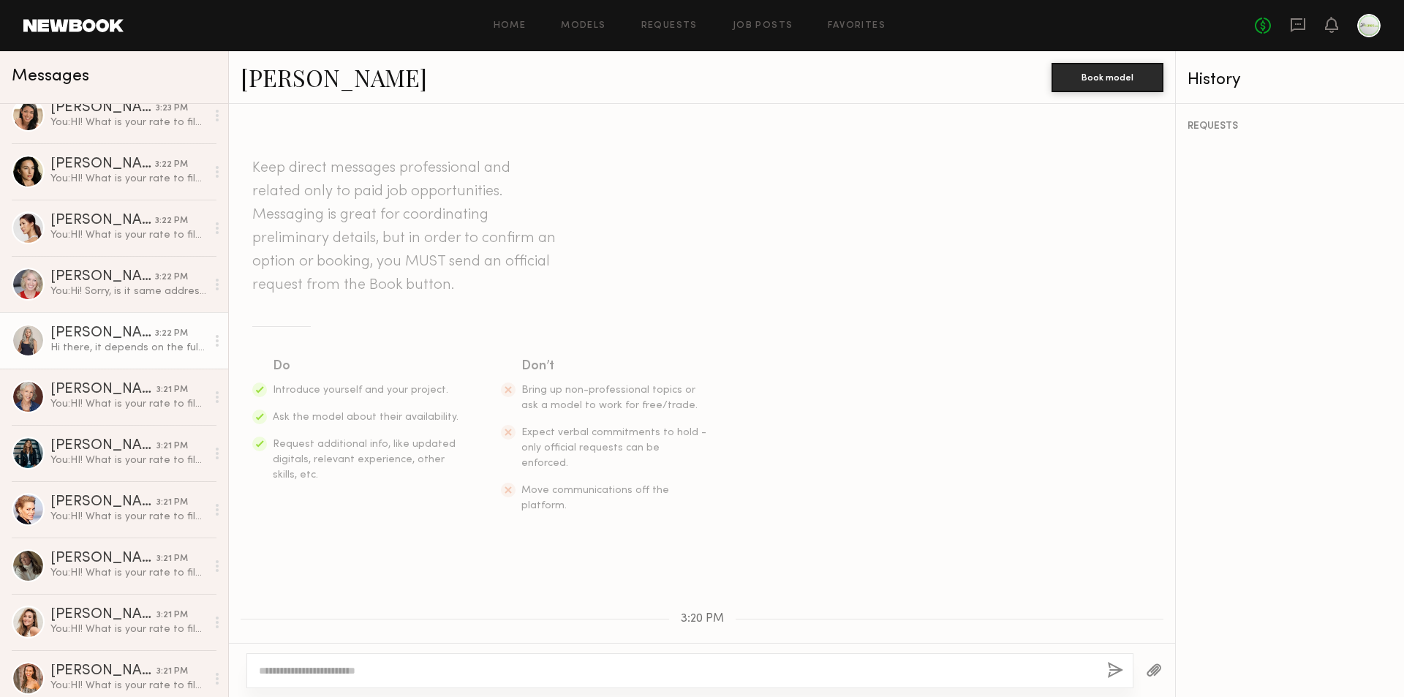
click at [325, 75] on link "Renita G." at bounding box center [334, 76] width 187 height 31
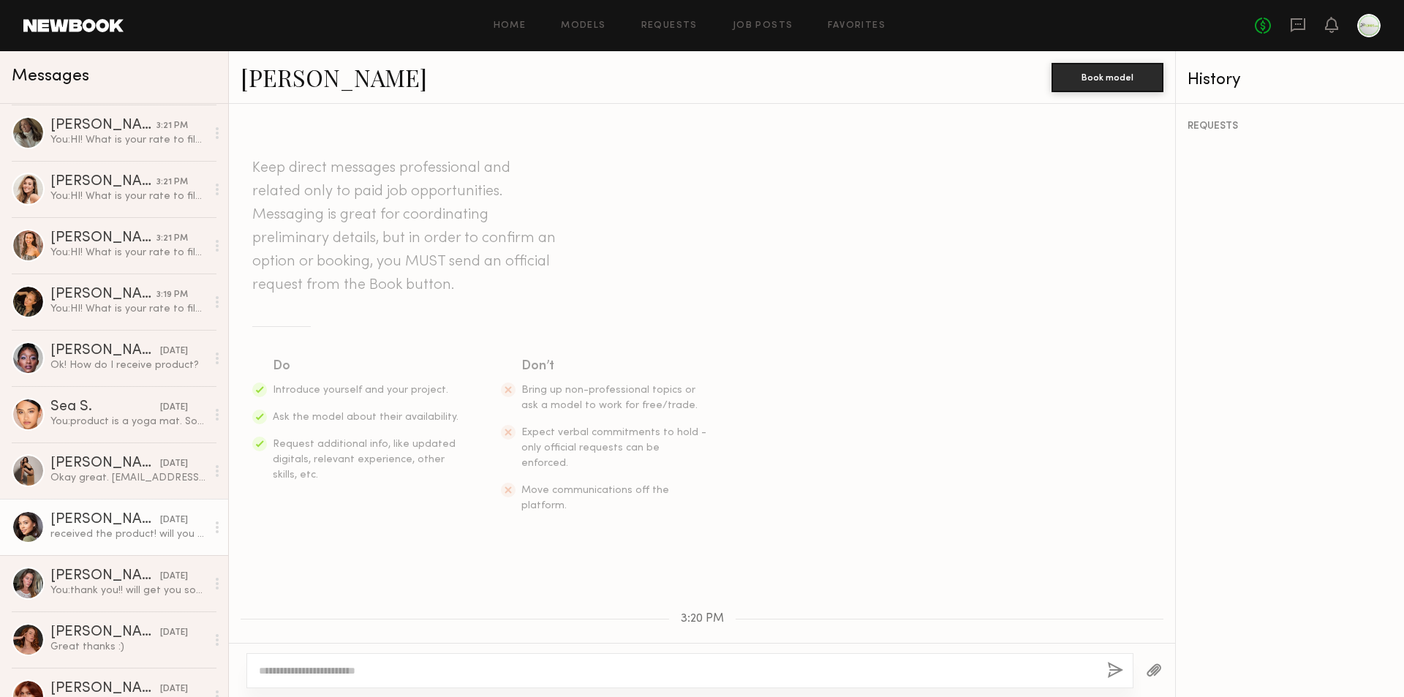
scroll to position [512, 0]
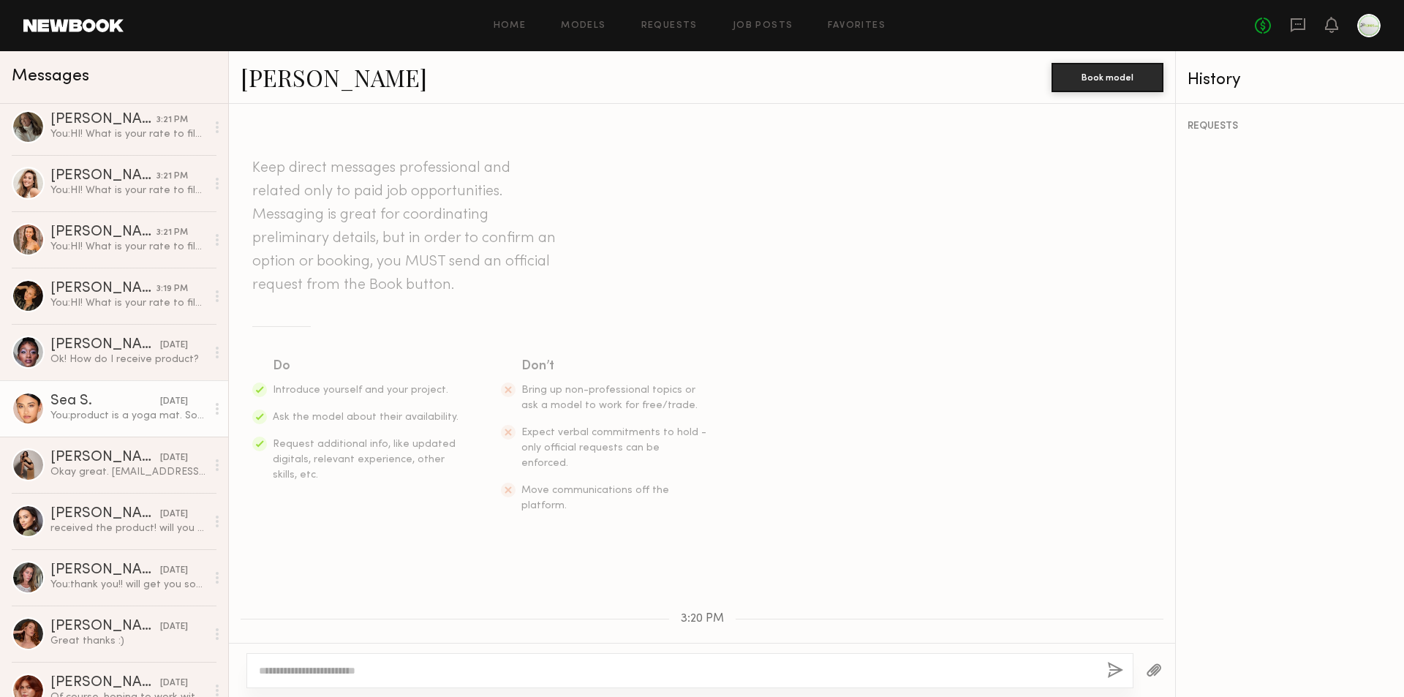
click at [121, 423] on div "You: product is a yoga mat. So A few workout clips, yoga, weights, pilates, som…" at bounding box center [128, 416] width 156 height 14
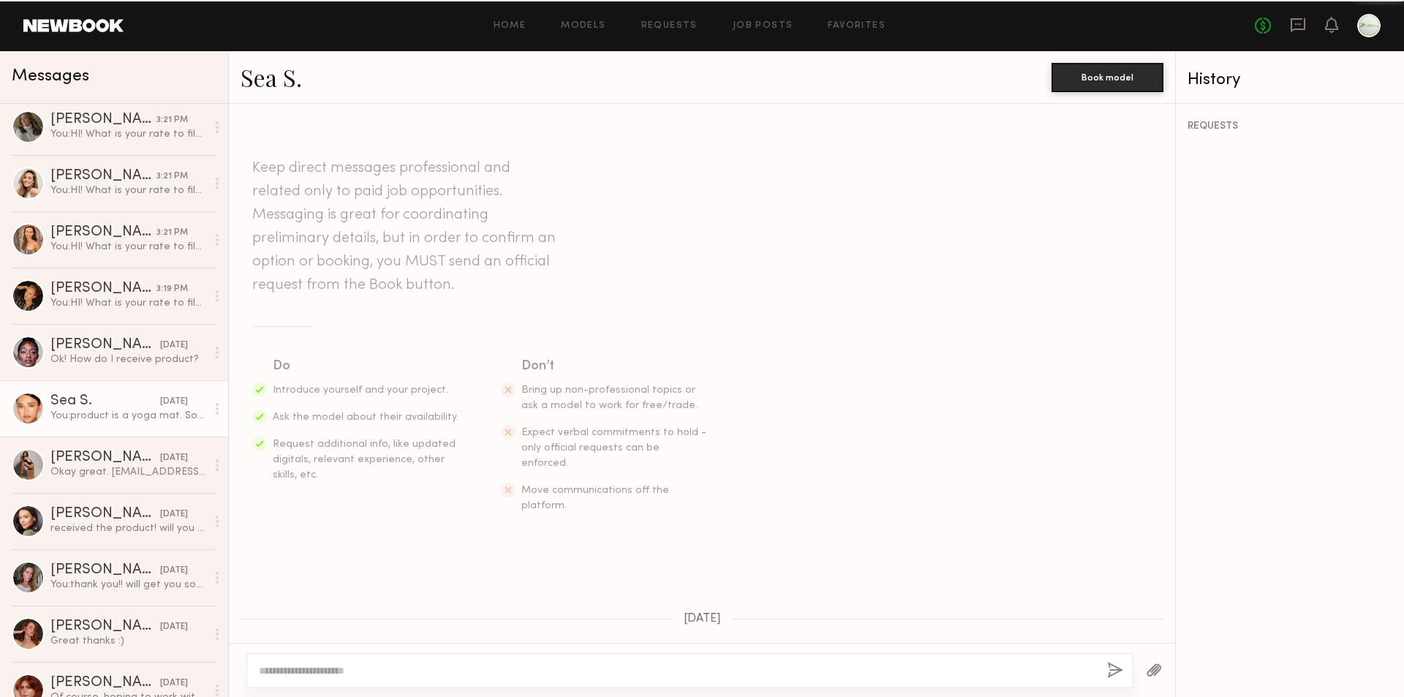
scroll to position [630, 0]
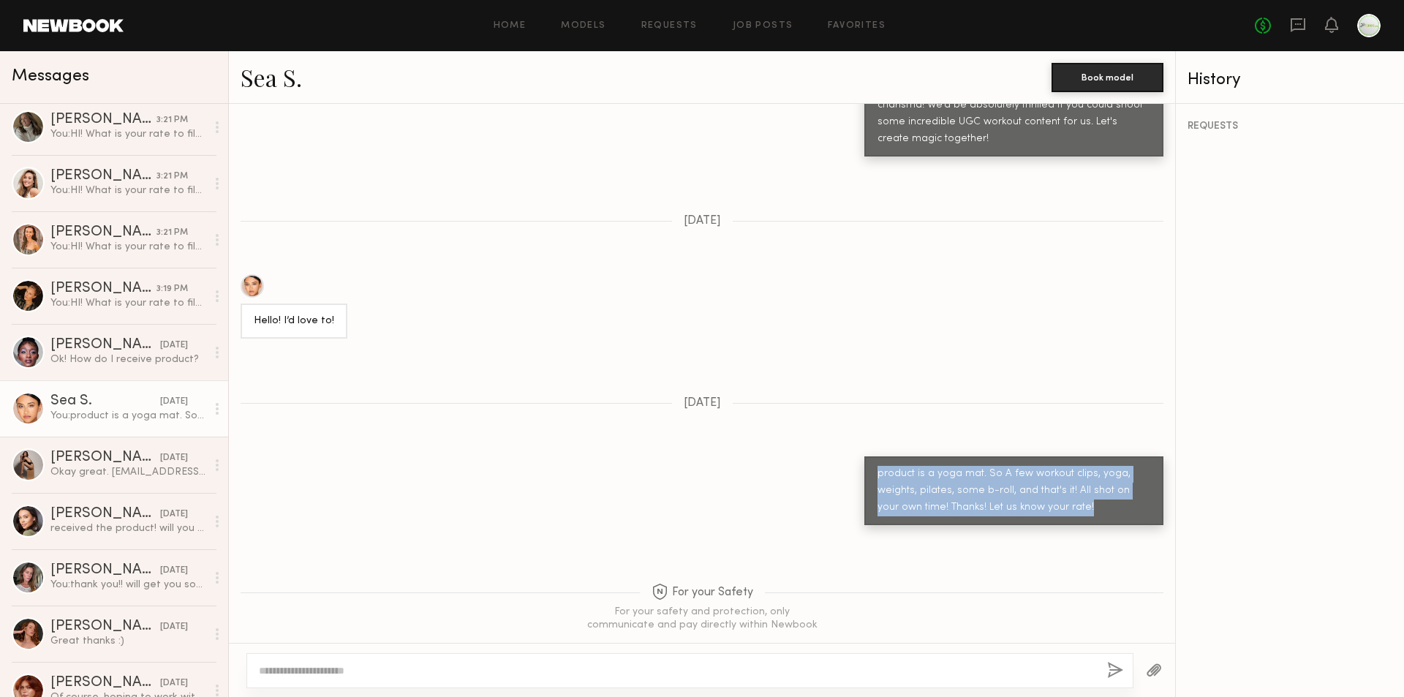
drag, startPoint x: 1025, startPoint y: 477, endPoint x: 867, endPoint y: 448, distance: 160.5
click at [878, 466] on div "product is a yoga mat. So A few workout clips, yoga, weights, pilates, some b-r…" at bounding box center [1014, 491] width 273 height 50
copy div "product is a yoga mat. So A few workout clips, yoga, weights, pilates, some b-r…"
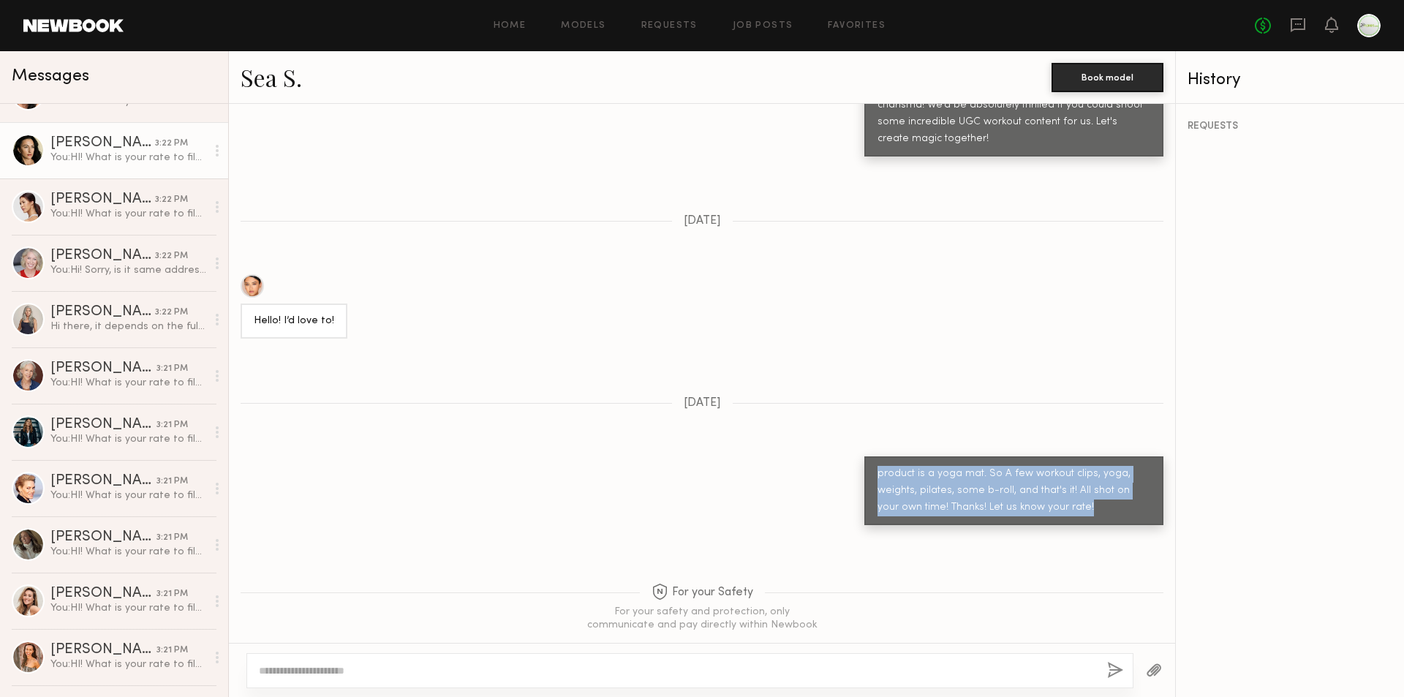
scroll to position [0, 0]
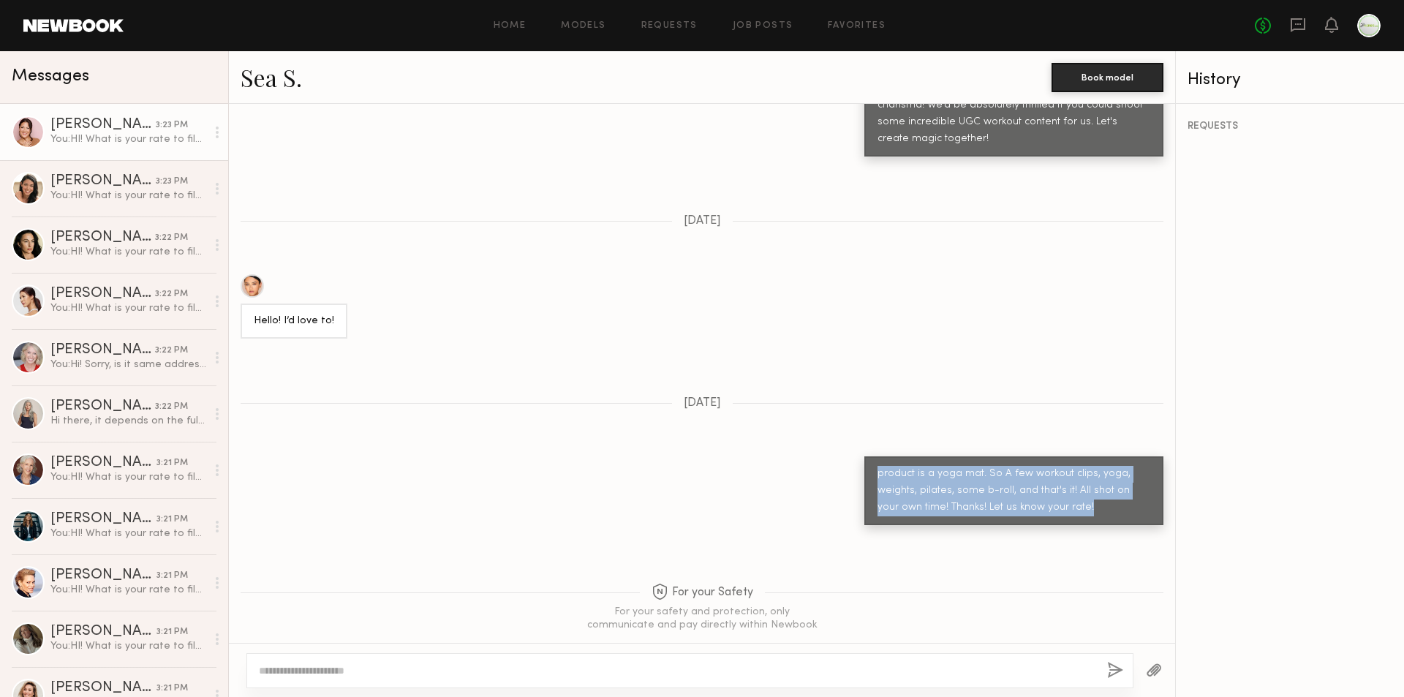
click at [101, 153] on link "Carolina C. 3:23 PM You: HI! What is your rate to film UGC video for us for a f…" at bounding box center [114, 132] width 228 height 56
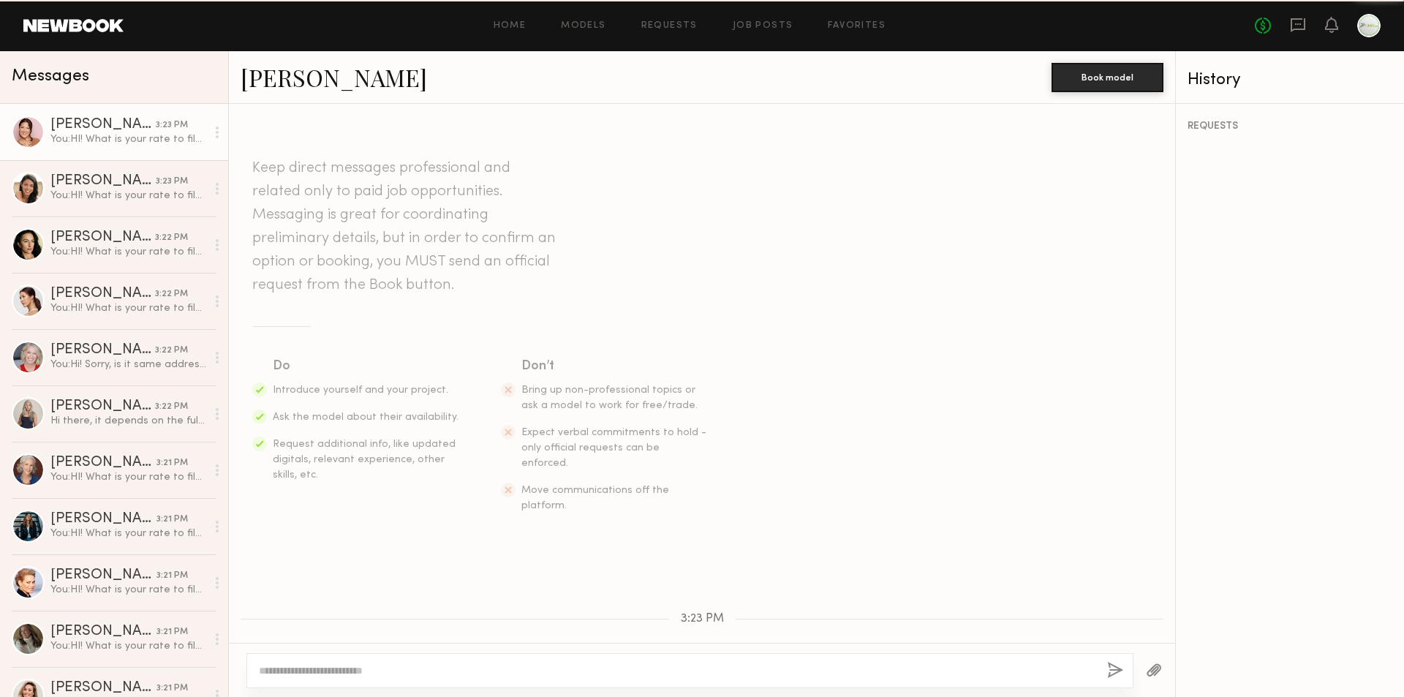
scroll to position [90, 0]
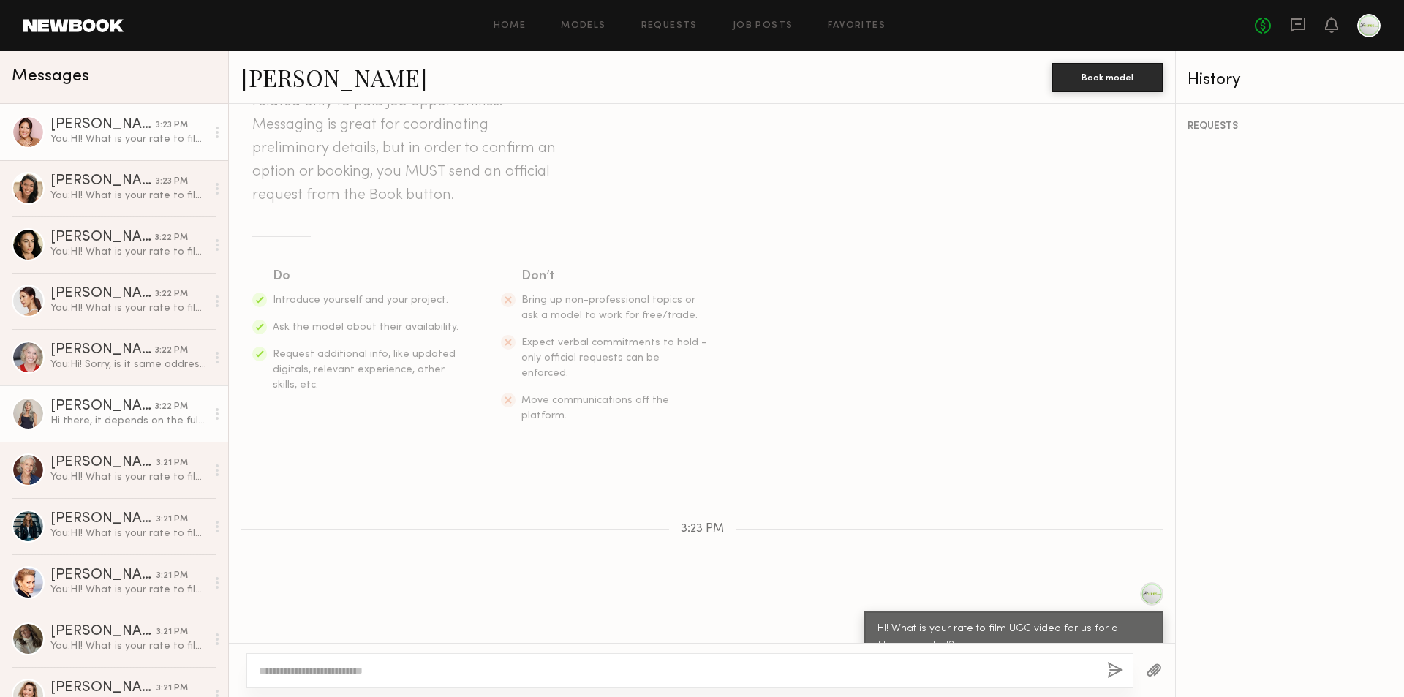
click at [135, 430] on link "Renita G. 3:22 PM Hi there, it depends on the full ask. I’d love to work with y…" at bounding box center [114, 413] width 228 height 56
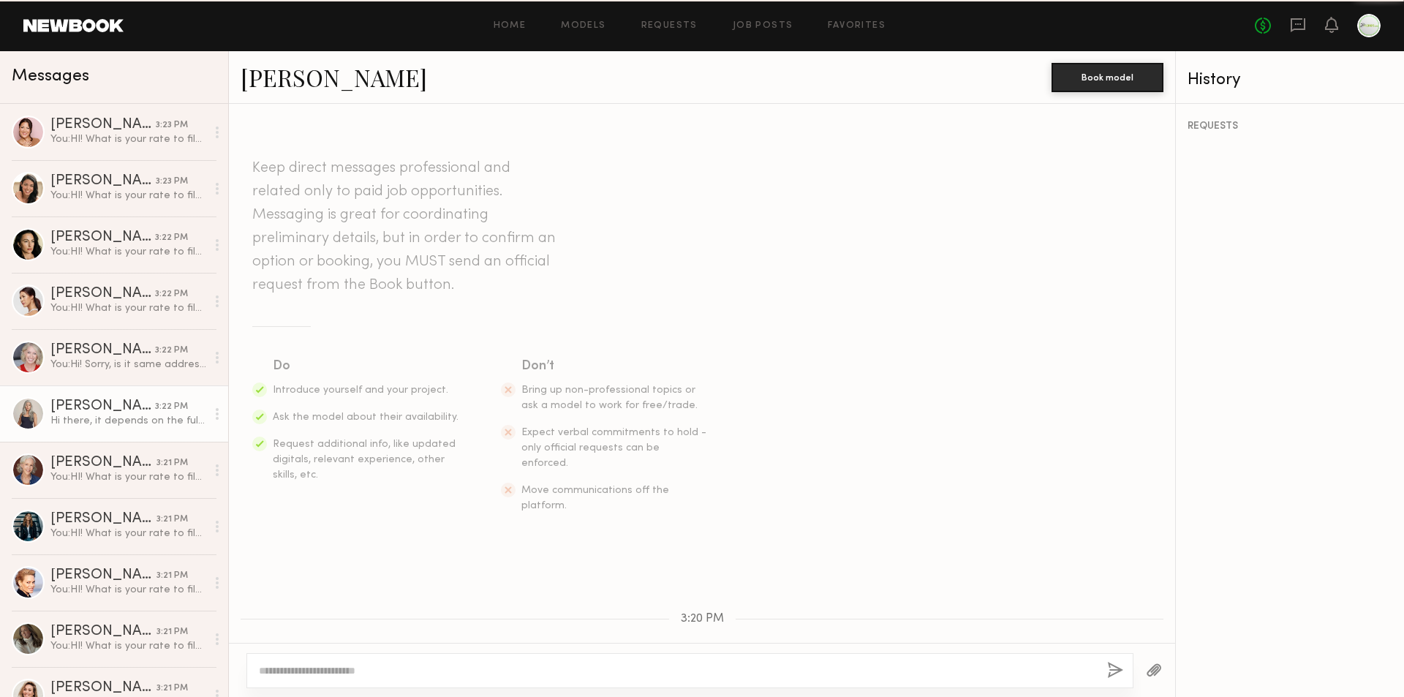
scroll to position [165, 0]
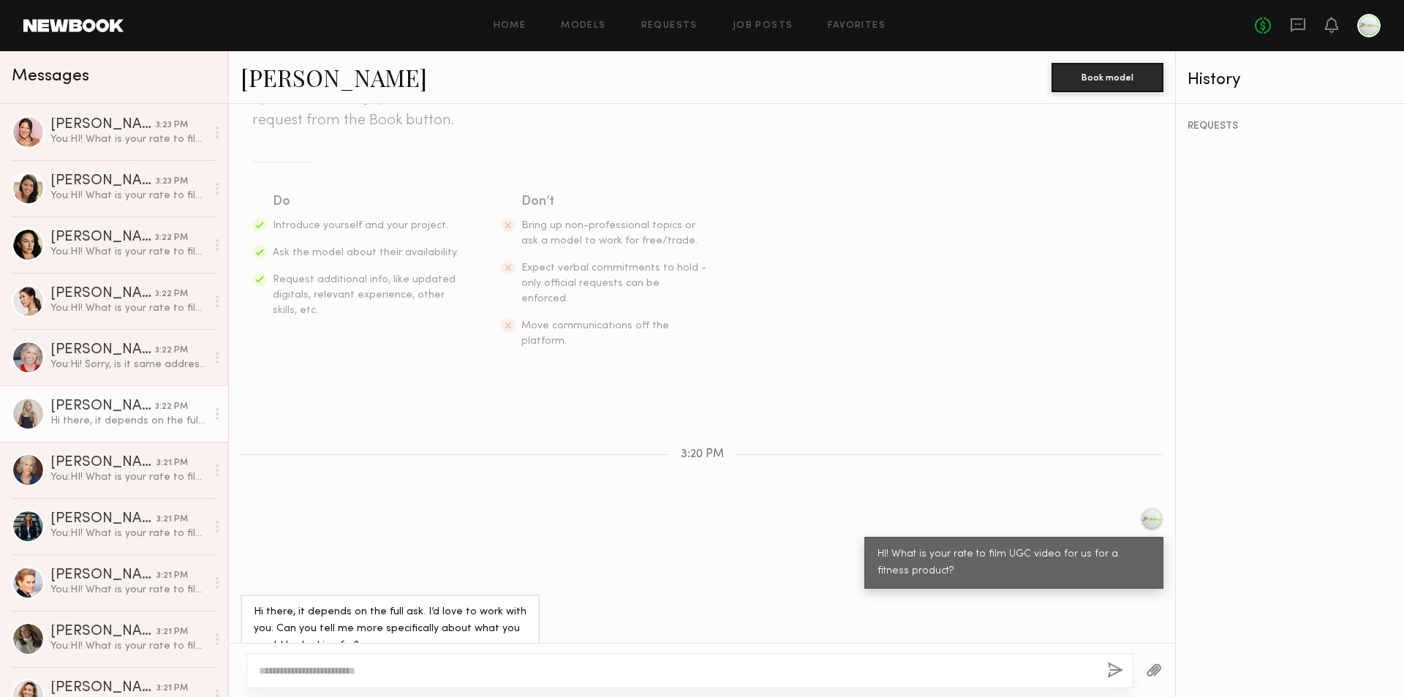
click at [510, 677] on textarea at bounding box center [677, 670] width 837 height 15
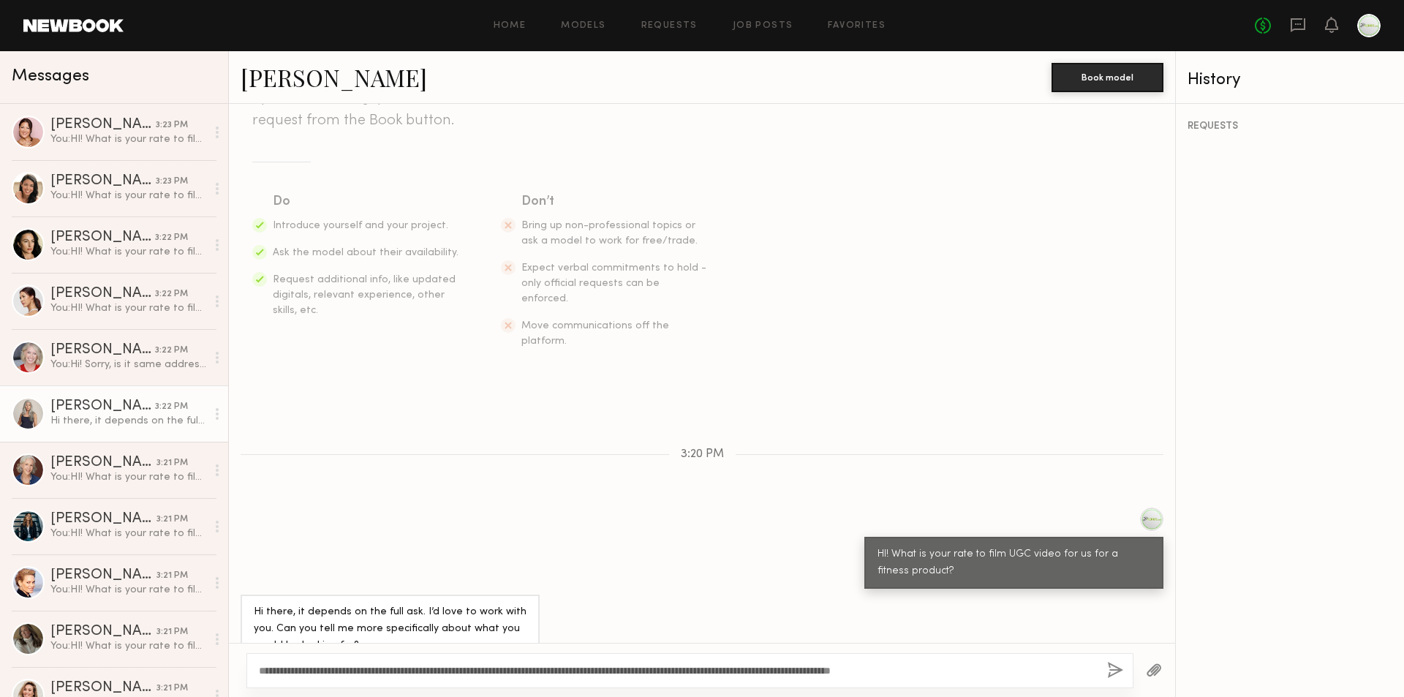
click at [596, 676] on textarea "**********" at bounding box center [677, 670] width 837 height 15
click at [546, 672] on textarea "**********" at bounding box center [677, 670] width 837 height 15
click at [654, 669] on textarea "**********" at bounding box center [677, 670] width 837 height 15
type textarea "**********"
click at [1118, 668] on button "button" at bounding box center [1115, 671] width 16 height 18
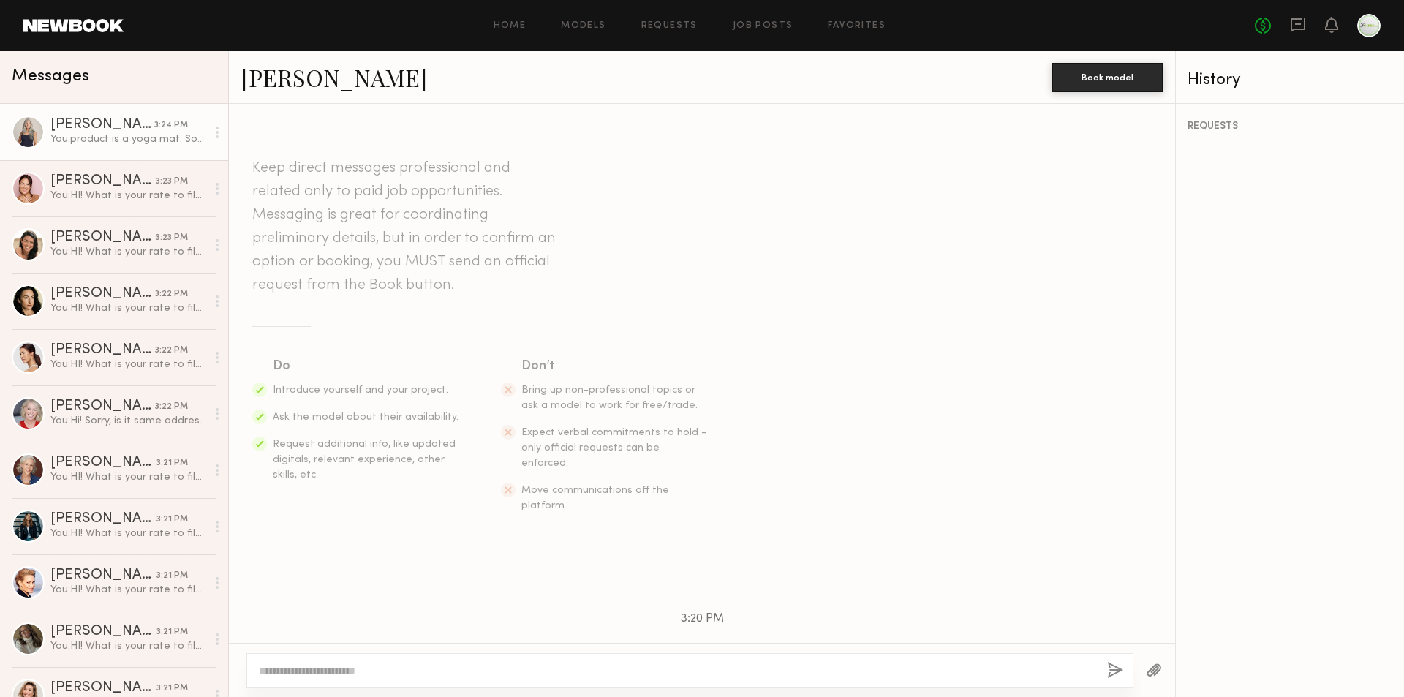
scroll to position [399, 0]
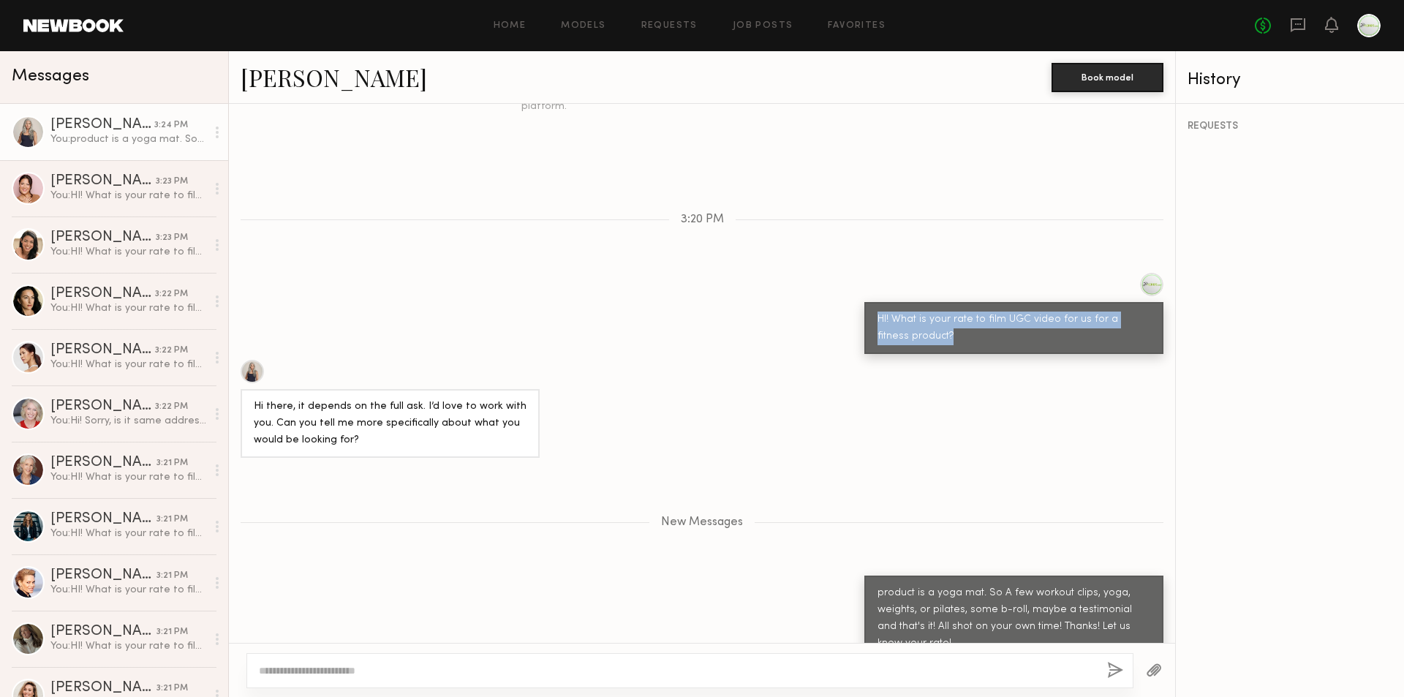
drag, startPoint x: 957, startPoint y: 305, endPoint x: 1118, endPoint y: 12, distance: 333.9
click at [878, 312] on div "HI! What is your rate to film UGC video for us for a fitness product?" at bounding box center [1014, 329] width 273 height 34
copy div "HI! What is your rate to film UGC video for us for a fitness product?"
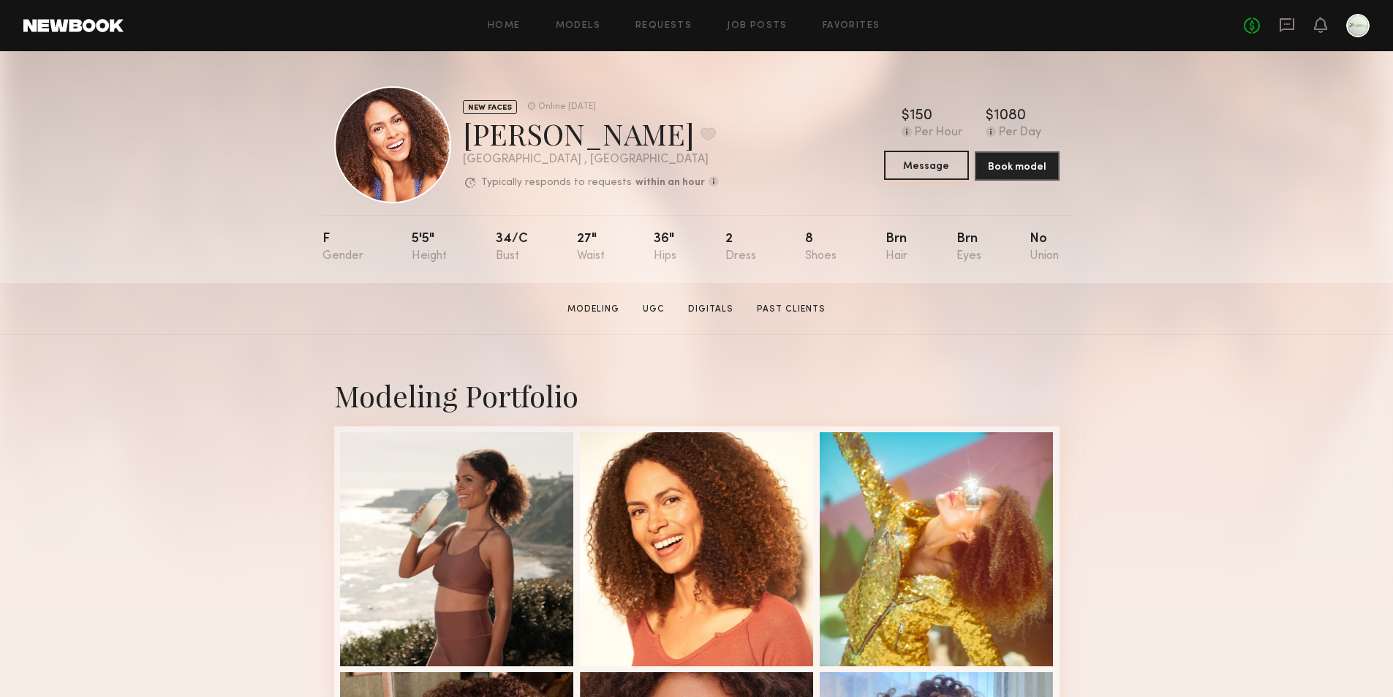
click at [936, 159] on button "Message" at bounding box center [926, 165] width 85 height 29
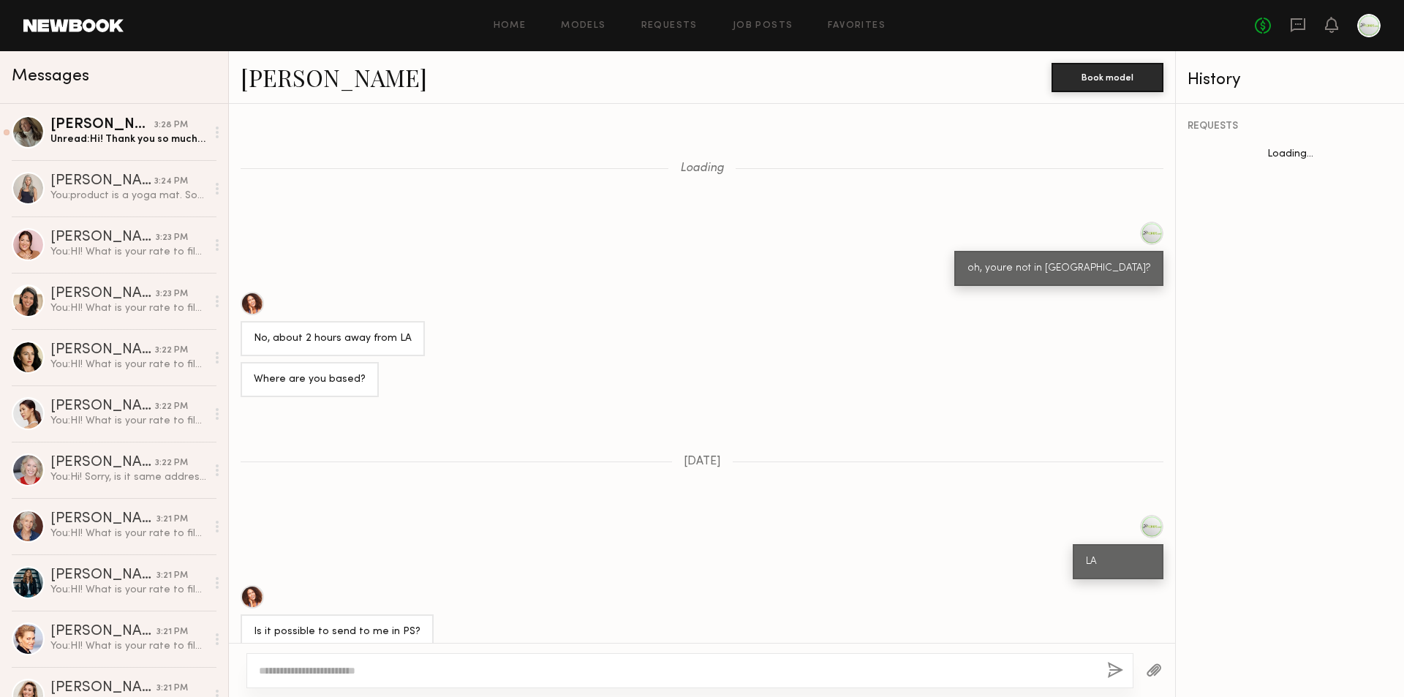
scroll to position [807, 0]
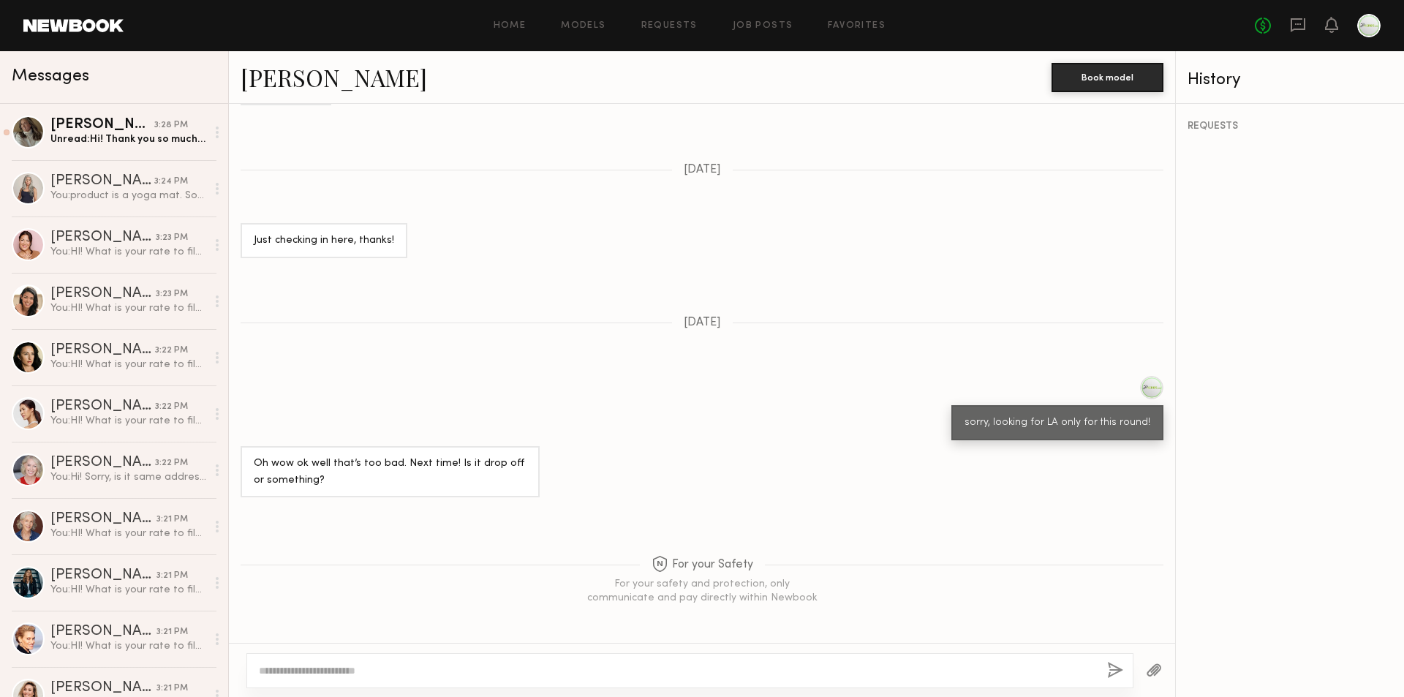
click at [846, 685] on div at bounding box center [689, 670] width 887 height 35
click at [851, 676] on textarea at bounding box center [677, 670] width 837 height 15
paste textarea "**********"
type textarea "**********"
click at [1124, 674] on div "**********" at bounding box center [689, 670] width 887 height 35
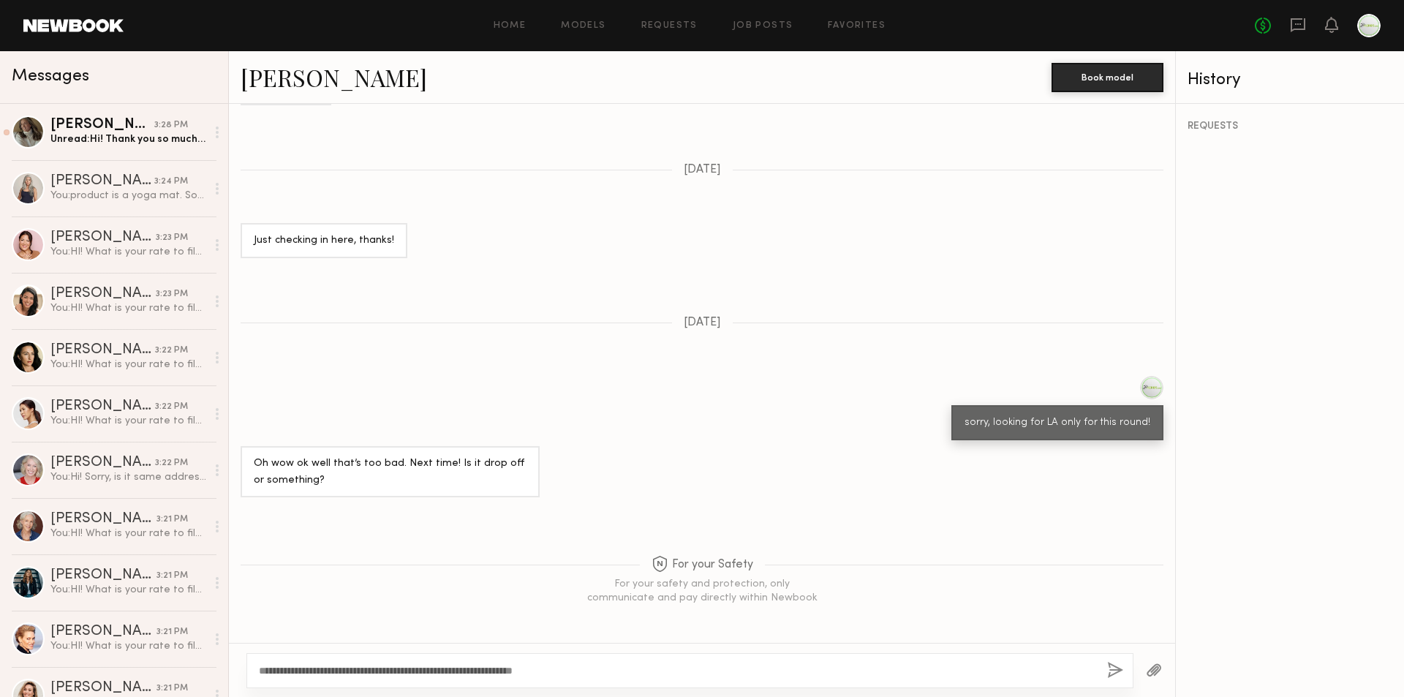
click at [1118, 669] on button "button" at bounding box center [1115, 671] width 16 height 18
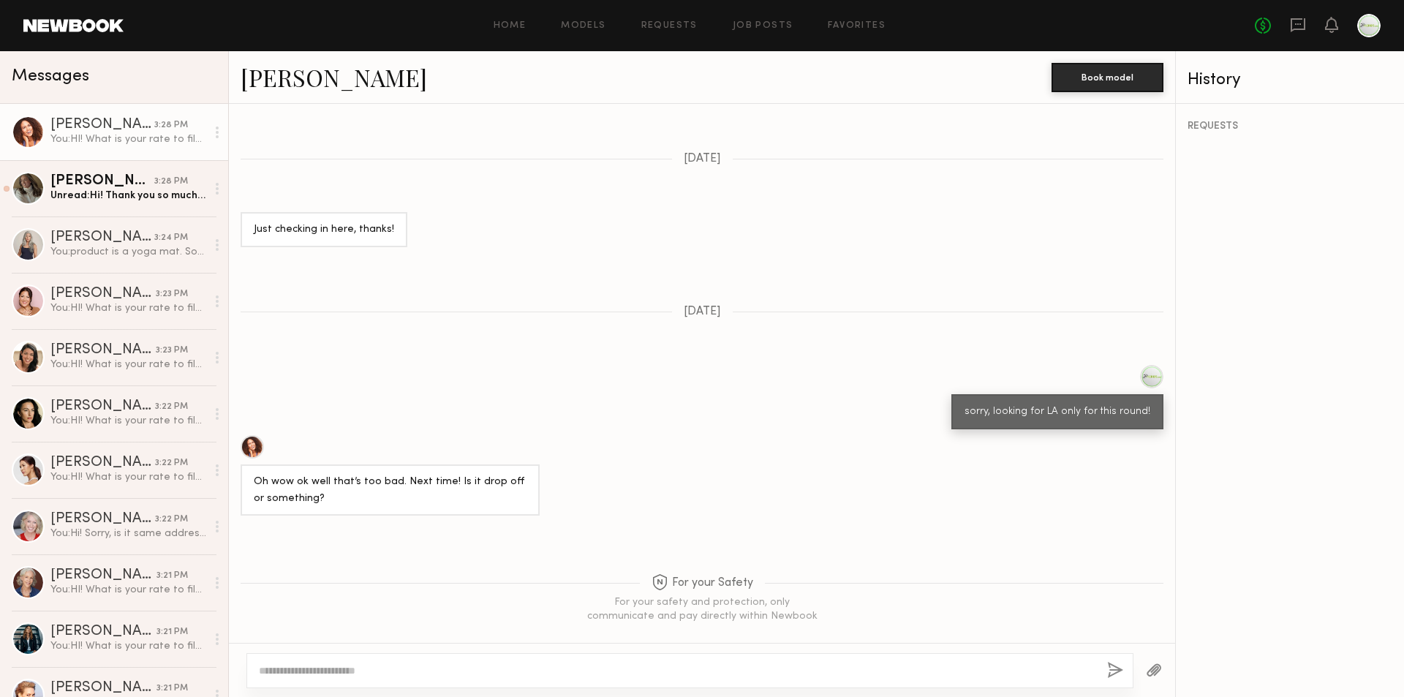
scroll to position [1123, 0]
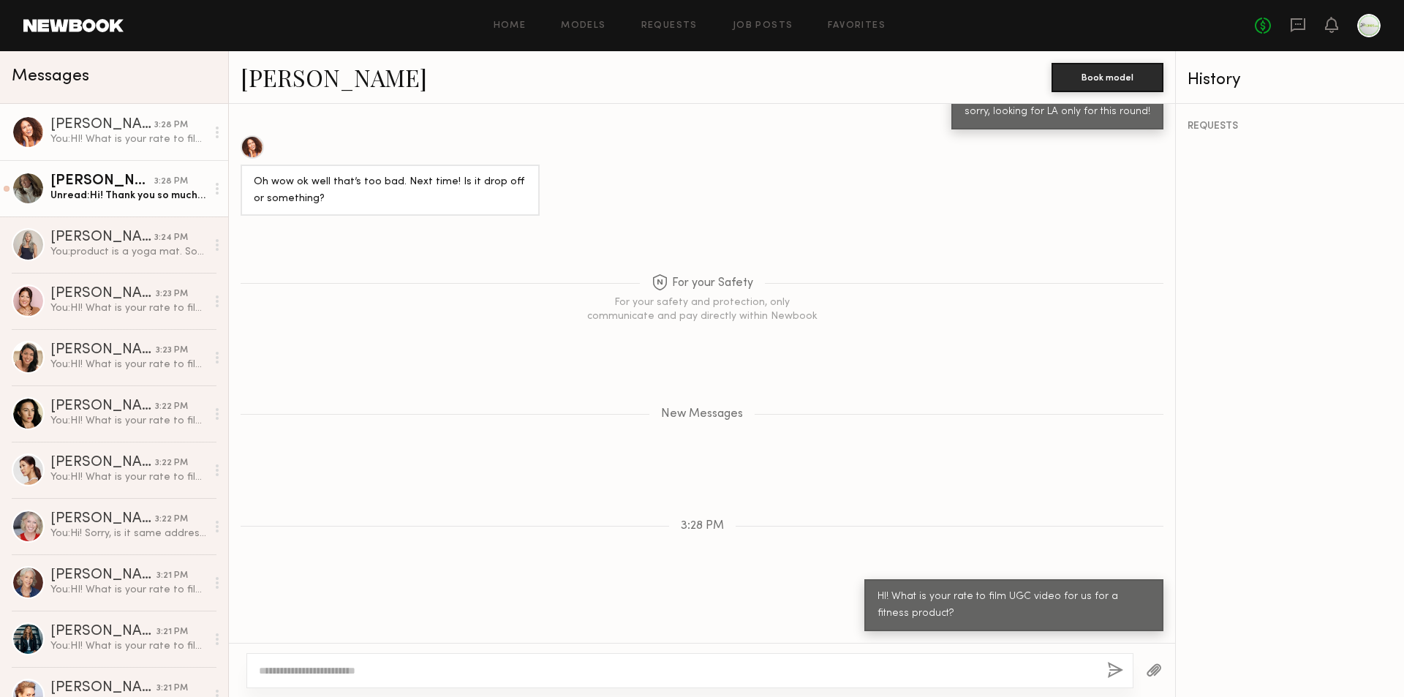
click at [125, 187] on div "[PERSON_NAME]" at bounding box center [102, 181] width 104 height 15
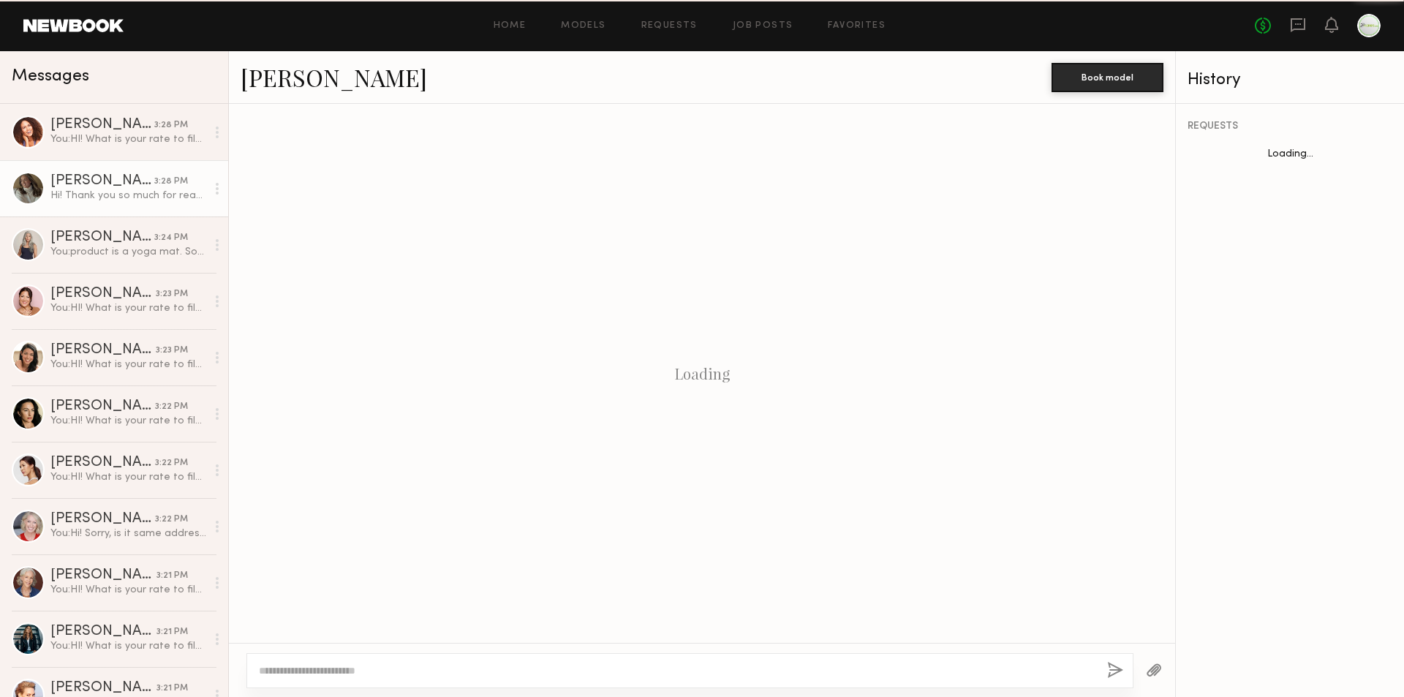
scroll to position [167, 0]
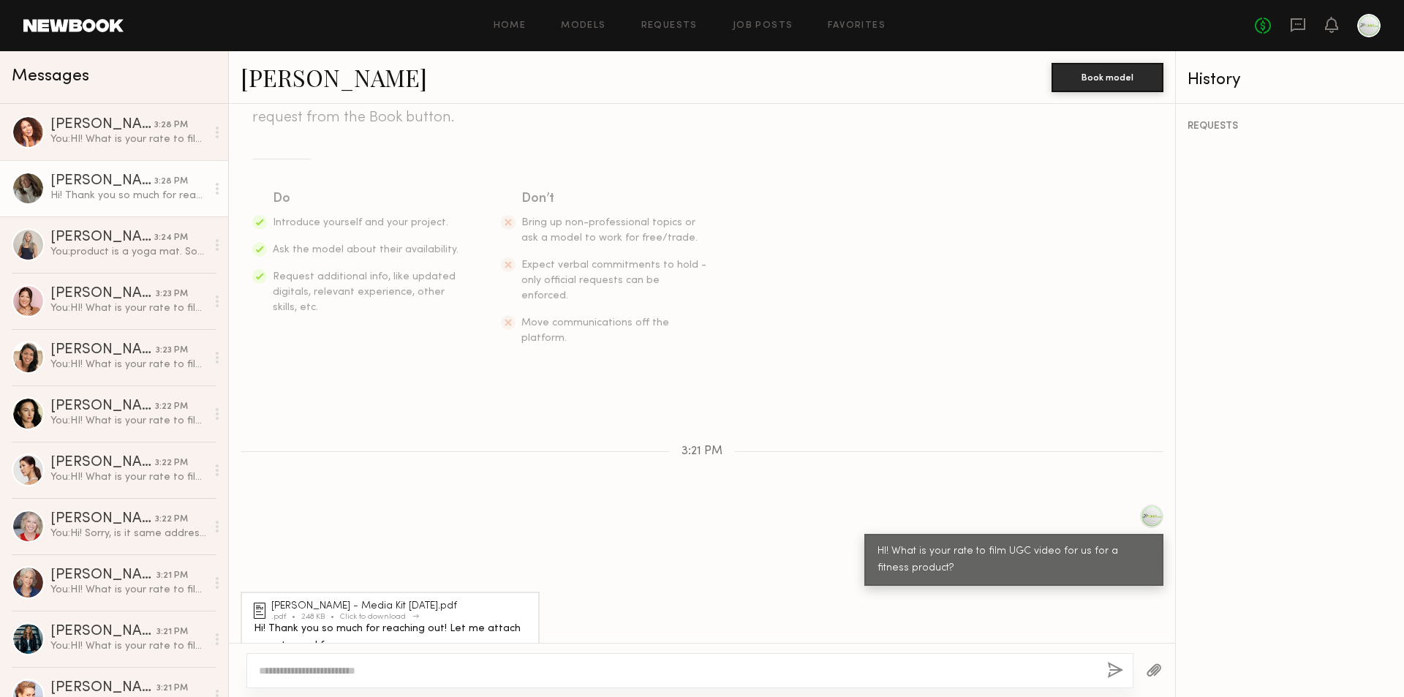
click at [301, 601] on div "[PERSON_NAME] - Media Kit [DATE].pdf" at bounding box center [366, 606] width 190 height 10
click at [483, 669] on textarea at bounding box center [677, 670] width 837 height 15
type textarea "*******"
click at [1112, 670] on button "button" at bounding box center [1115, 671] width 16 height 18
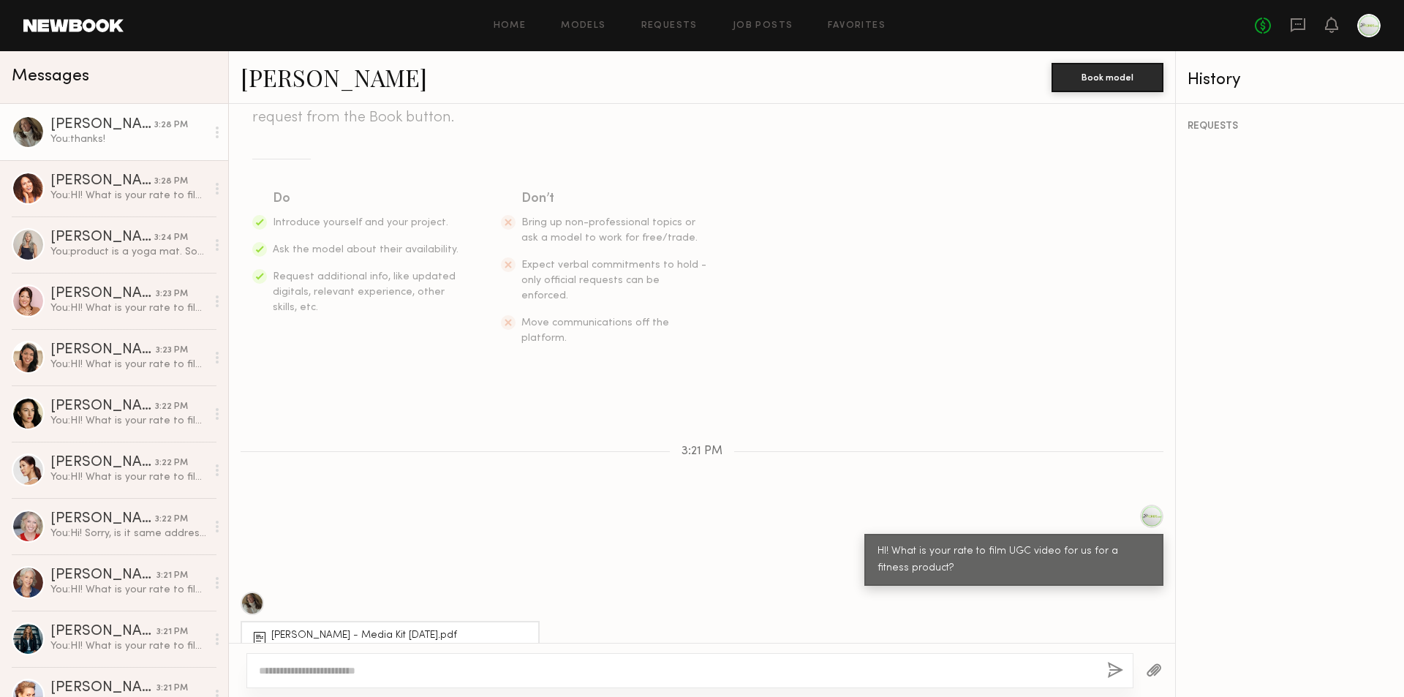
scroll to position [352, 0]
